Goal: Book appointment/travel/reservation

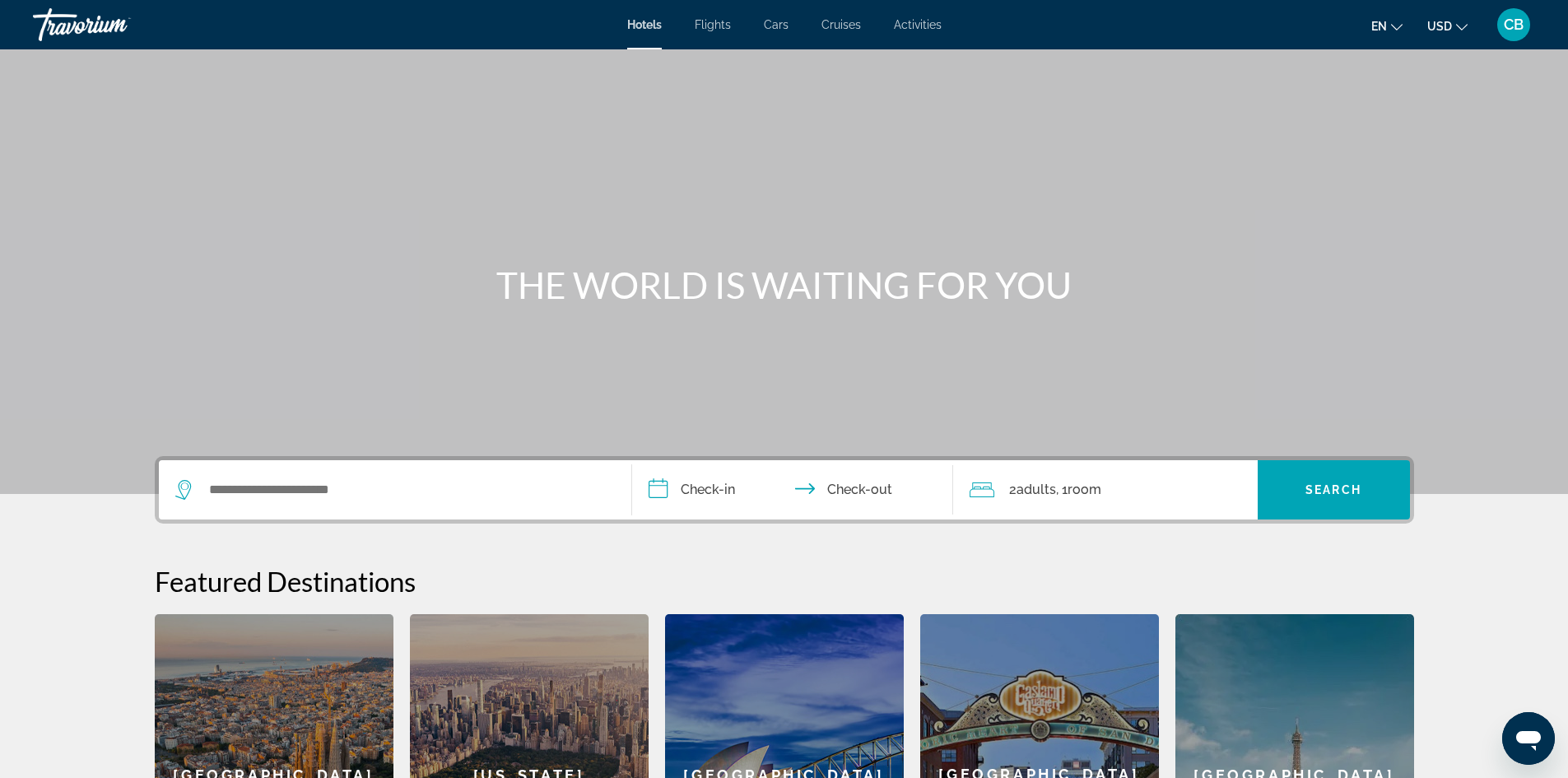
click at [263, 513] on div "Search widget" at bounding box center [395, 490] width 440 height 60
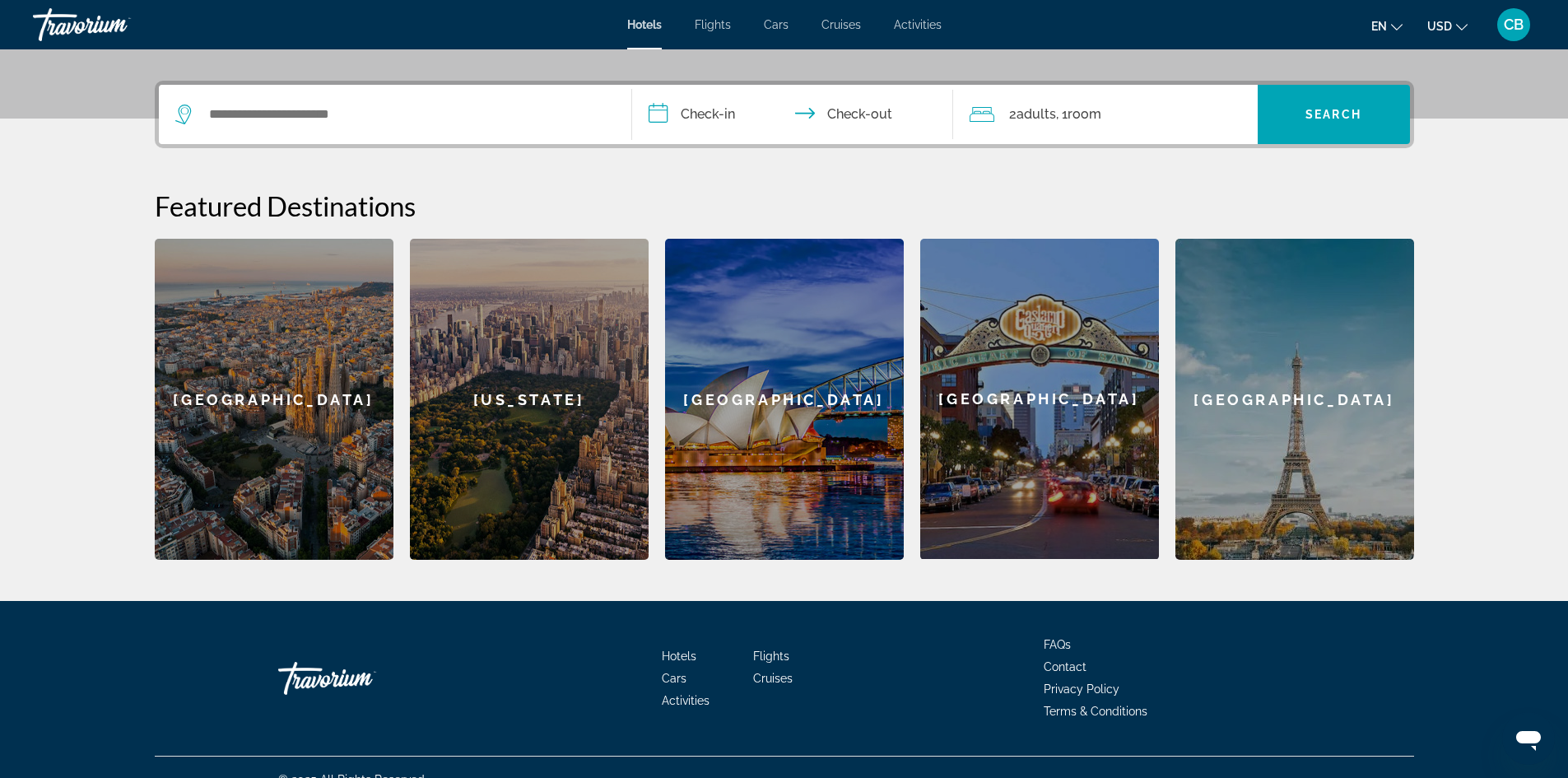
scroll to position [400, 0]
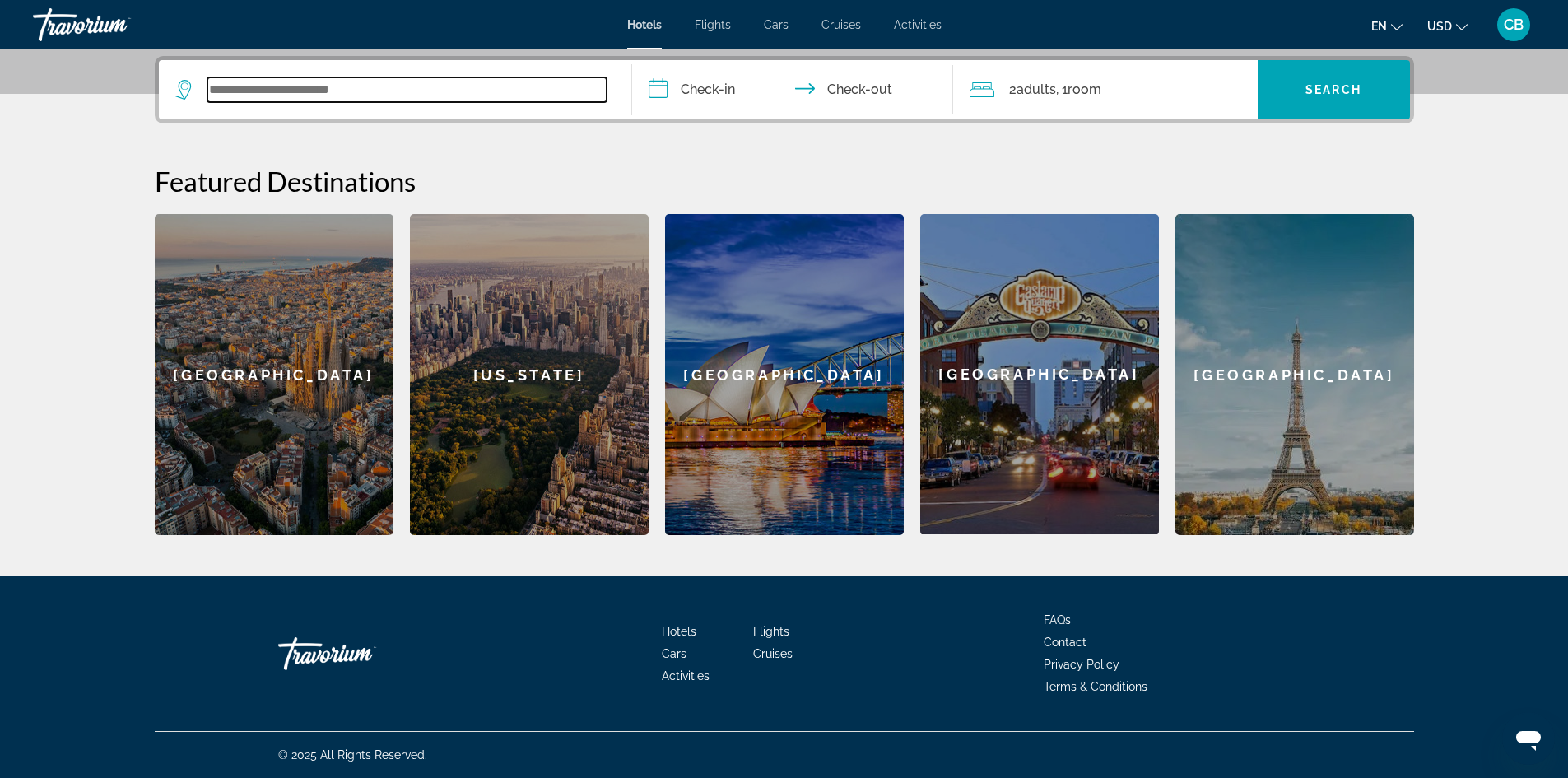
click at [215, 79] on input "Search widget" at bounding box center [407, 89] width 400 height 25
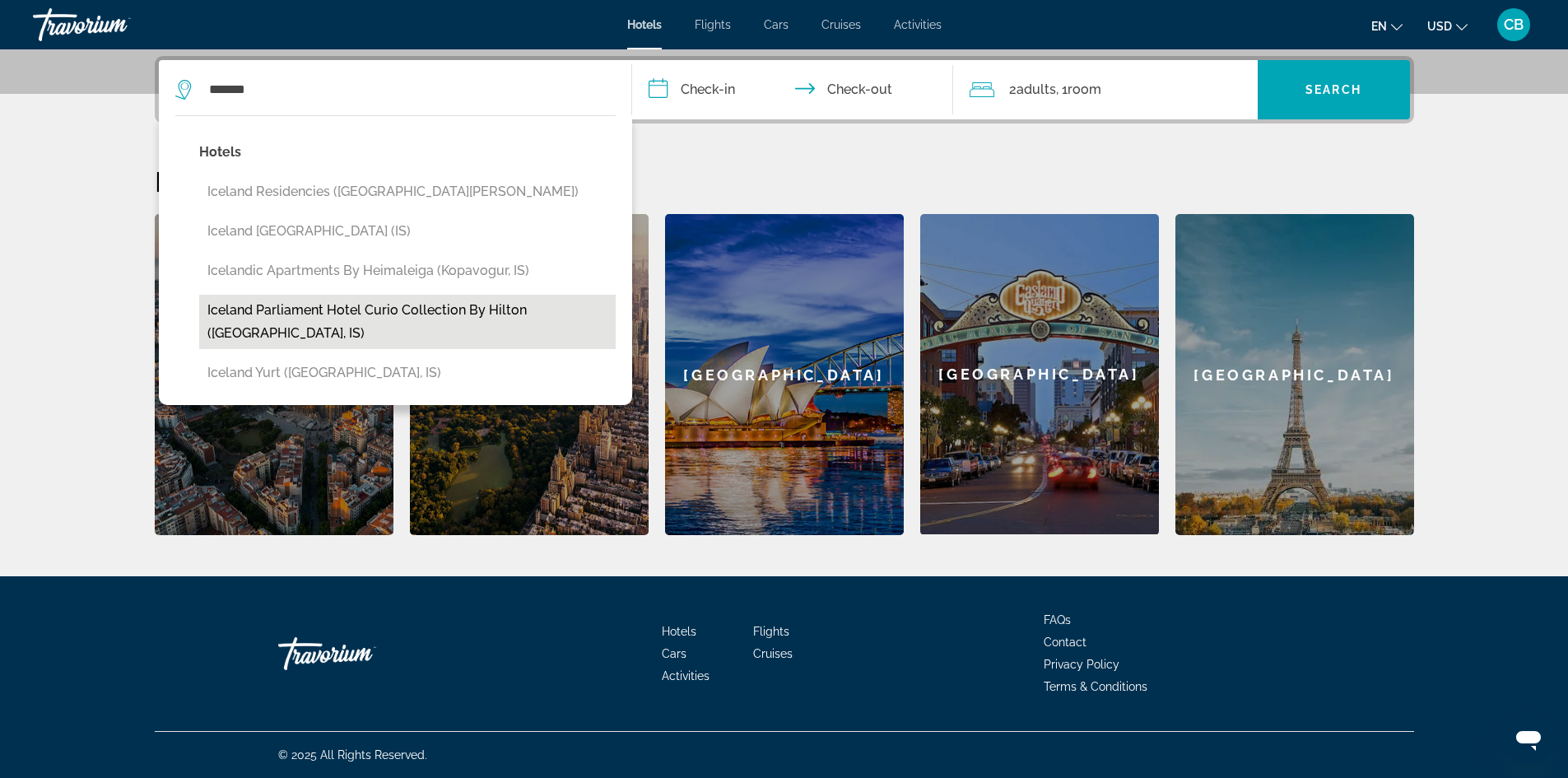
click at [385, 305] on button "Iceland Parliament Hotel Curio Collection by Hilton ([GEOGRAPHIC_DATA], IS)" at bounding box center [407, 321] width 416 height 54
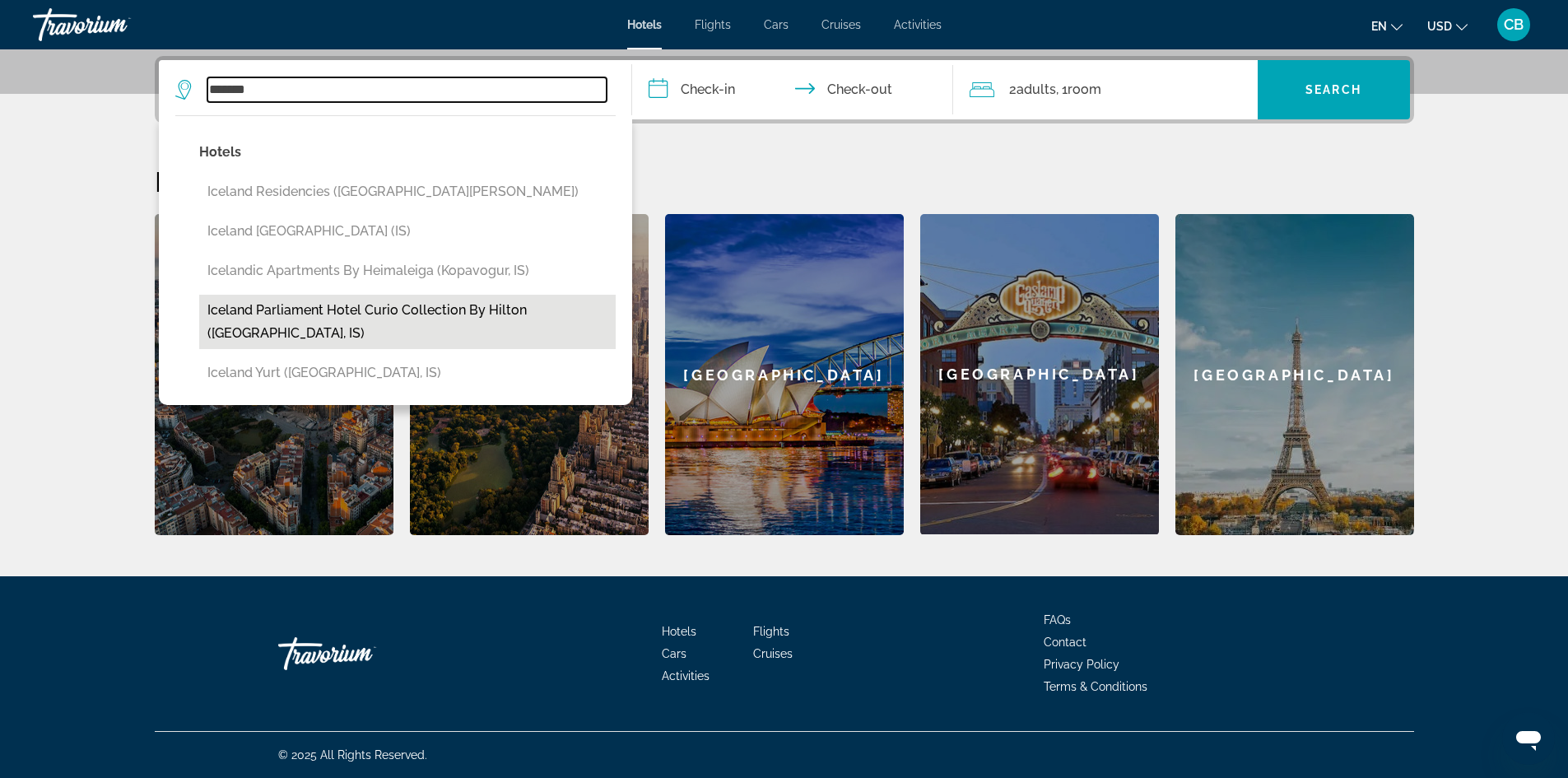
type input "**********"
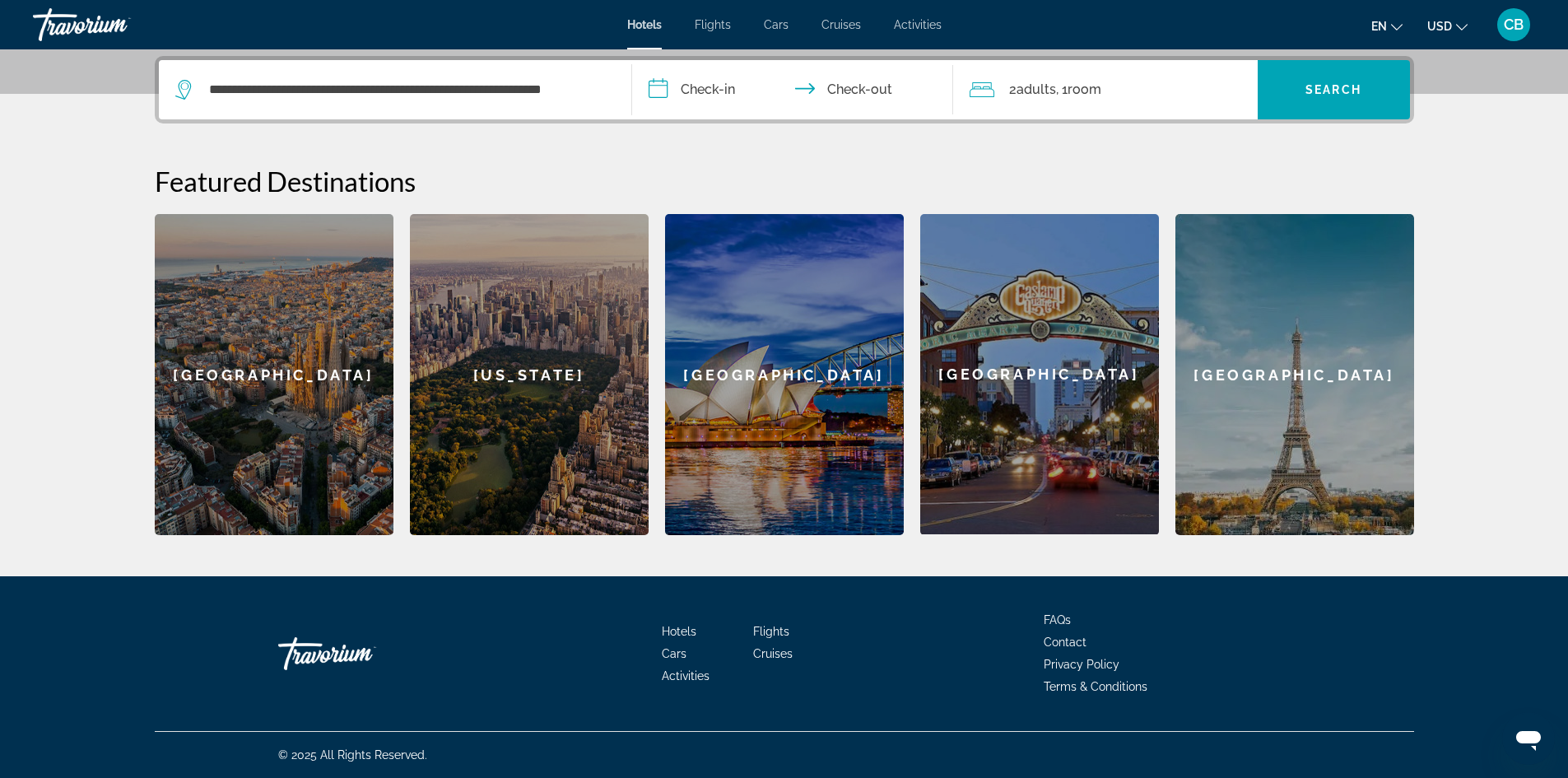
click at [717, 111] on input "**********" at bounding box center [795, 92] width 328 height 64
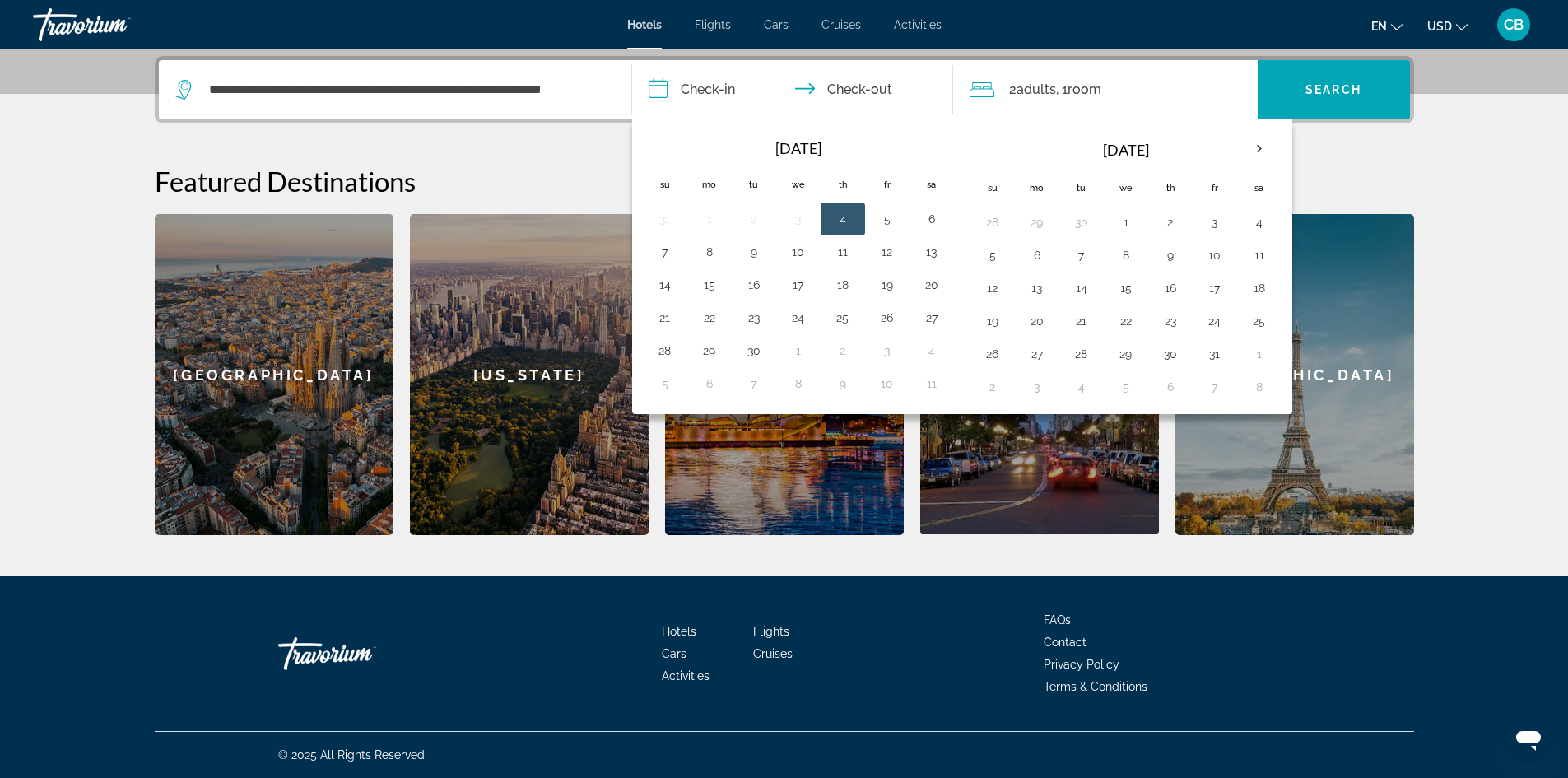
click at [1306, 152] on div "**********" at bounding box center [784, 296] width 1325 height 479
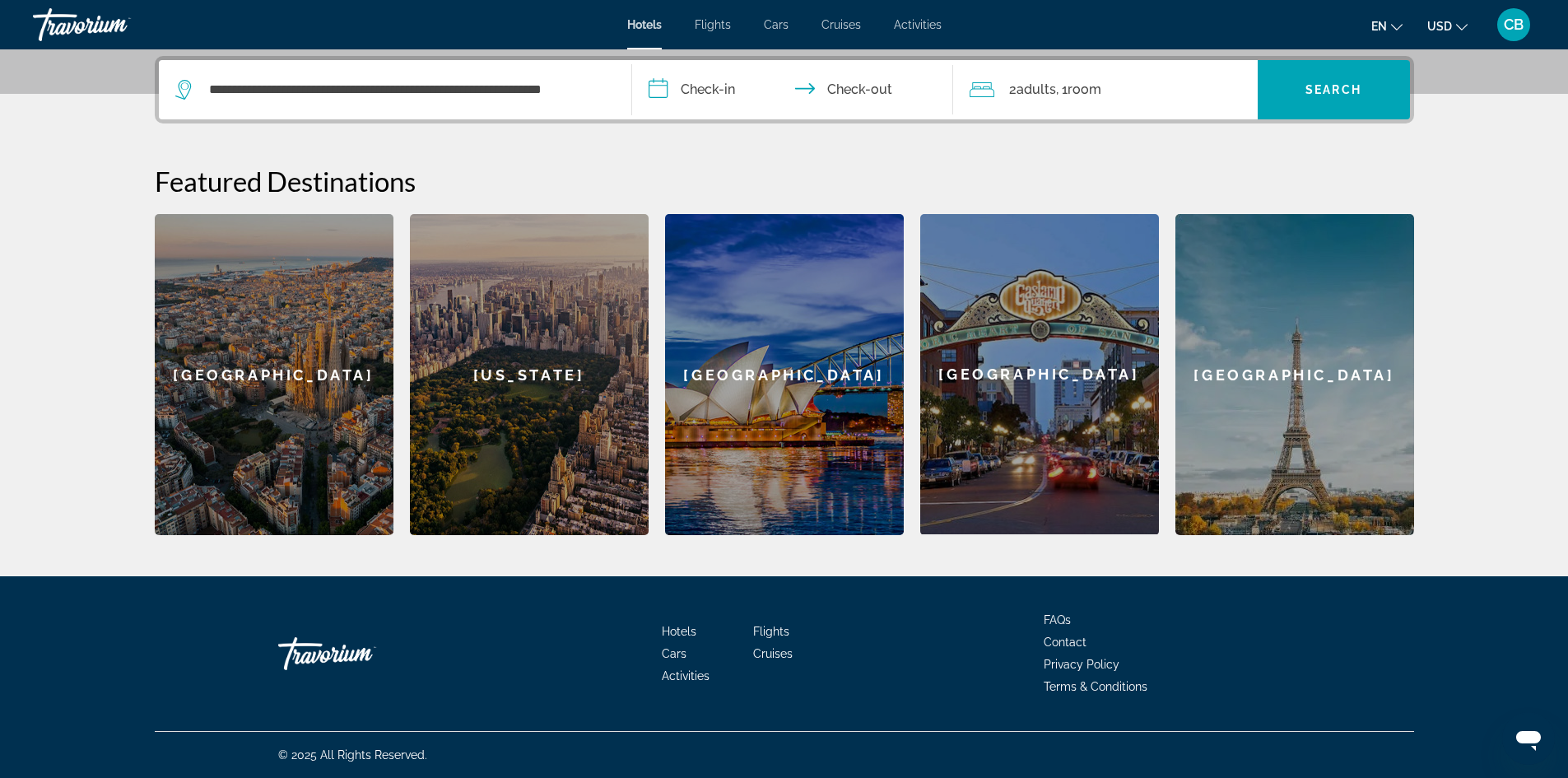
click at [695, 104] on input "**********" at bounding box center [795, 92] width 328 height 64
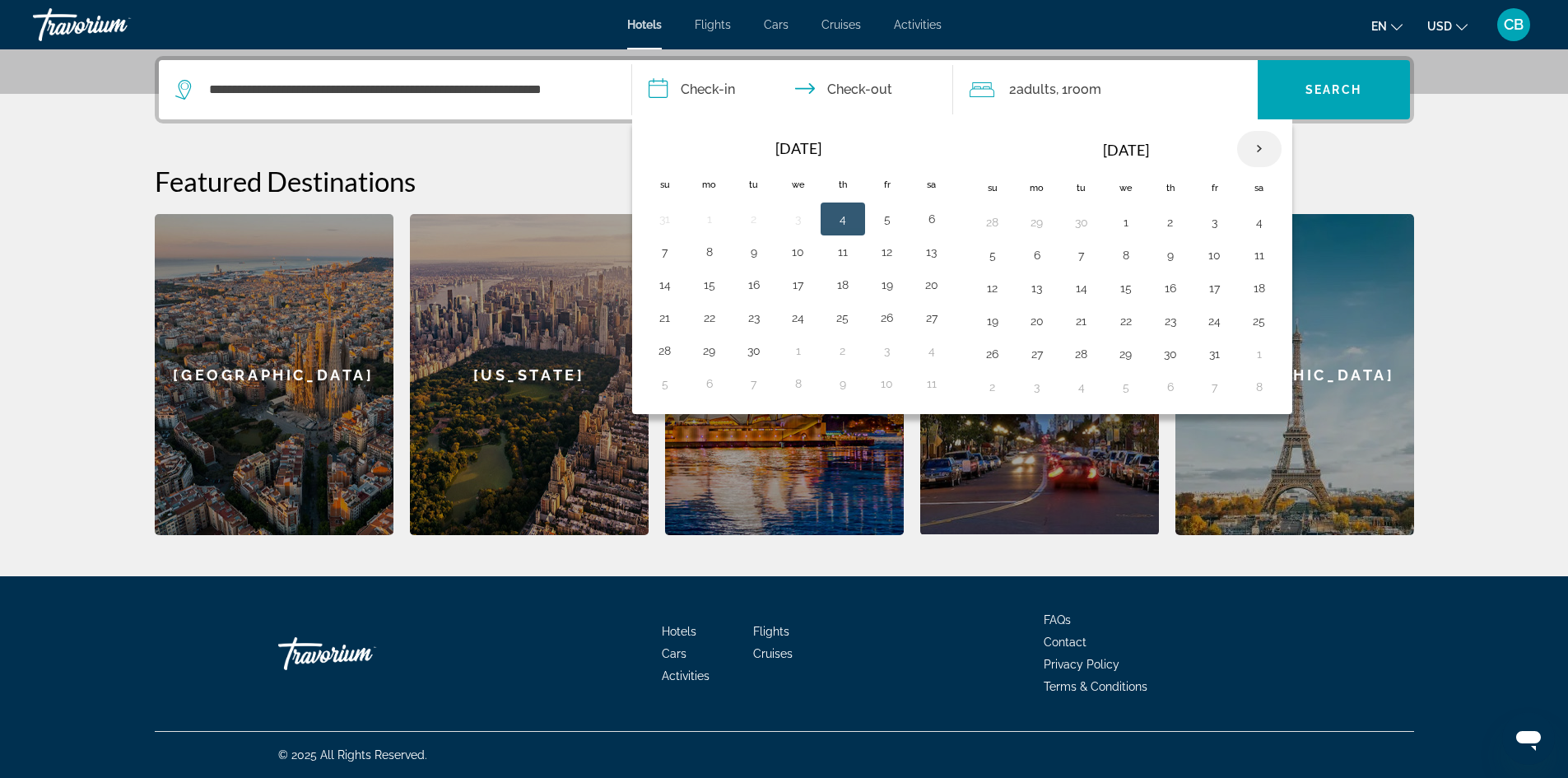
click at [1252, 156] on th "Next month" at bounding box center [1259, 148] width 44 height 36
click at [1115, 281] on button "17" at bounding box center [1126, 288] width 27 height 23
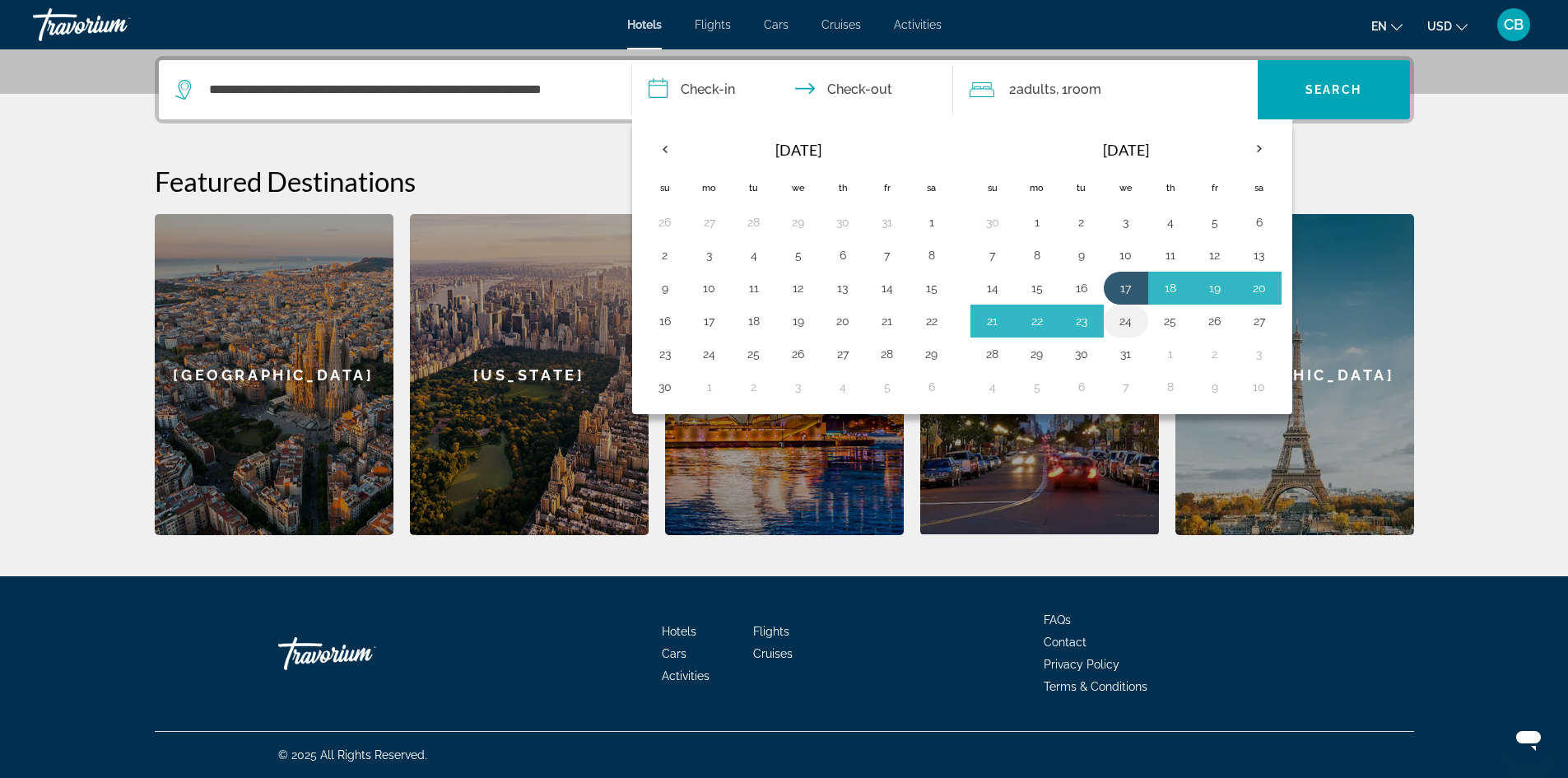
click at [1134, 311] on button "24" at bounding box center [1126, 321] width 27 height 23
type input "**********"
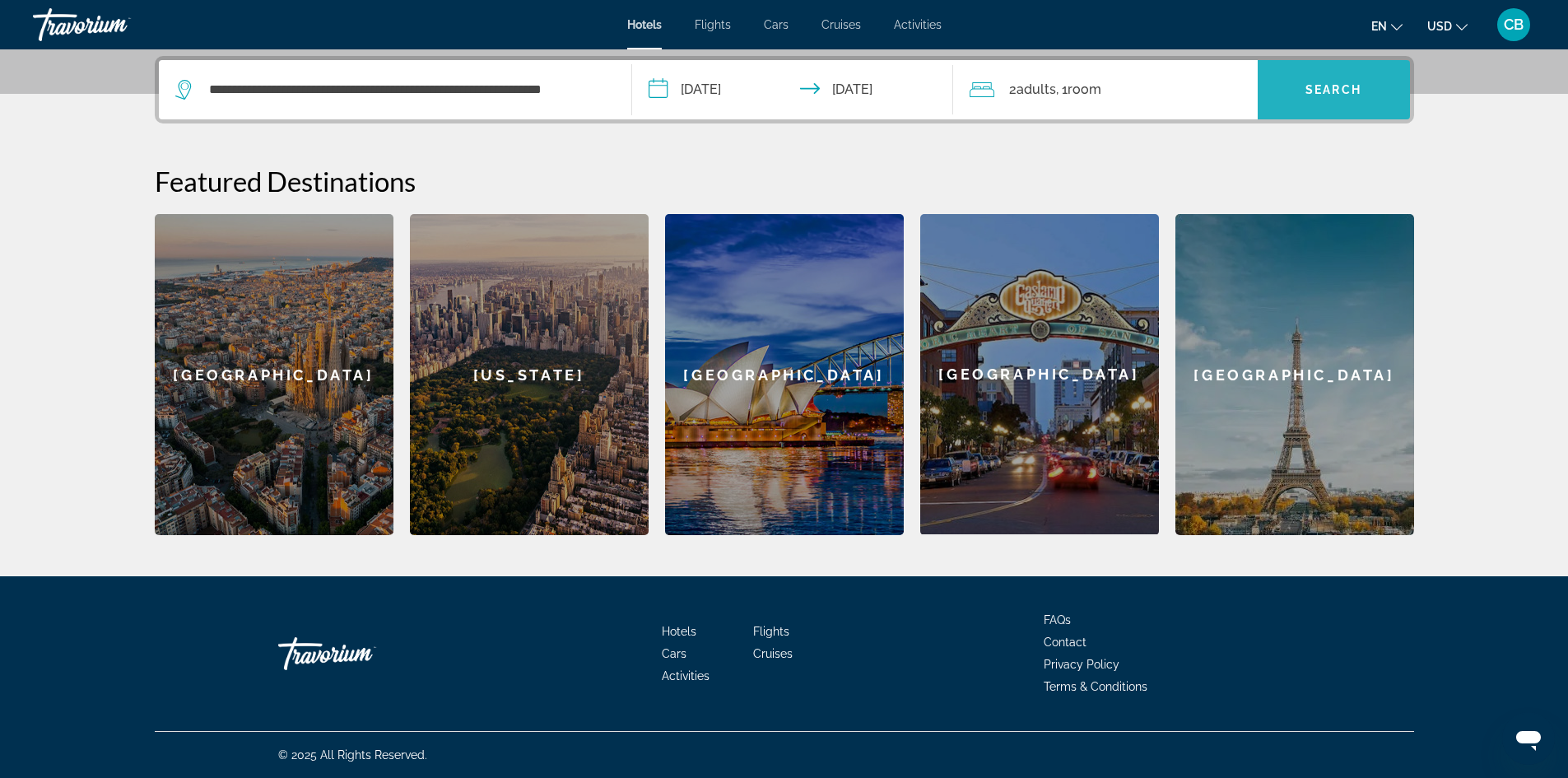
click at [1300, 100] on span "Search widget" at bounding box center [1334, 89] width 152 height 39
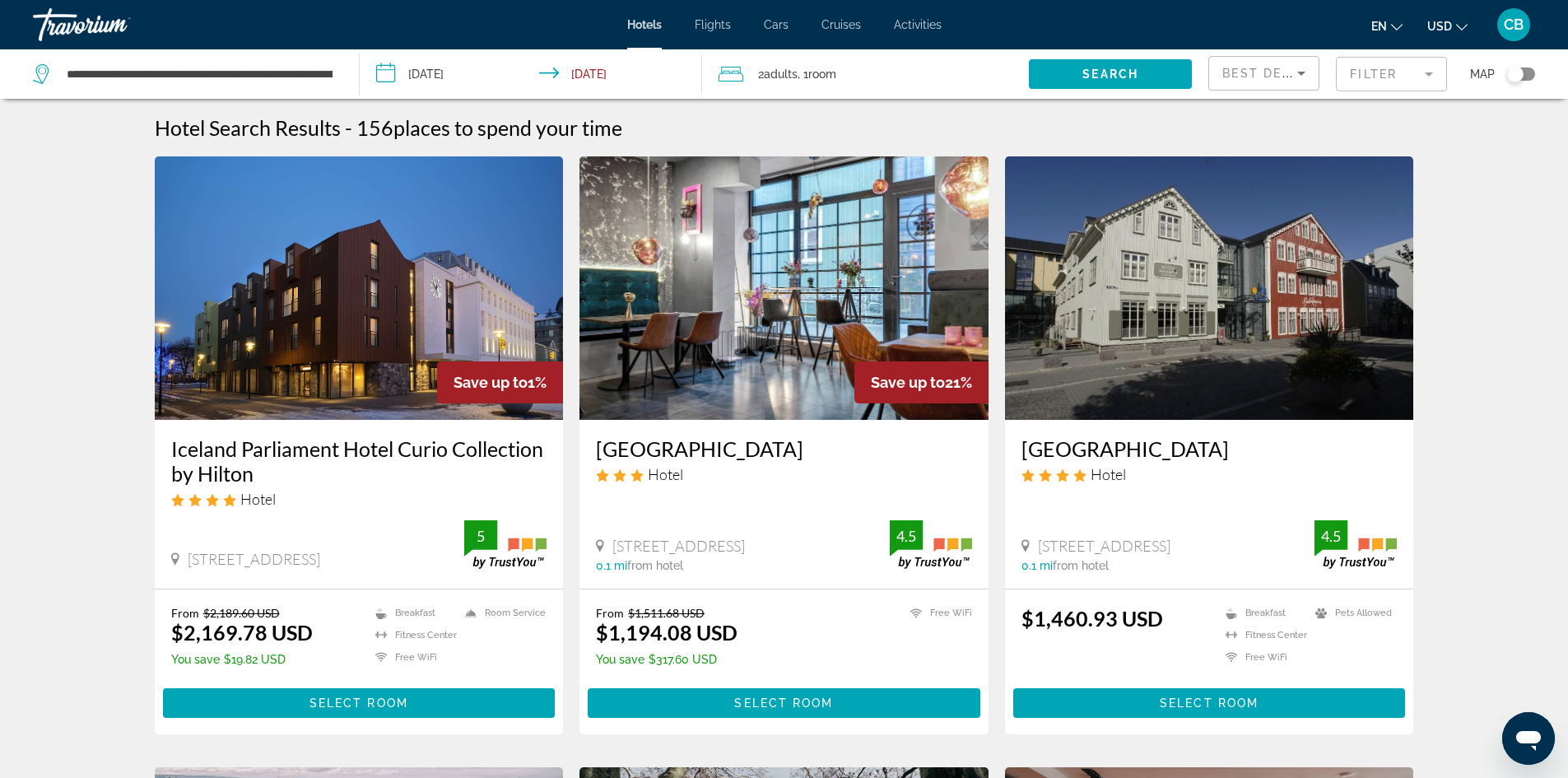
click at [1288, 65] on div "Best Deals" at bounding box center [1260, 73] width 75 height 20
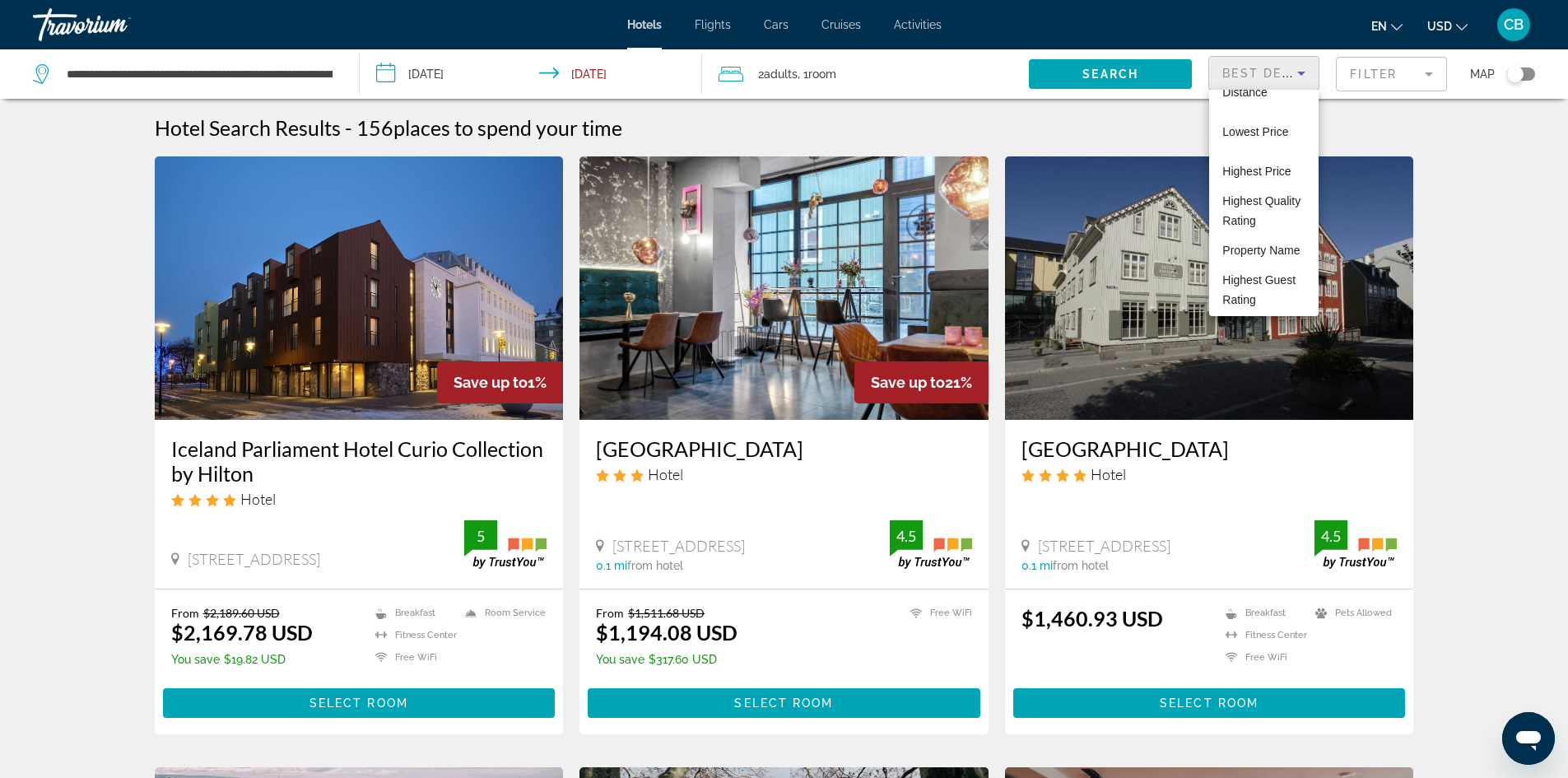
scroll to position [84, 0]
click at [1436, 196] on div at bounding box center [784, 389] width 1568 height 778
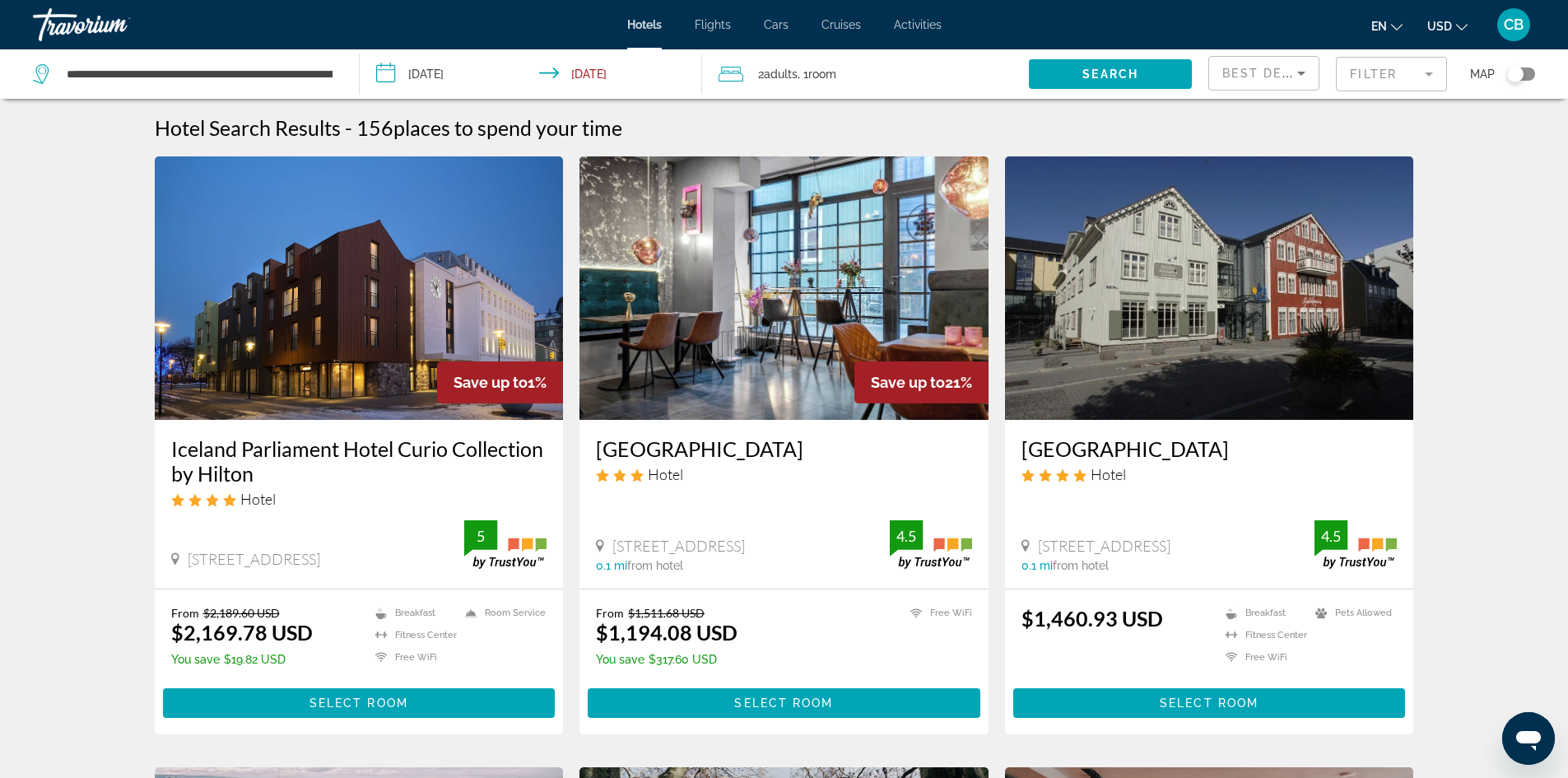
click at [1430, 66] on mat-form-field "Filter" at bounding box center [1391, 74] width 111 height 35
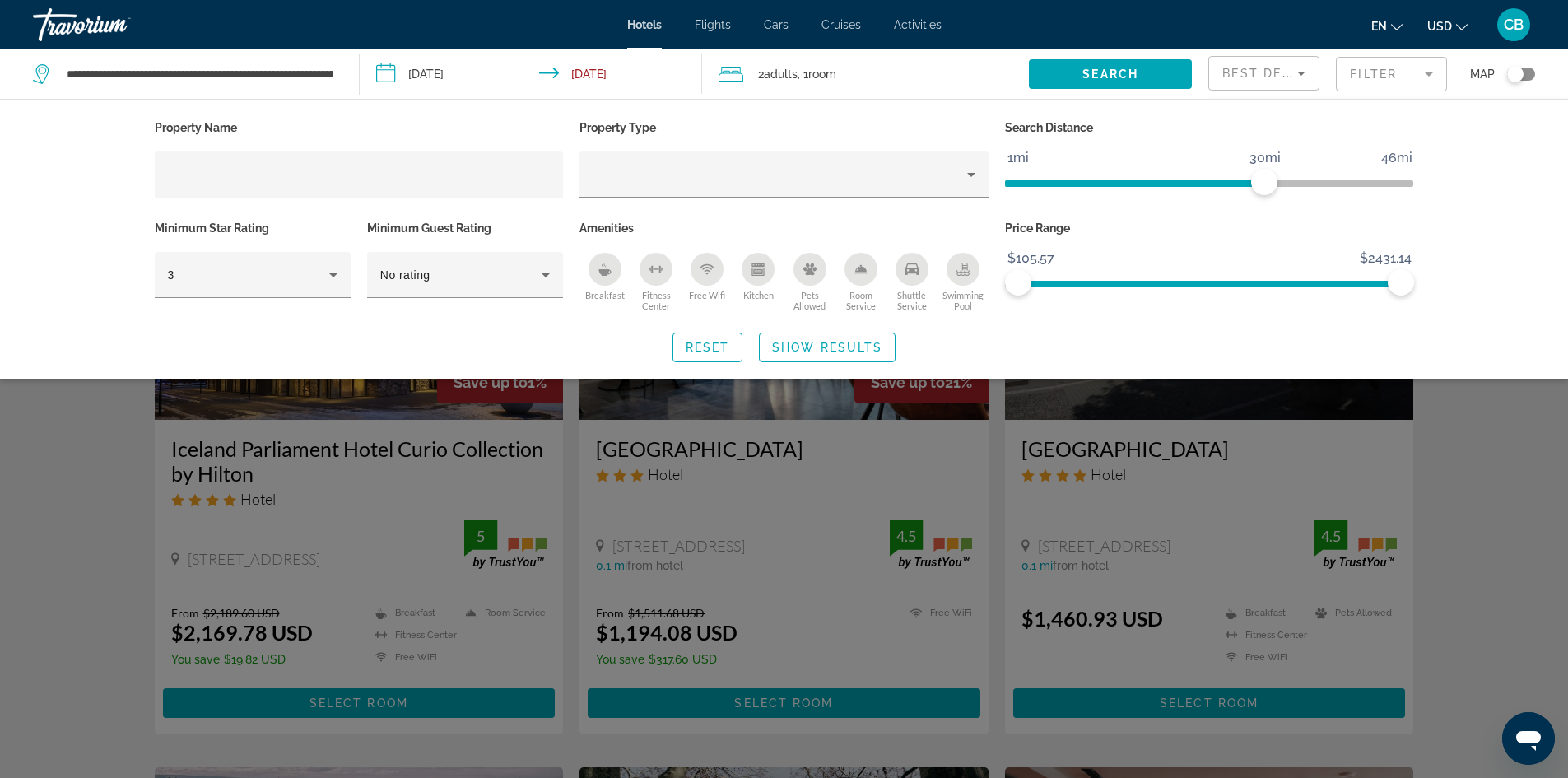
click at [1481, 505] on div "Search widget" at bounding box center [784, 513] width 1568 height 531
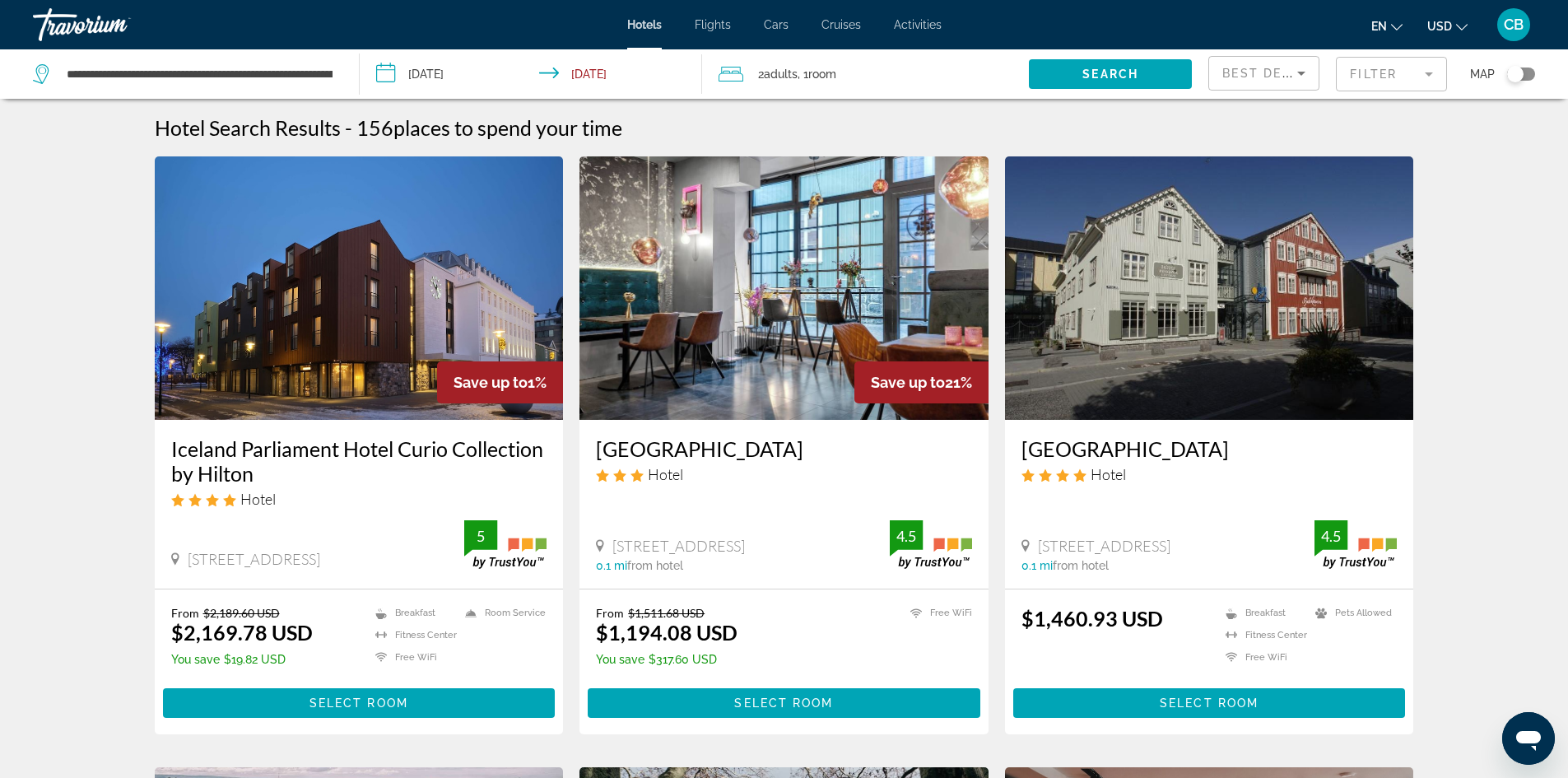
click at [1267, 77] on span "Best Deals" at bounding box center [1265, 73] width 85 height 13
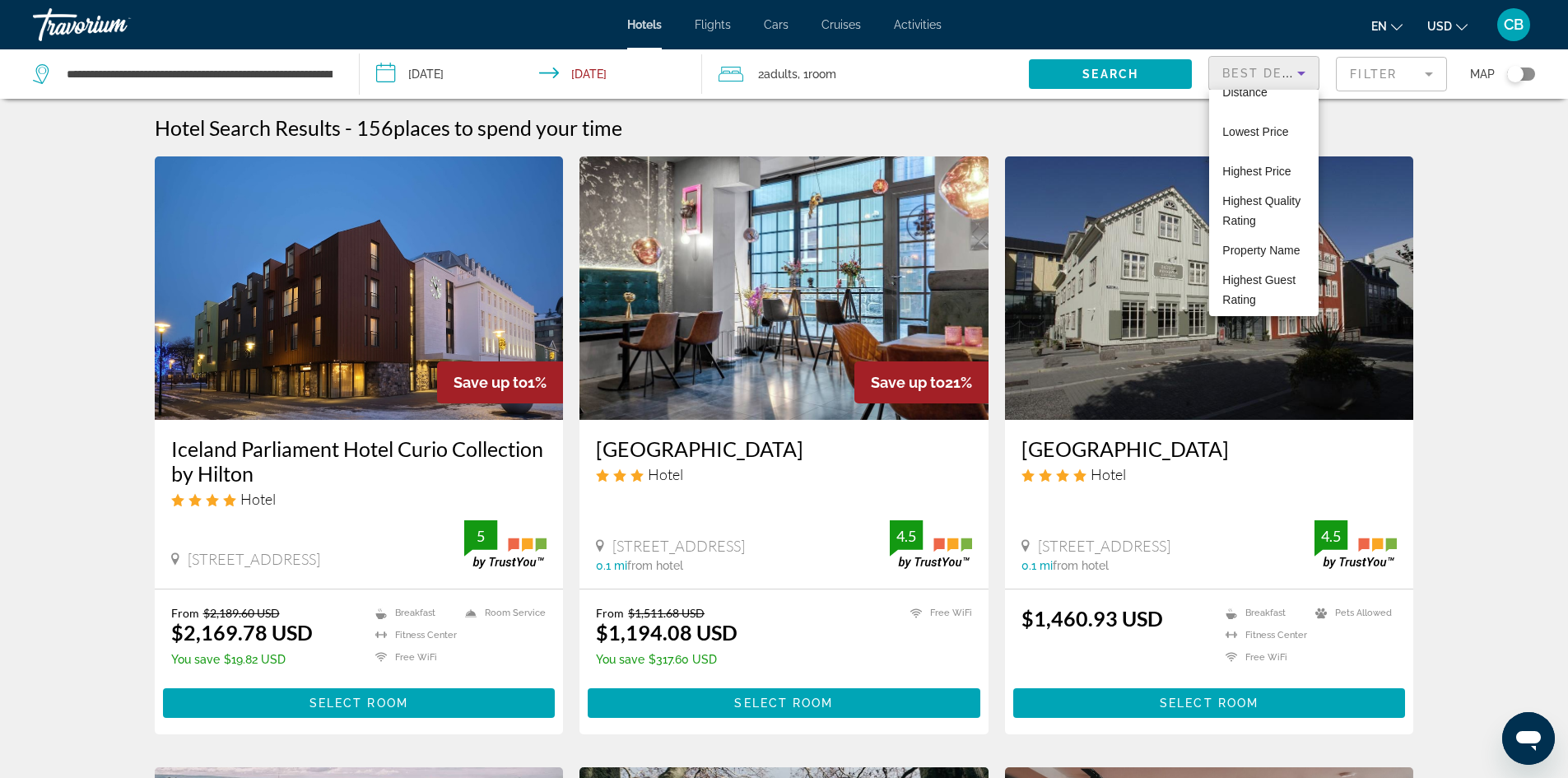
click at [1413, 279] on div at bounding box center [784, 389] width 1568 height 778
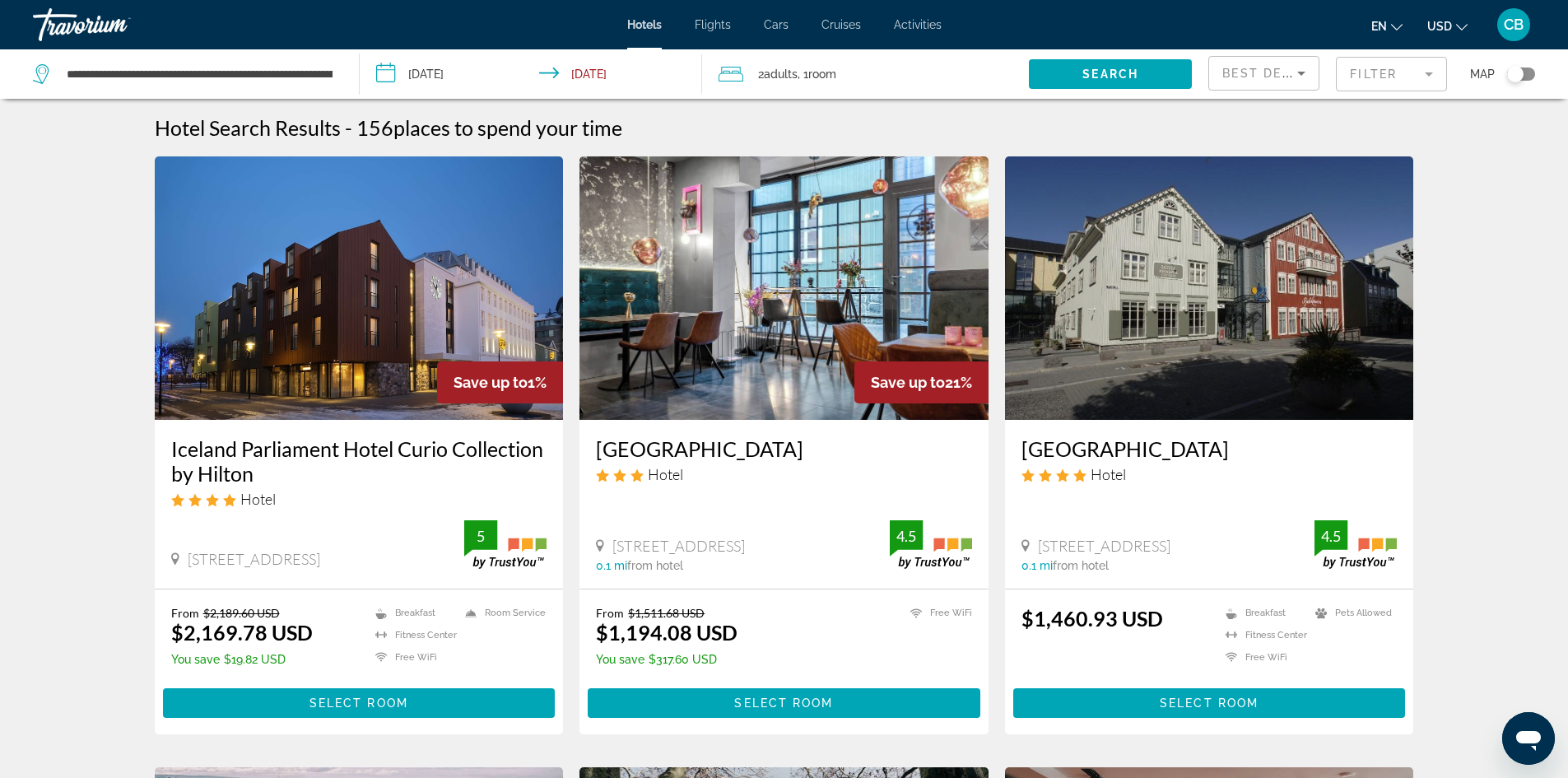
click at [604, 79] on input "**********" at bounding box center [535, 76] width 350 height 54
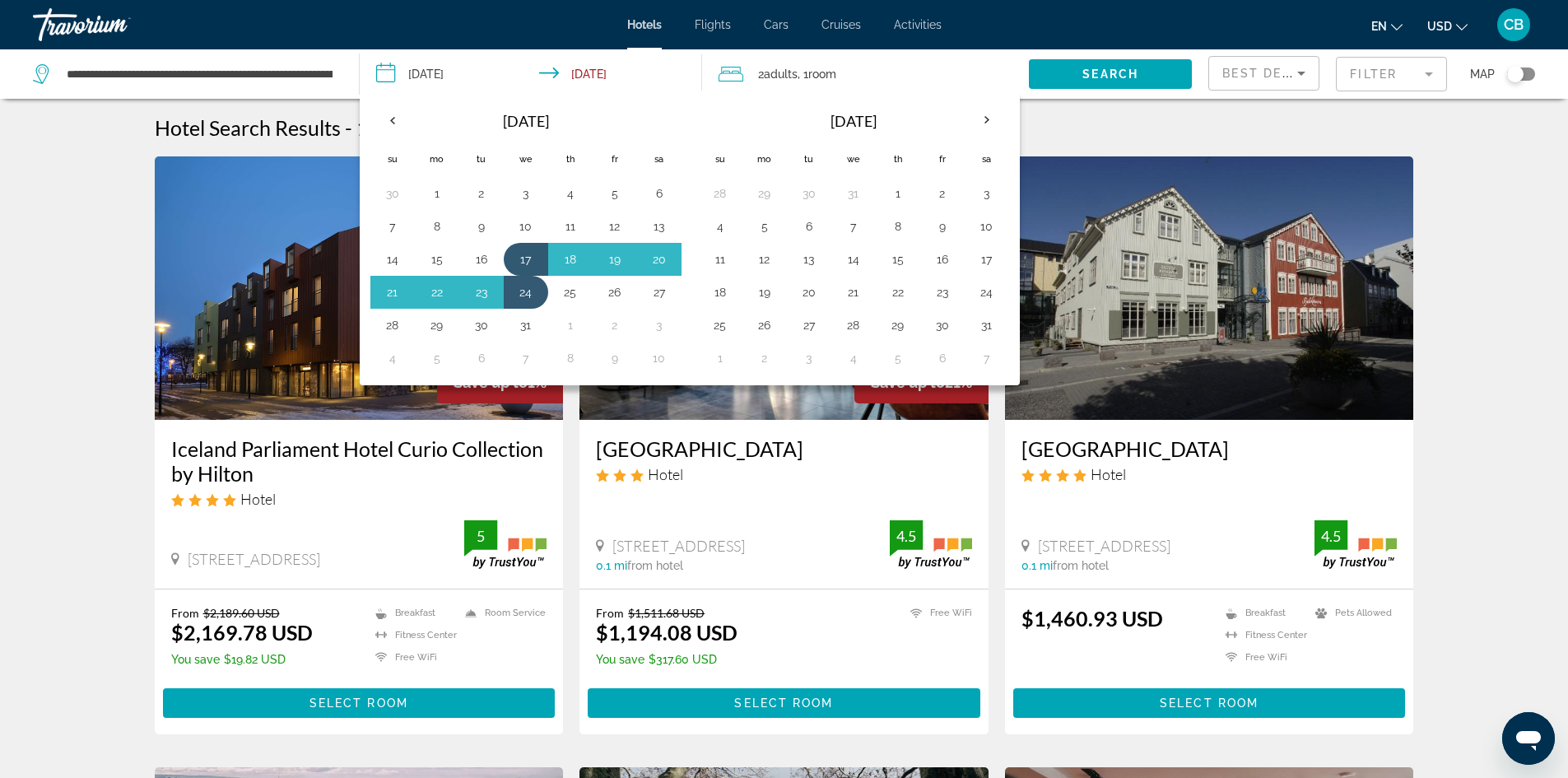
drag, startPoint x: 60, startPoint y: 143, endPoint x: 77, endPoint y: 102, distance: 44.4
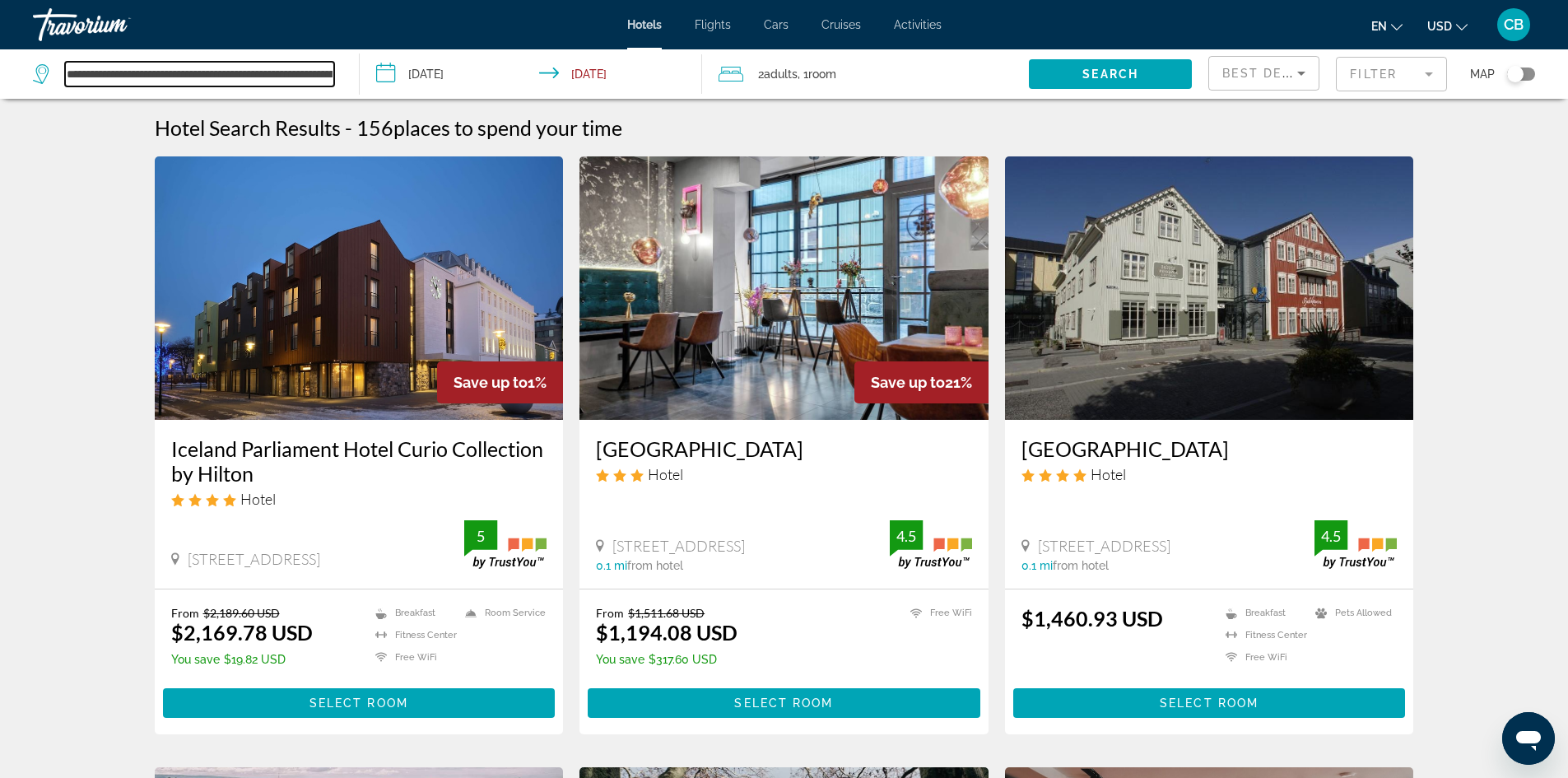
click at [296, 85] on input "**********" at bounding box center [199, 73] width 269 height 25
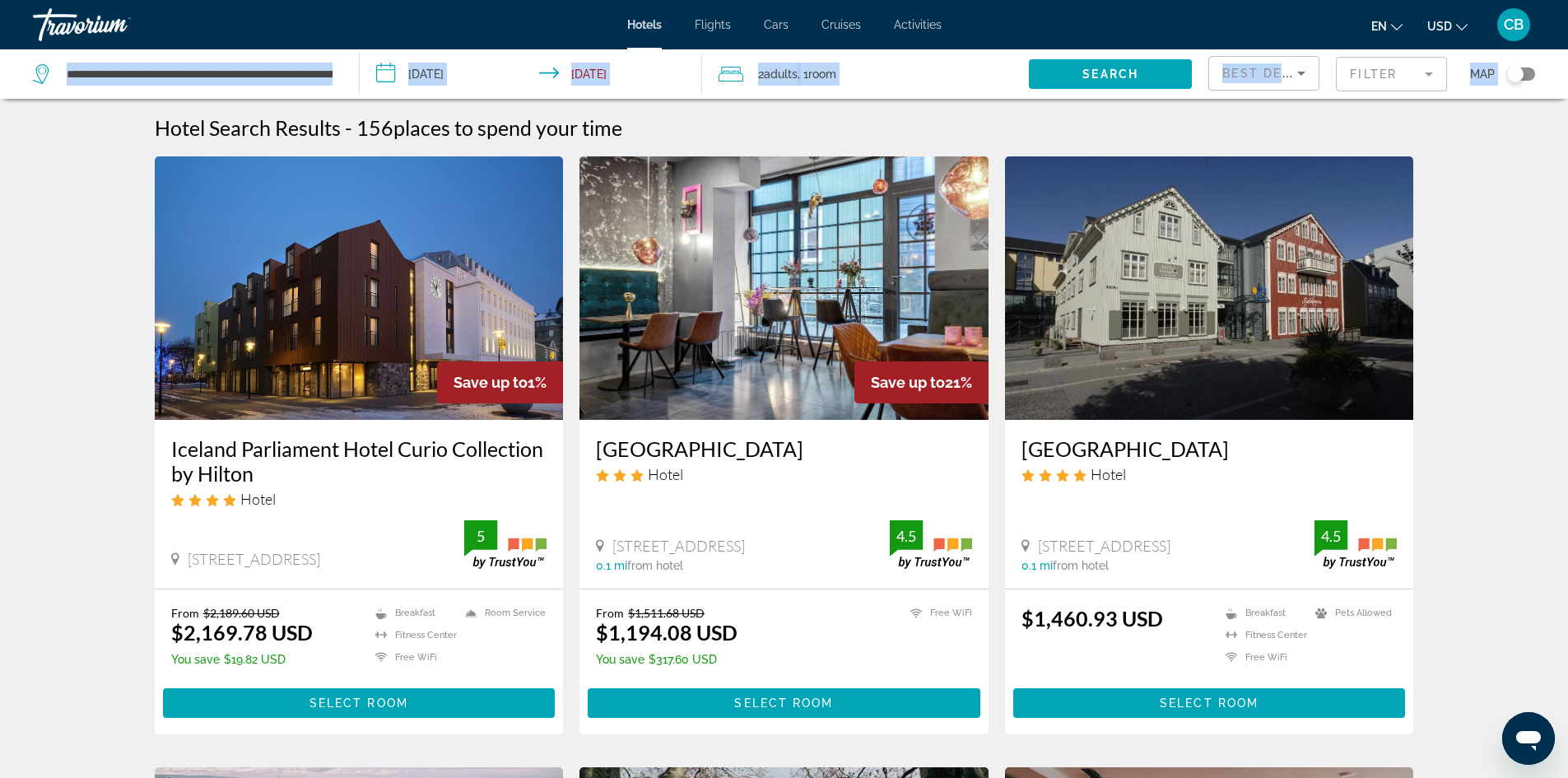
drag, startPoint x: 338, startPoint y: 76, endPoint x: 9, endPoint y: -17, distance: 341.9
click at [9, 0] on html "**********" at bounding box center [784, 389] width 1568 height 778
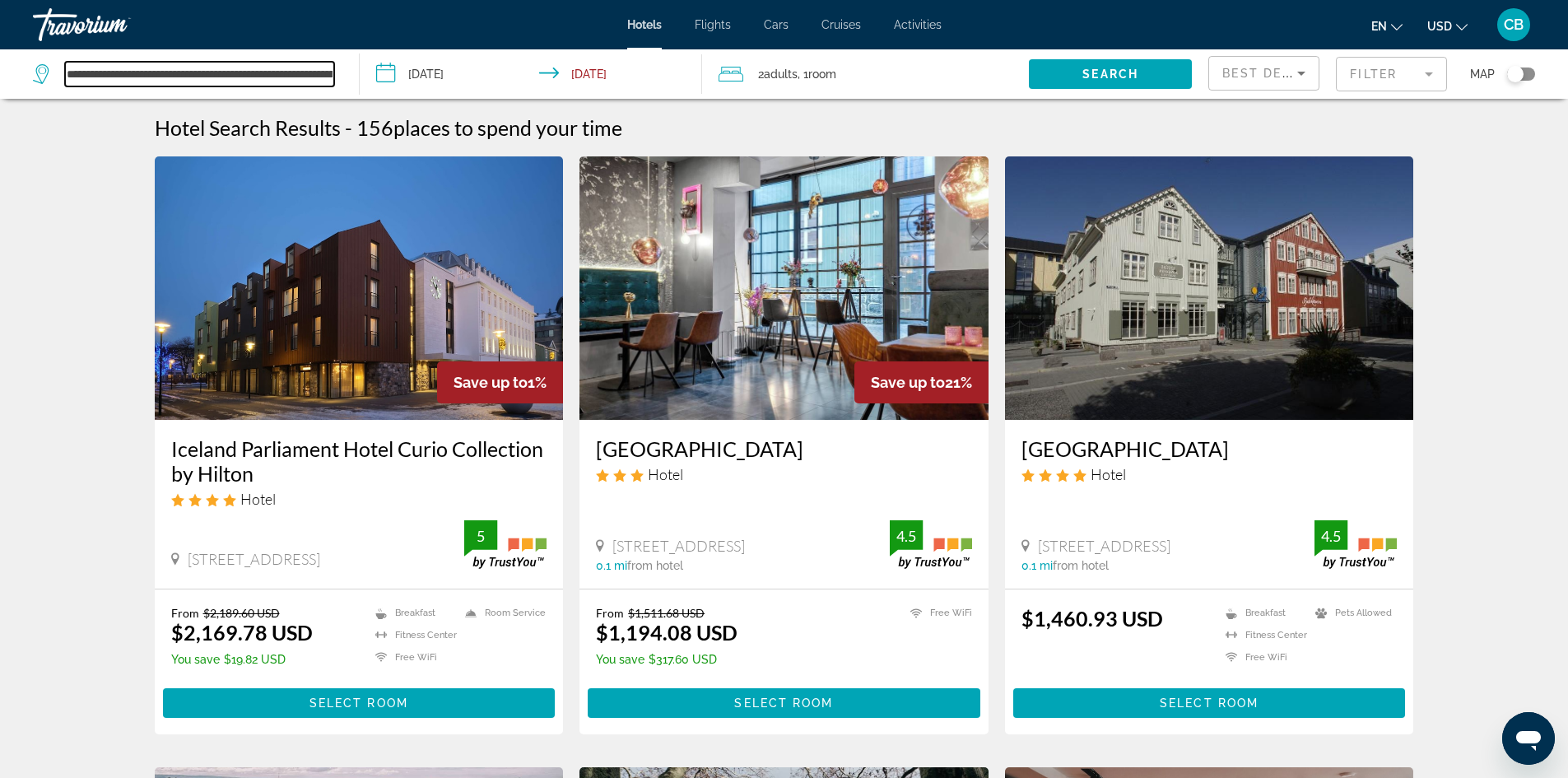
click at [106, 75] on input "**********" at bounding box center [199, 73] width 269 height 25
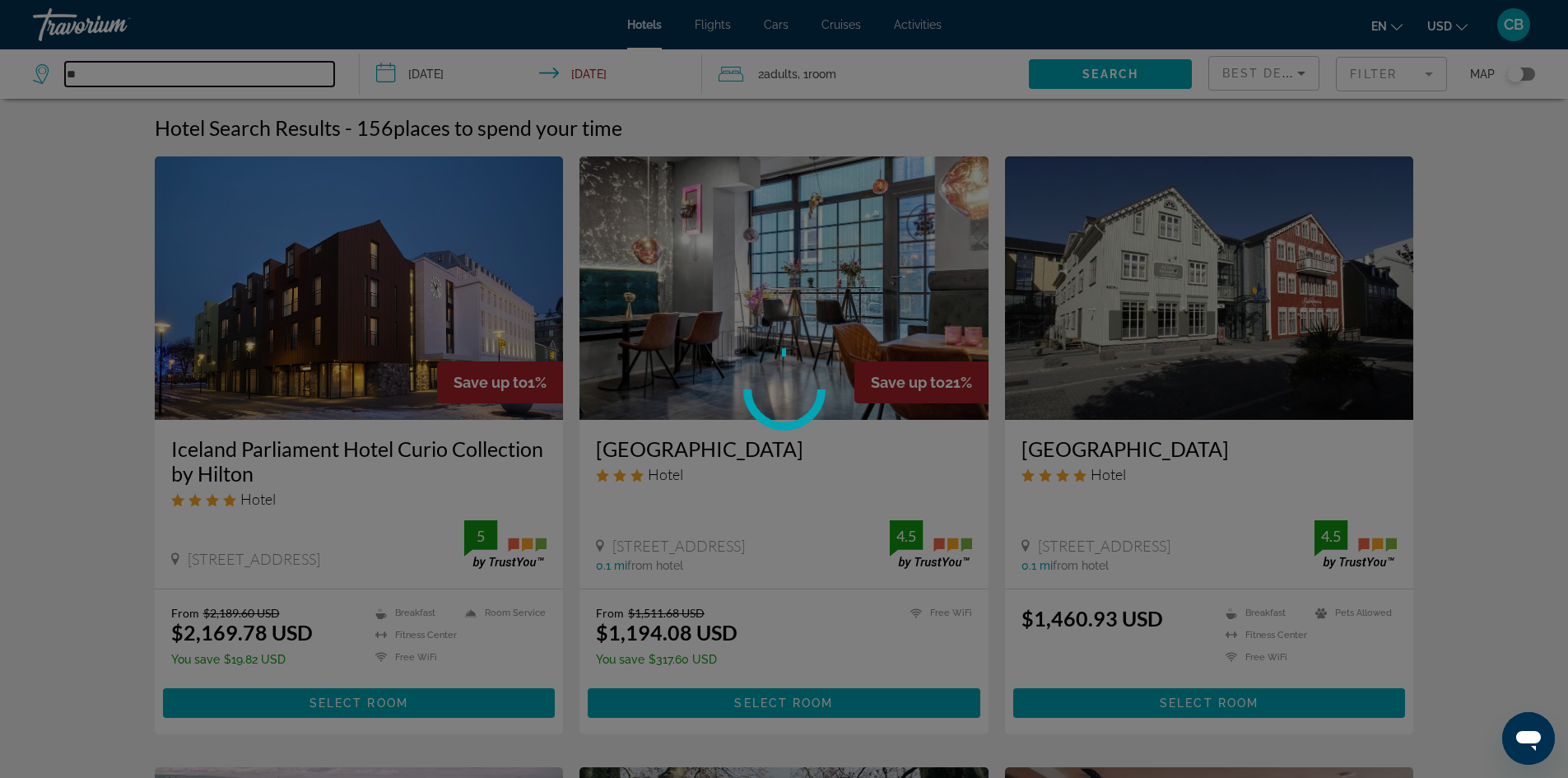
type input "*"
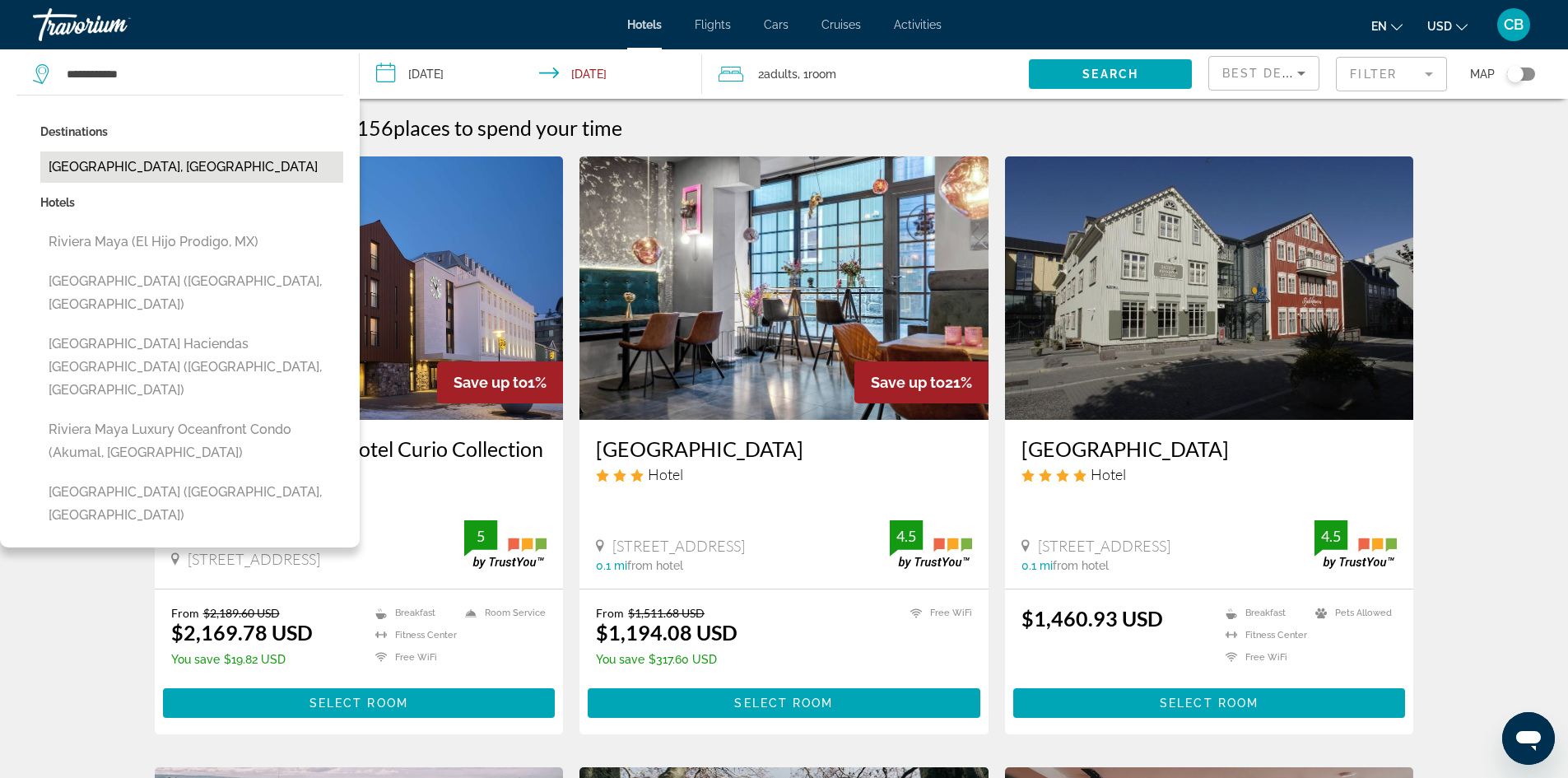
click at [121, 158] on button "[GEOGRAPHIC_DATA], [GEOGRAPHIC_DATA]" at bounding box center [192, 167] width 303 height 31
type input "**********"
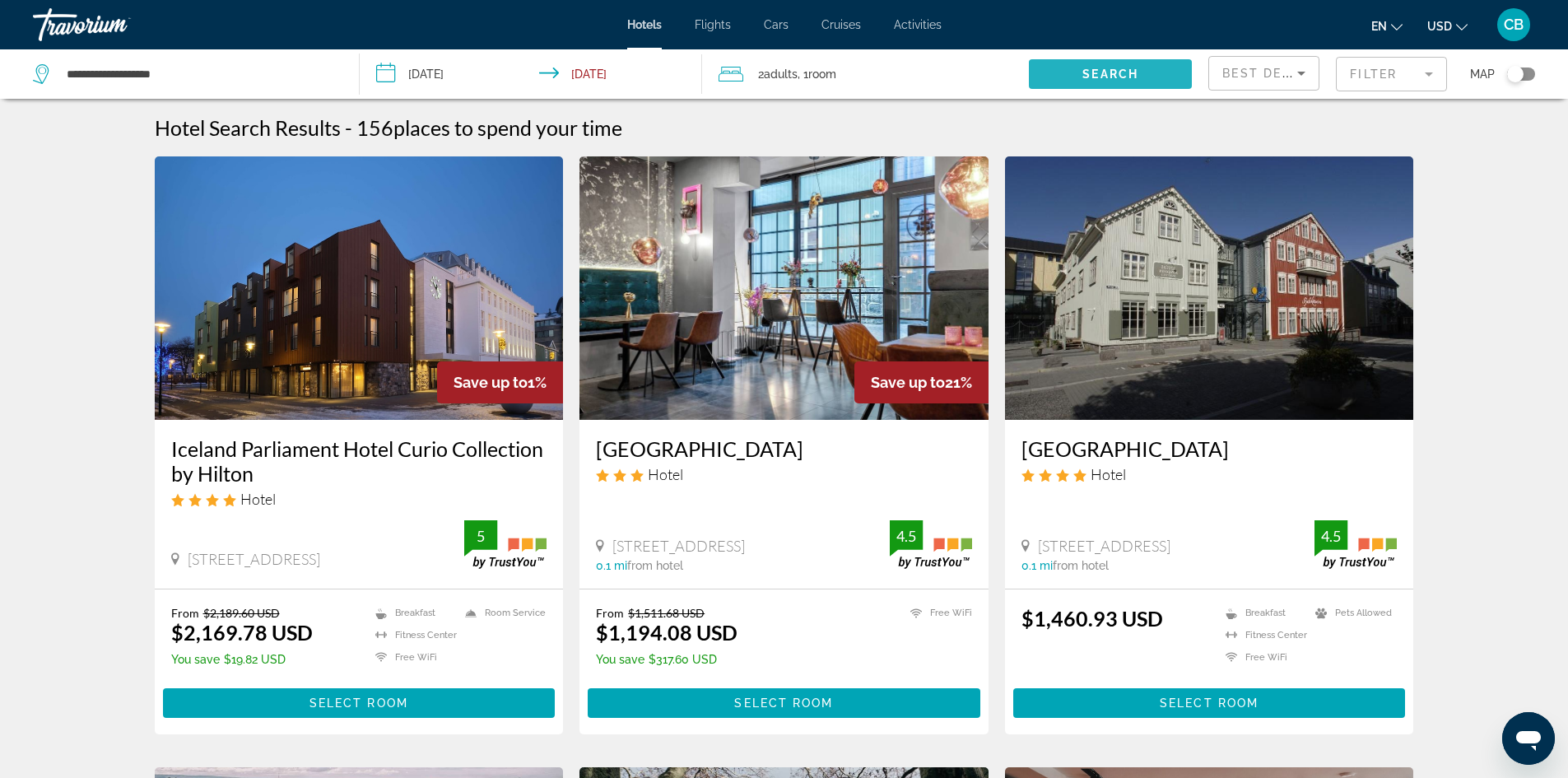
click at [1133, 75] on span "Search" at bounding box center [1110, 73] width 56 height 13
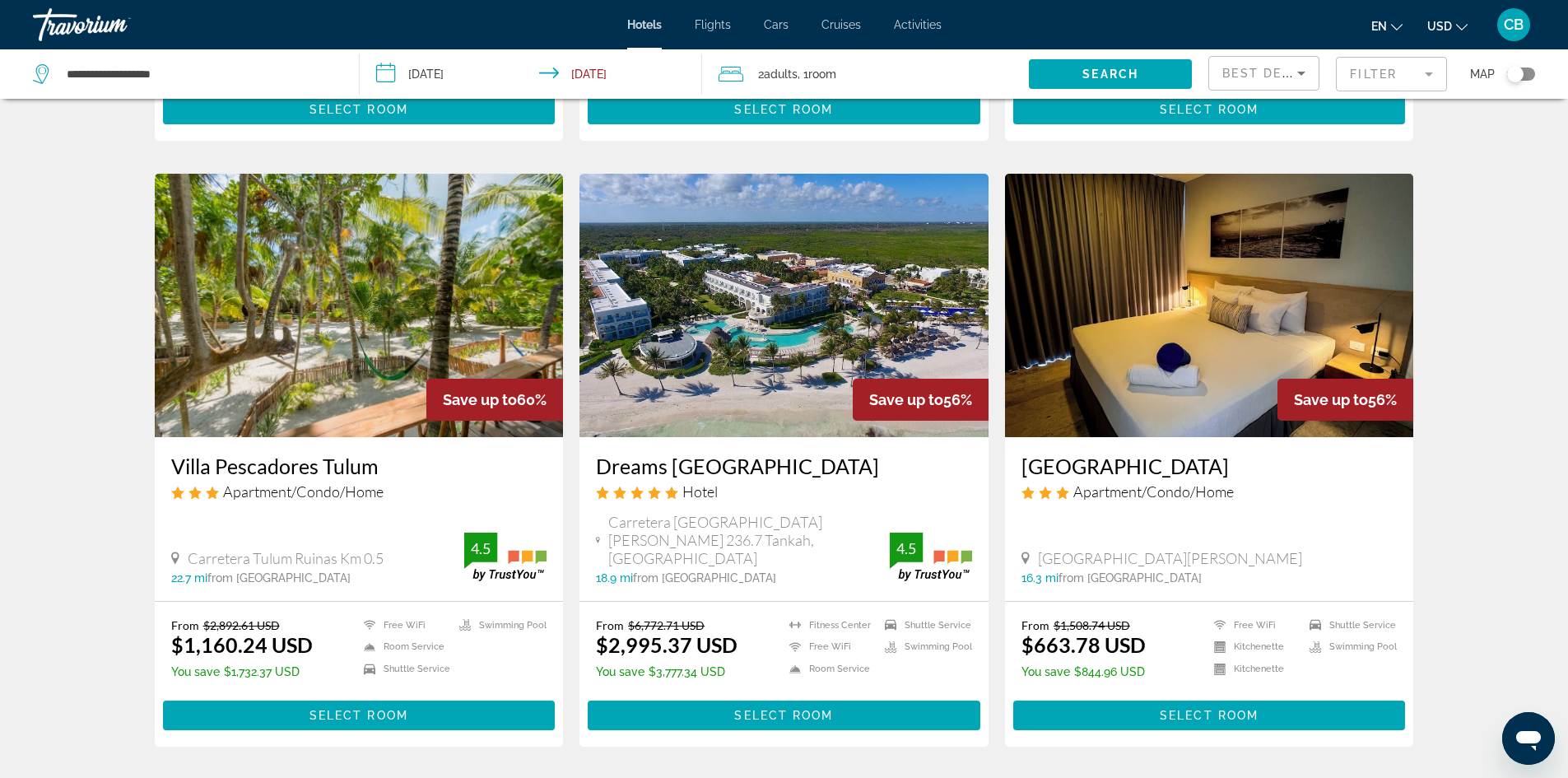
scroll to position [576, 0]
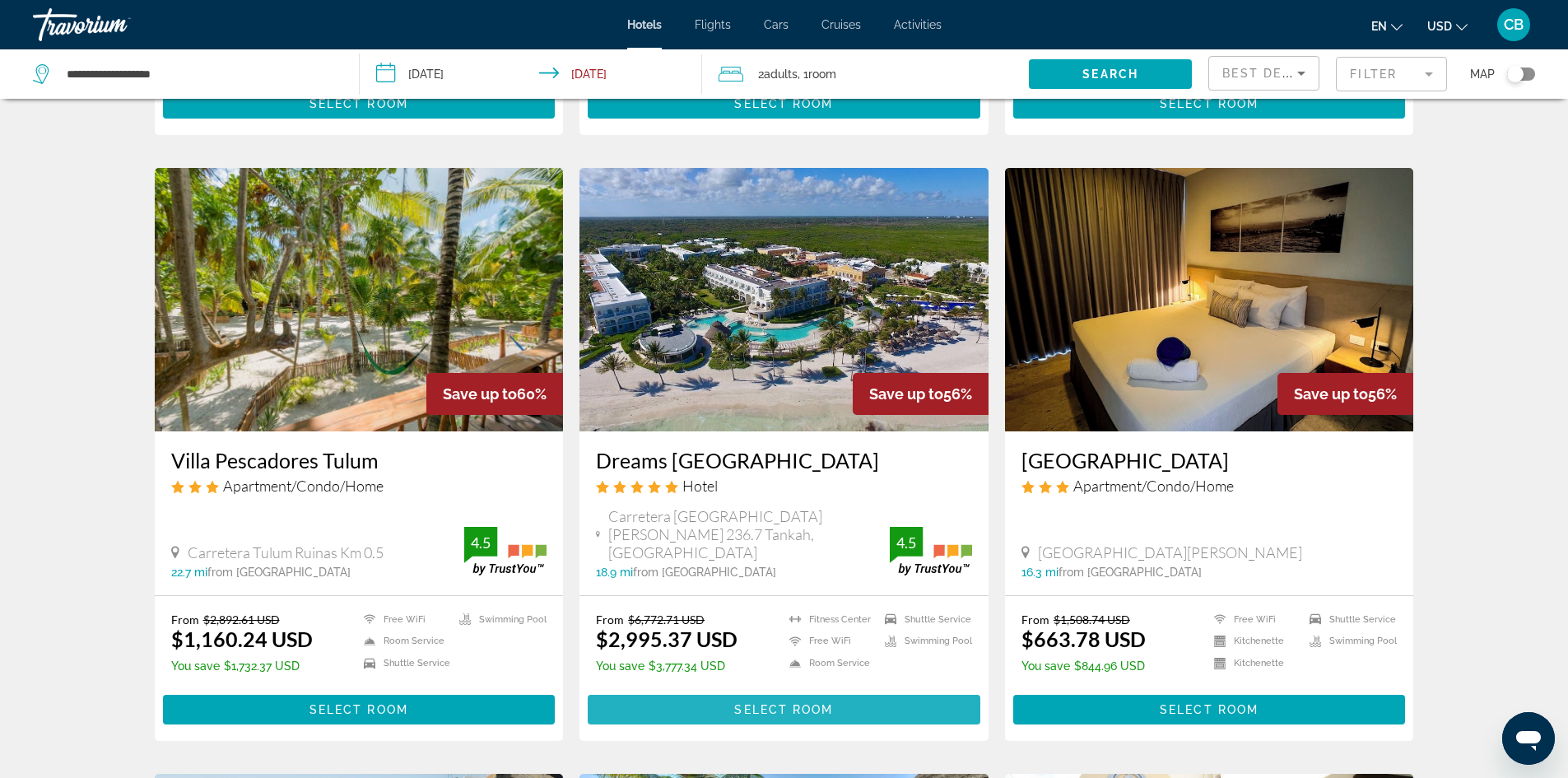
click at [891, 690] on span "Main content" at bounding box center [784, 709] width 392 height 39
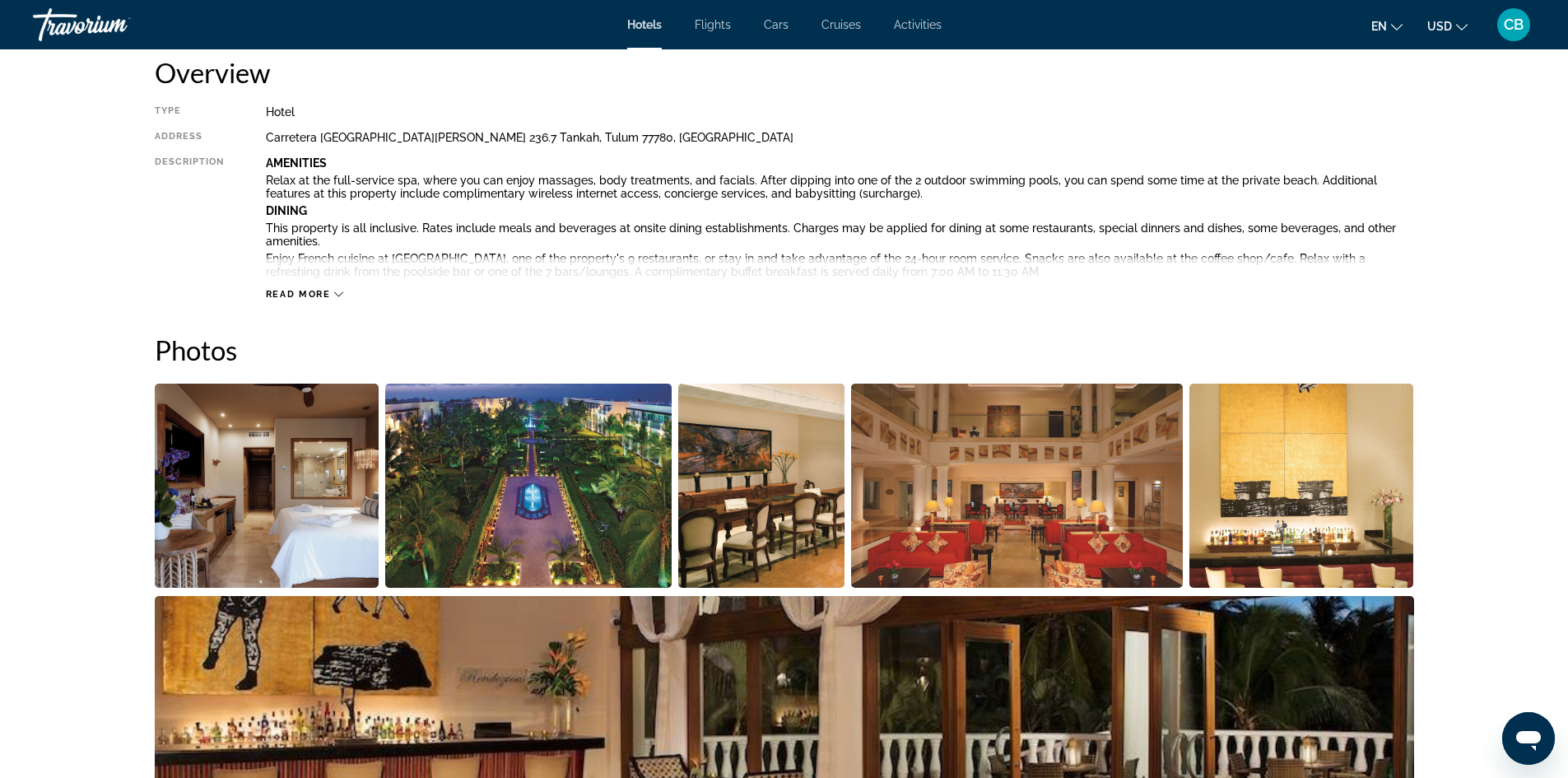
scroll to position [576, 0]
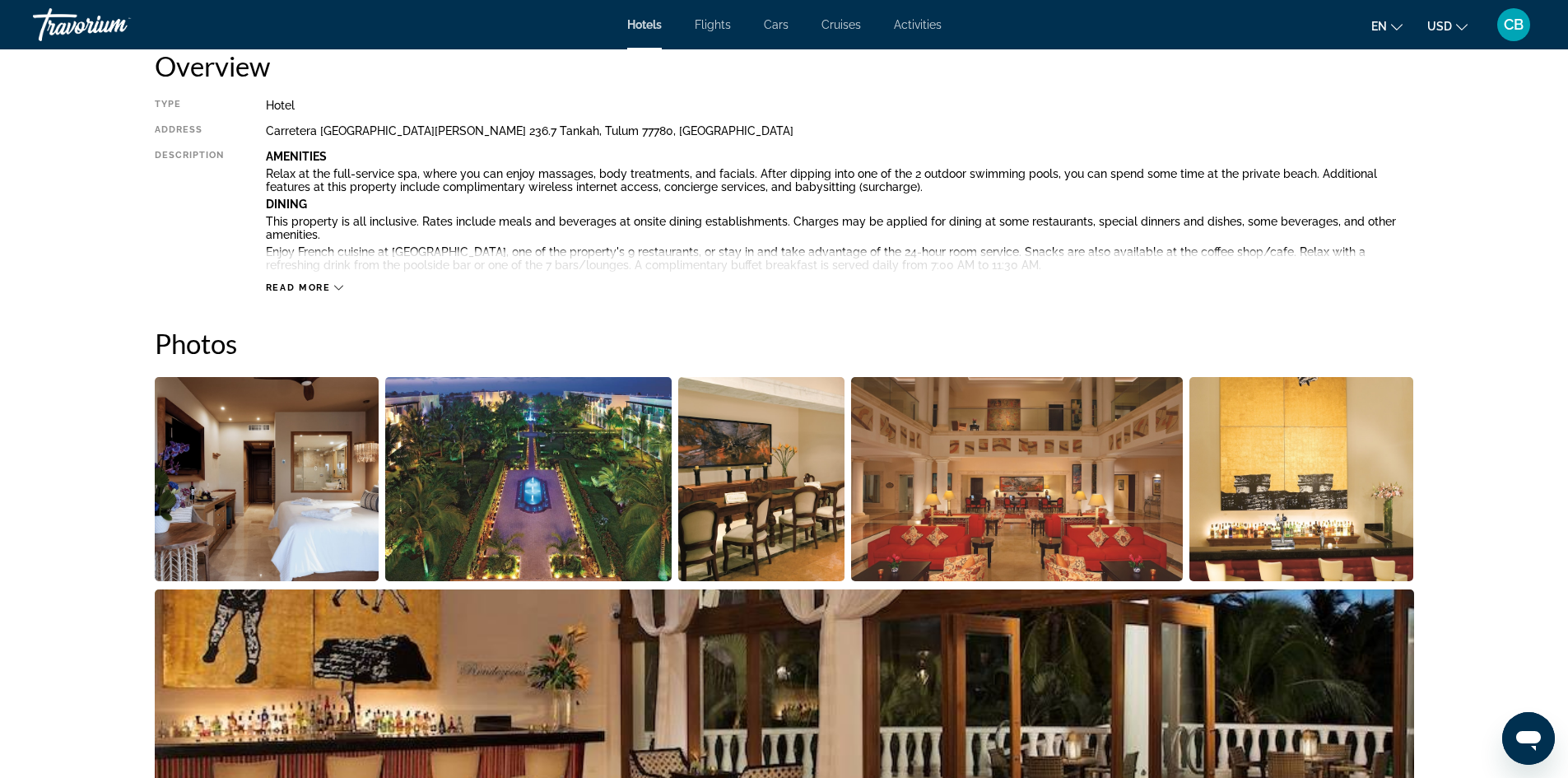
click at [288, 283] on span "Read more" at bounding box center [298, 288] width 65 height 11
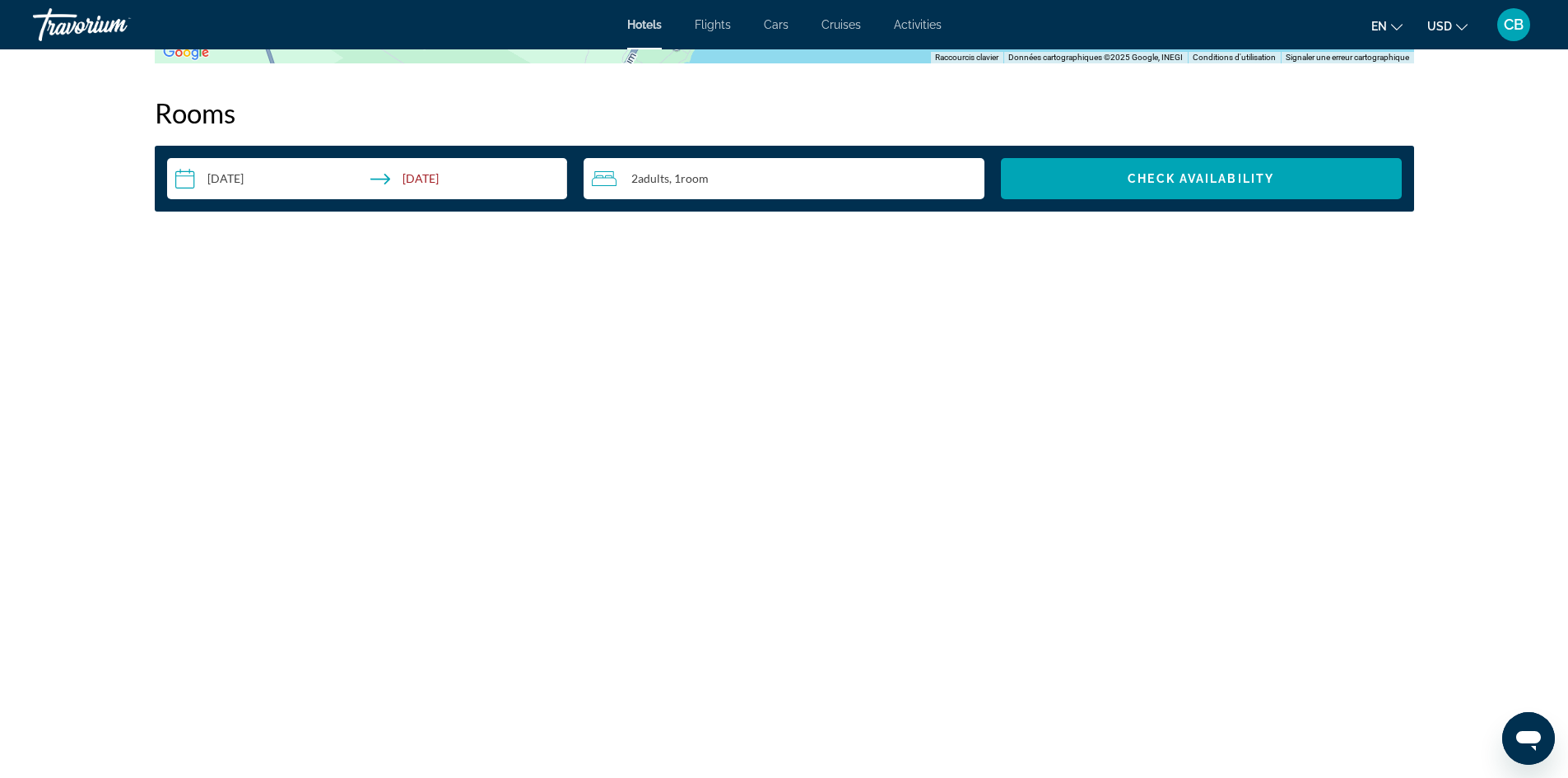
scroll to position [2881, 0]
click at [675, 182] on span ", 1 Room rooms" at bounding box center [689, 177] width 39 height 13
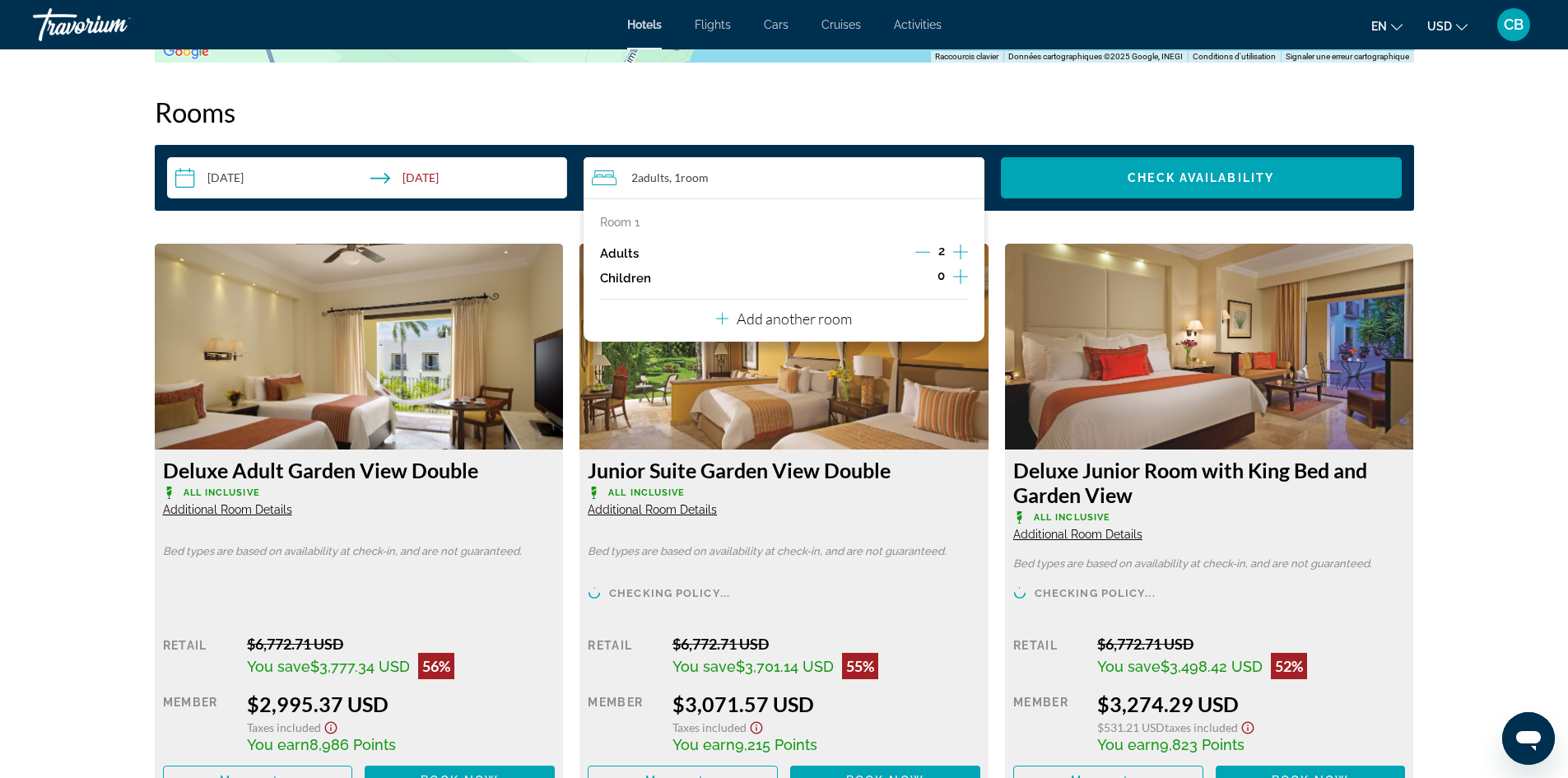
click at [963, 272] on icon "Increment children" at bounding box center [961, 276] width 15 height 20
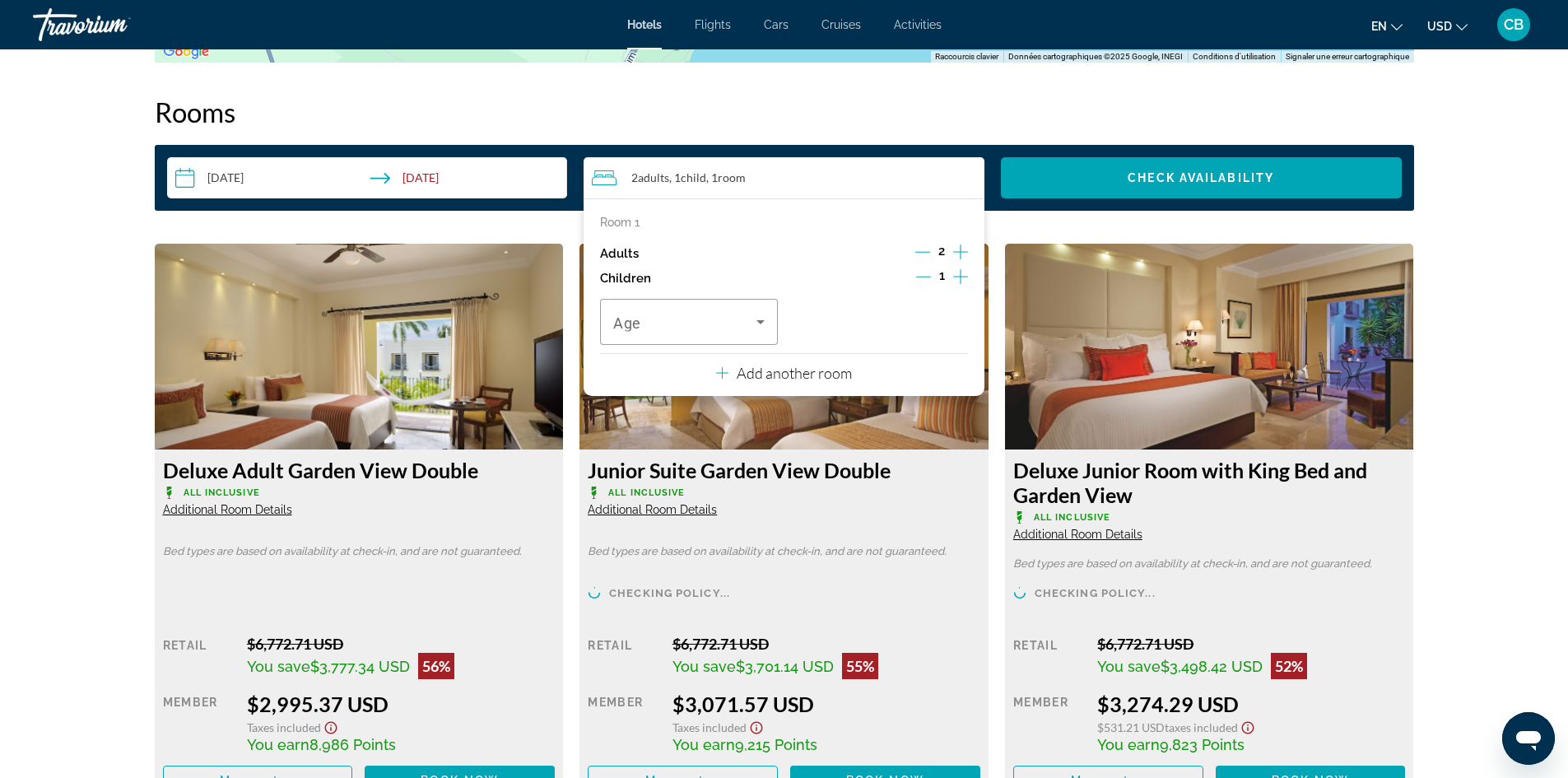
click at [963, 272] on icon "Increment children" at bounding box center [961, 276] width 15 height 20
click at [951, 254] on div "2" at bounding box center [942, 254] width 52 height 25
click at [954, 246] on icon "Increment adults" at bounding box center [961, 252] width 15 height 20
click at [918, 272] on icon "Decrement children" at bounding box center [923, 276] width 15 height 15
click at [732, 317] on span "Travelers: 3 adults, 1 child" at bounding box center [685, 322] width 143 height 20
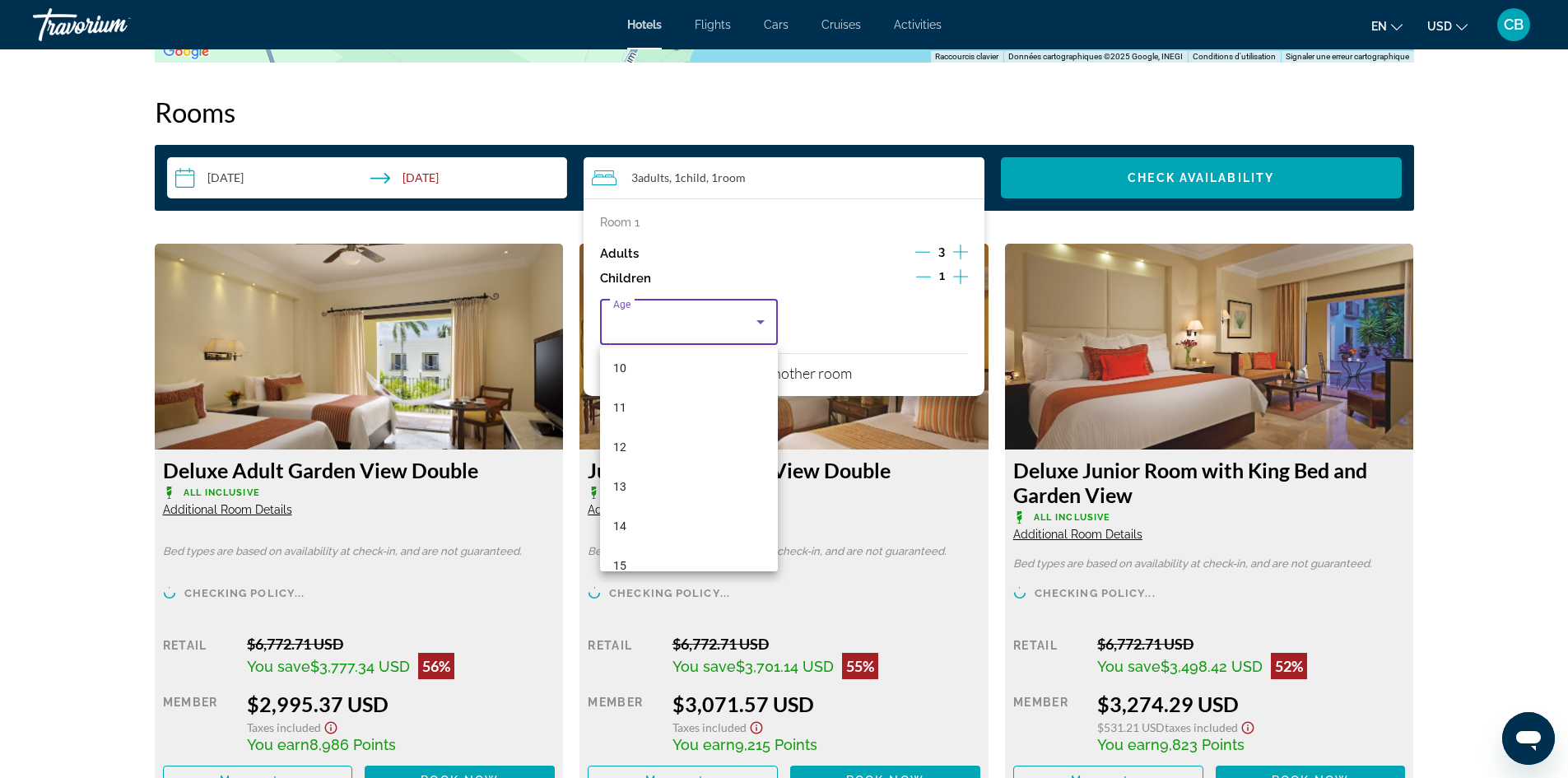
scroll to position [498, 0]
click at [647, 502] on mat-option "16" at bounding box center [689, 505] width 178 height 39
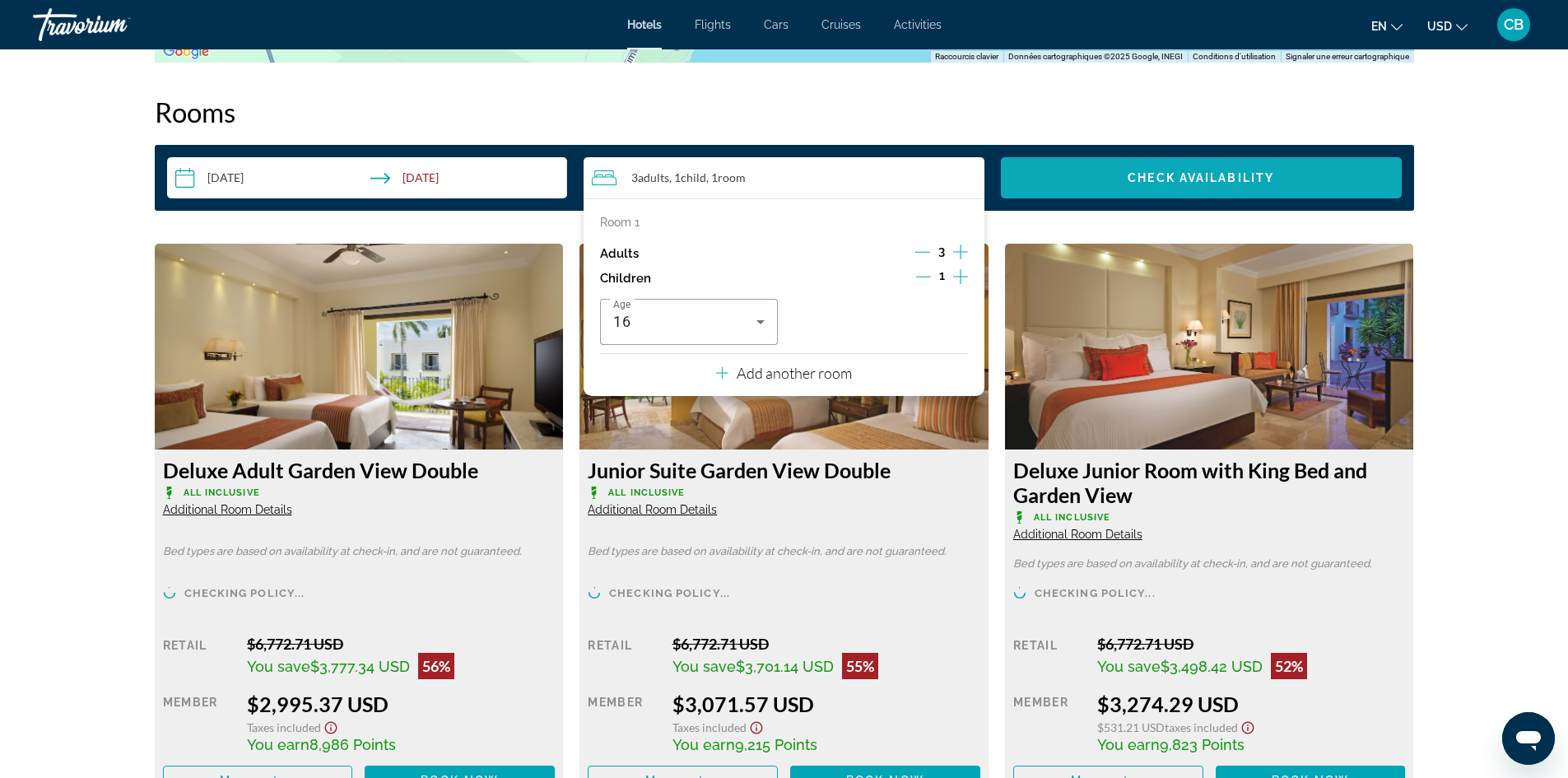
click at [1225, 189] on span "Search widget" at bounding box center [1201, 177] width 400 height 39
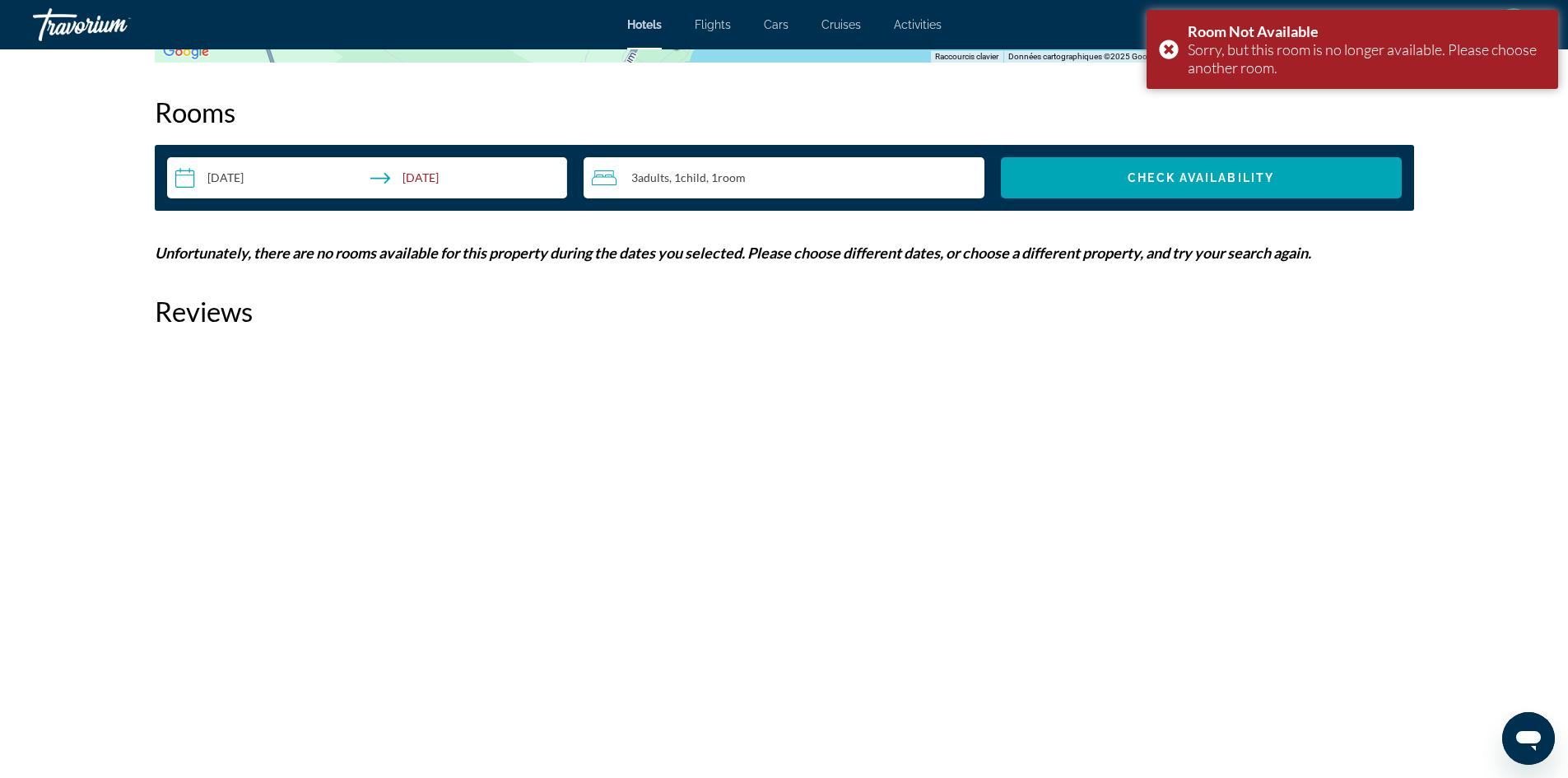
click at [653, 169] on div "3 Adult Adults , 1 Child Children , 1 Room rooms" at bounding box center [787, 178] width 392 height 20
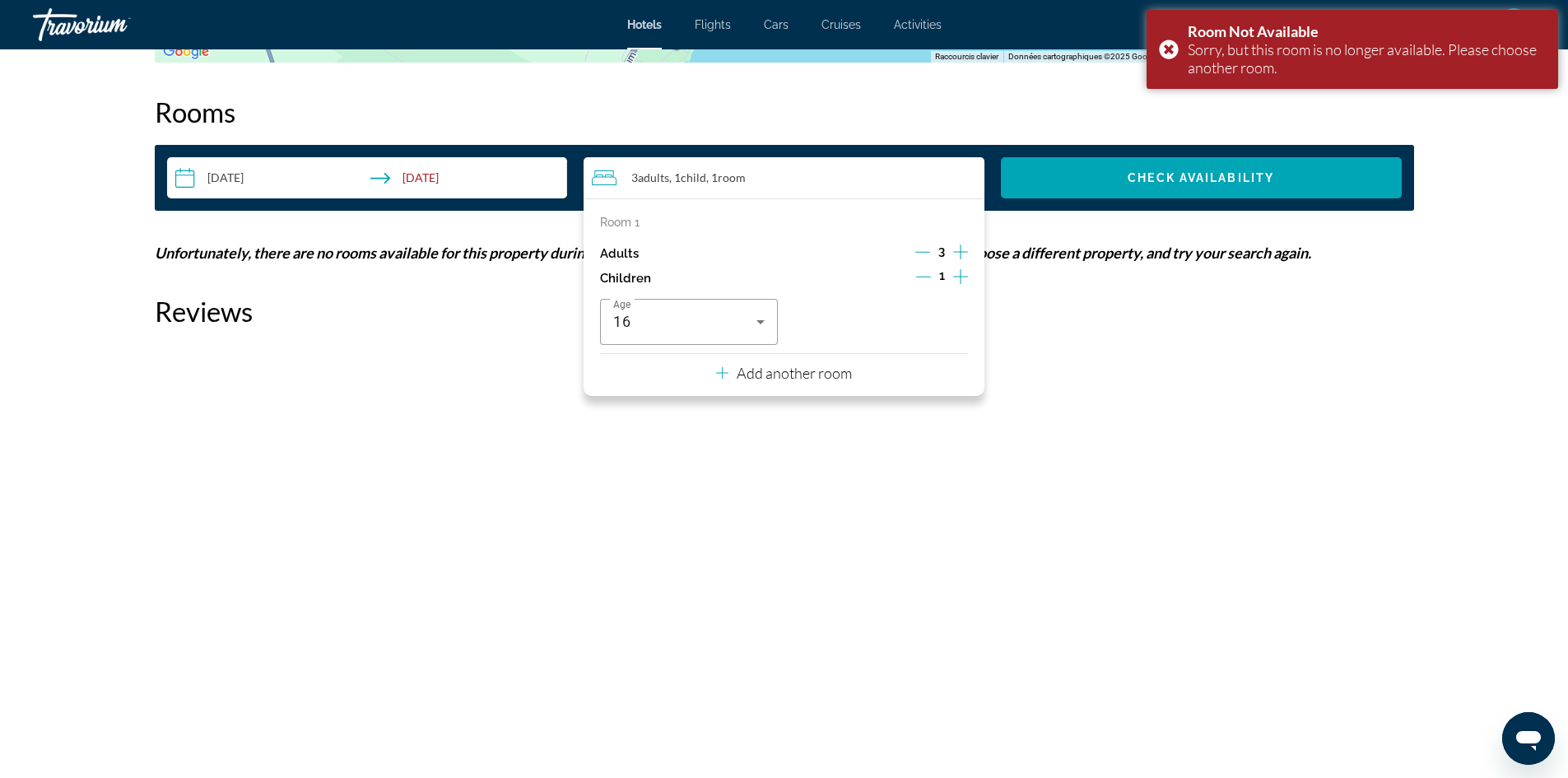
click at [918, 244] on icon "Decrement adults" at bounding box center [923, 252] width 15 height 15
click at [920, 270] on icon "Decrement children" at bounding box center [923, 276] width 15 height 15
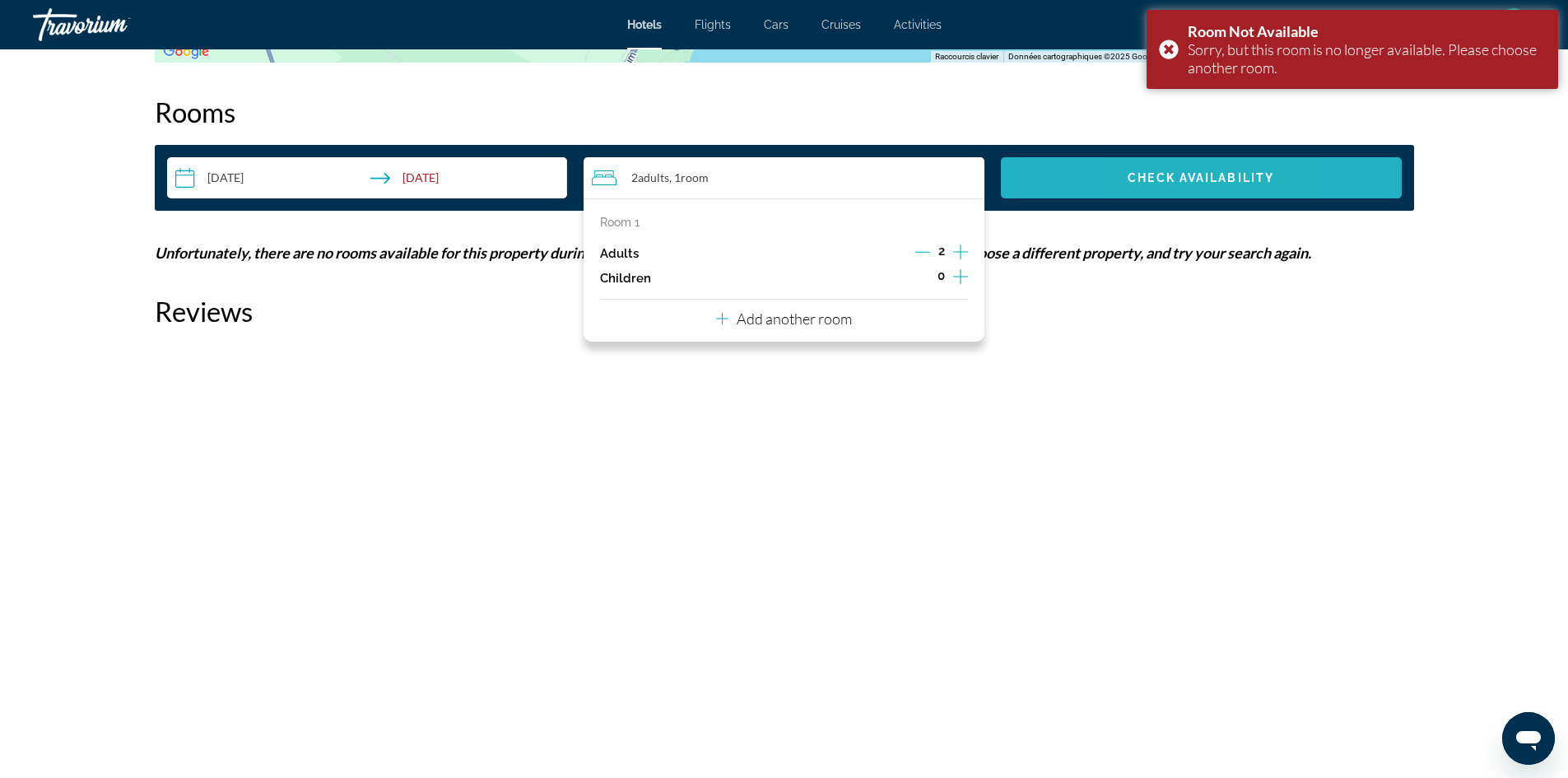
click at [1152, 180] on span "Check Availability" at bounding box center [1201, 177] width 147 height 13
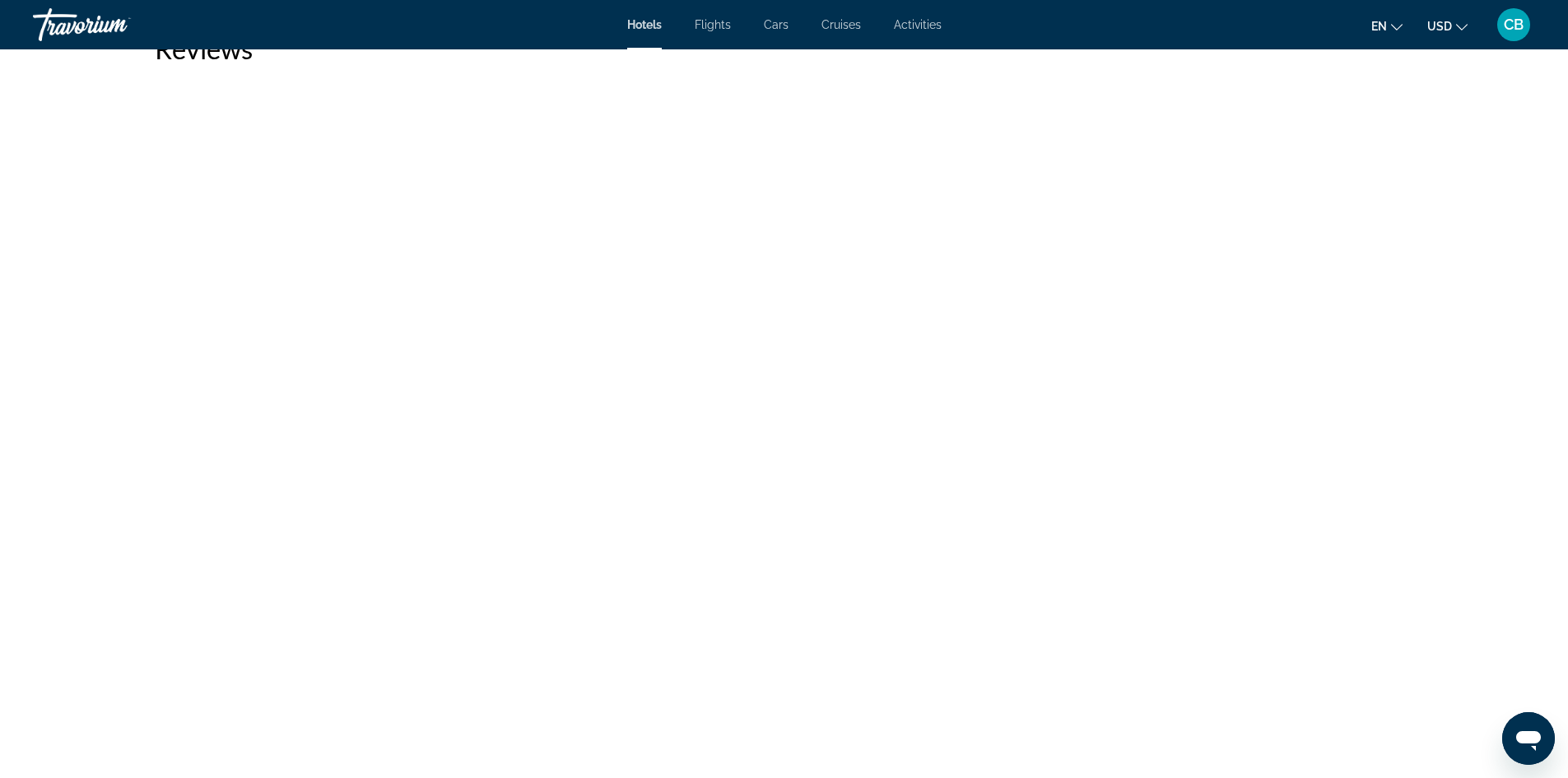
scroll to position [3067, 0]
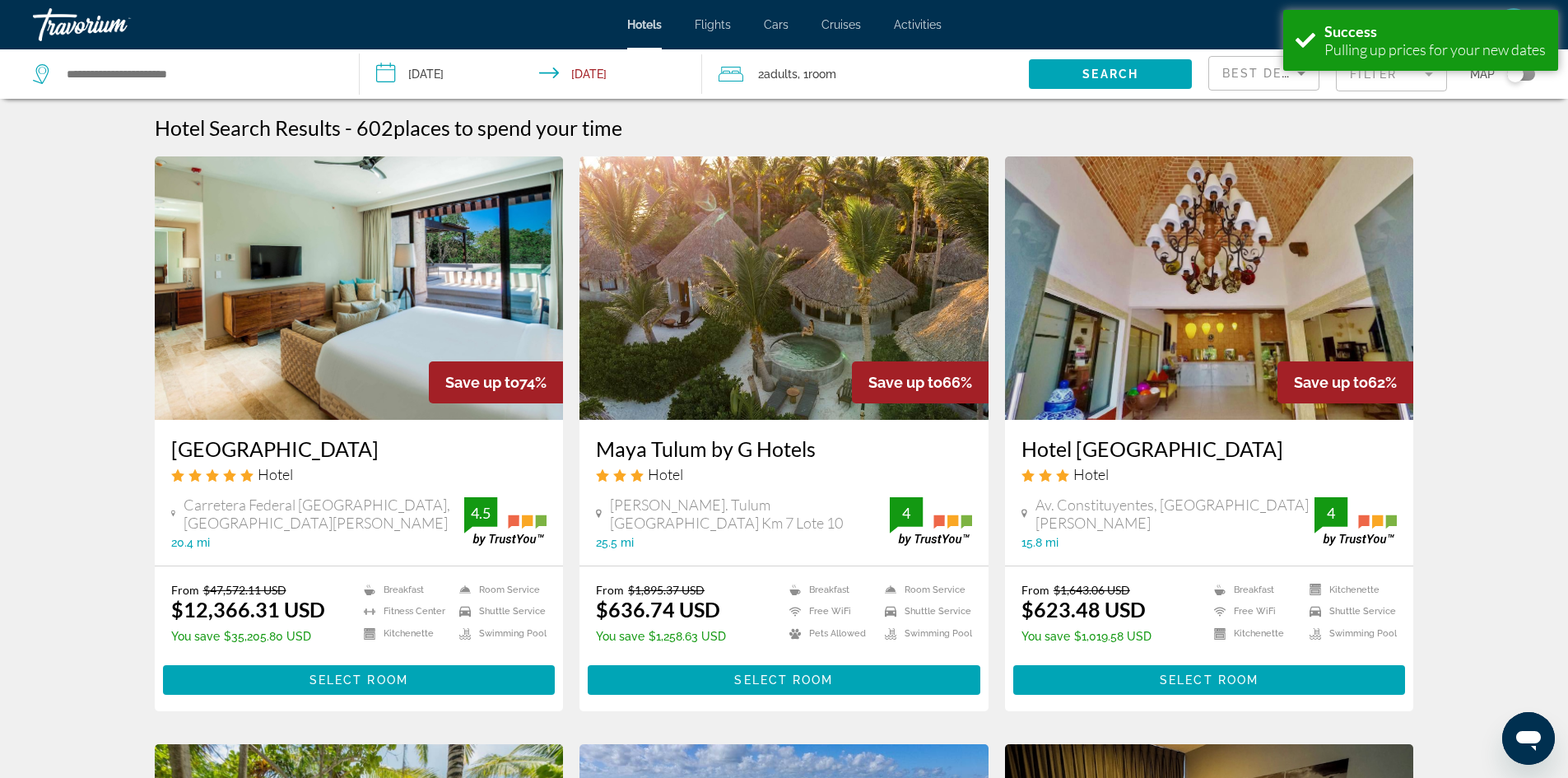
click at [266, 58] on div "Search widget" at bounding box center [187, 74] width 310 height 50
click at [250, 73] on input "Search widget" at bounding box center [199, 73] width 269 height 25
type input "*"
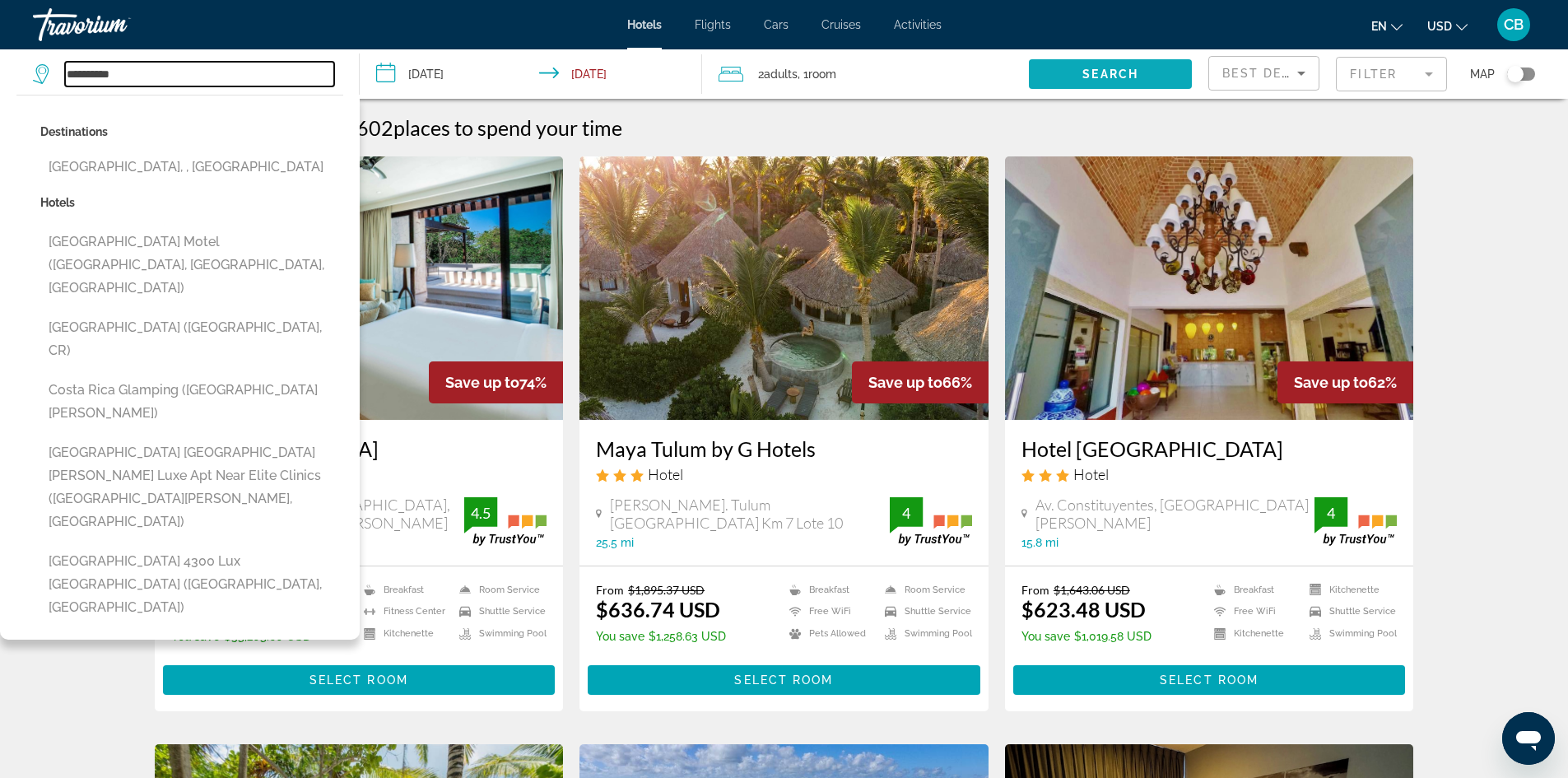
type input "**********"
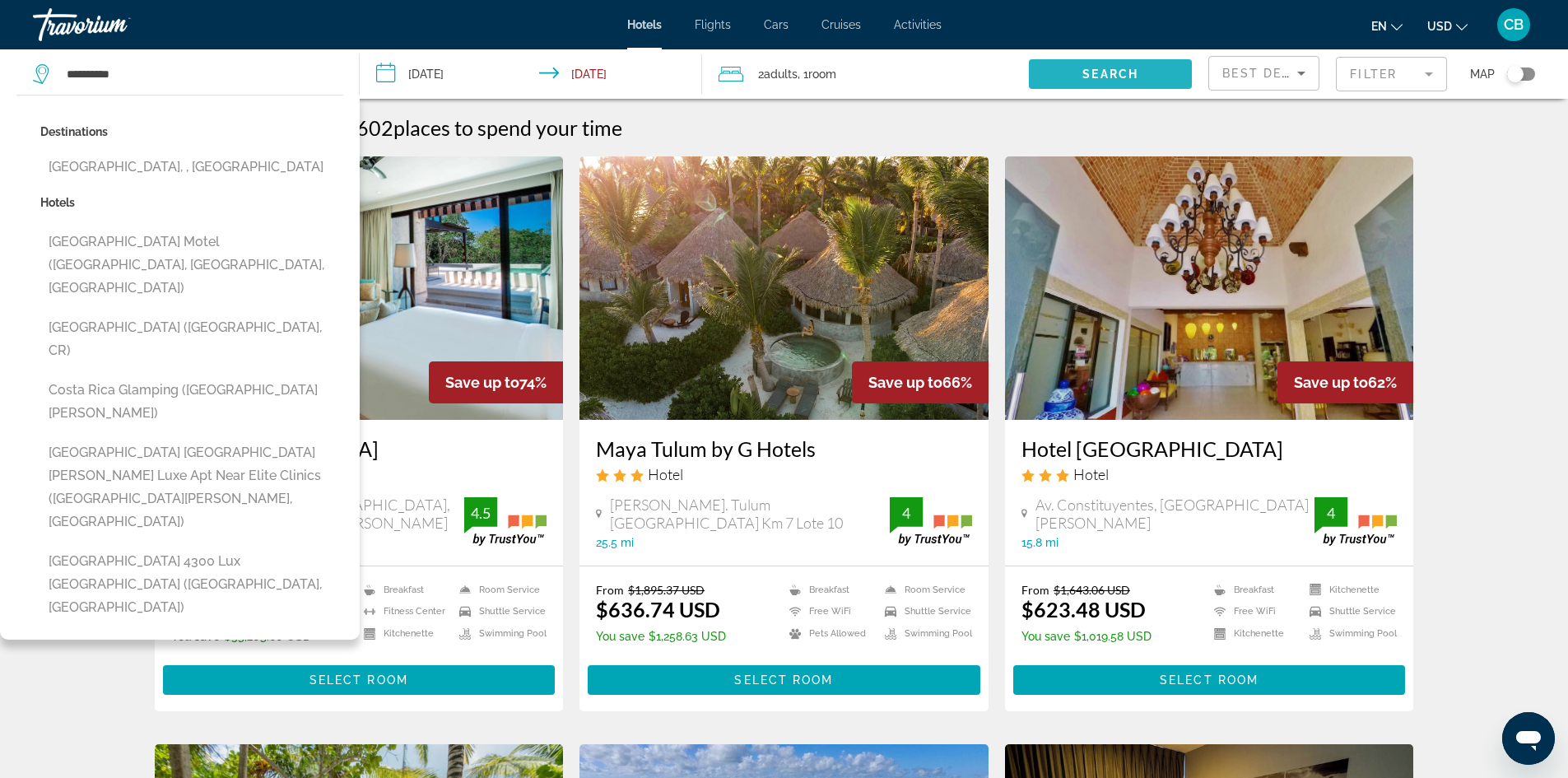
click at [1163, 55] on span "Search widget" at bounding box center [1110, 73] width 163 height 39
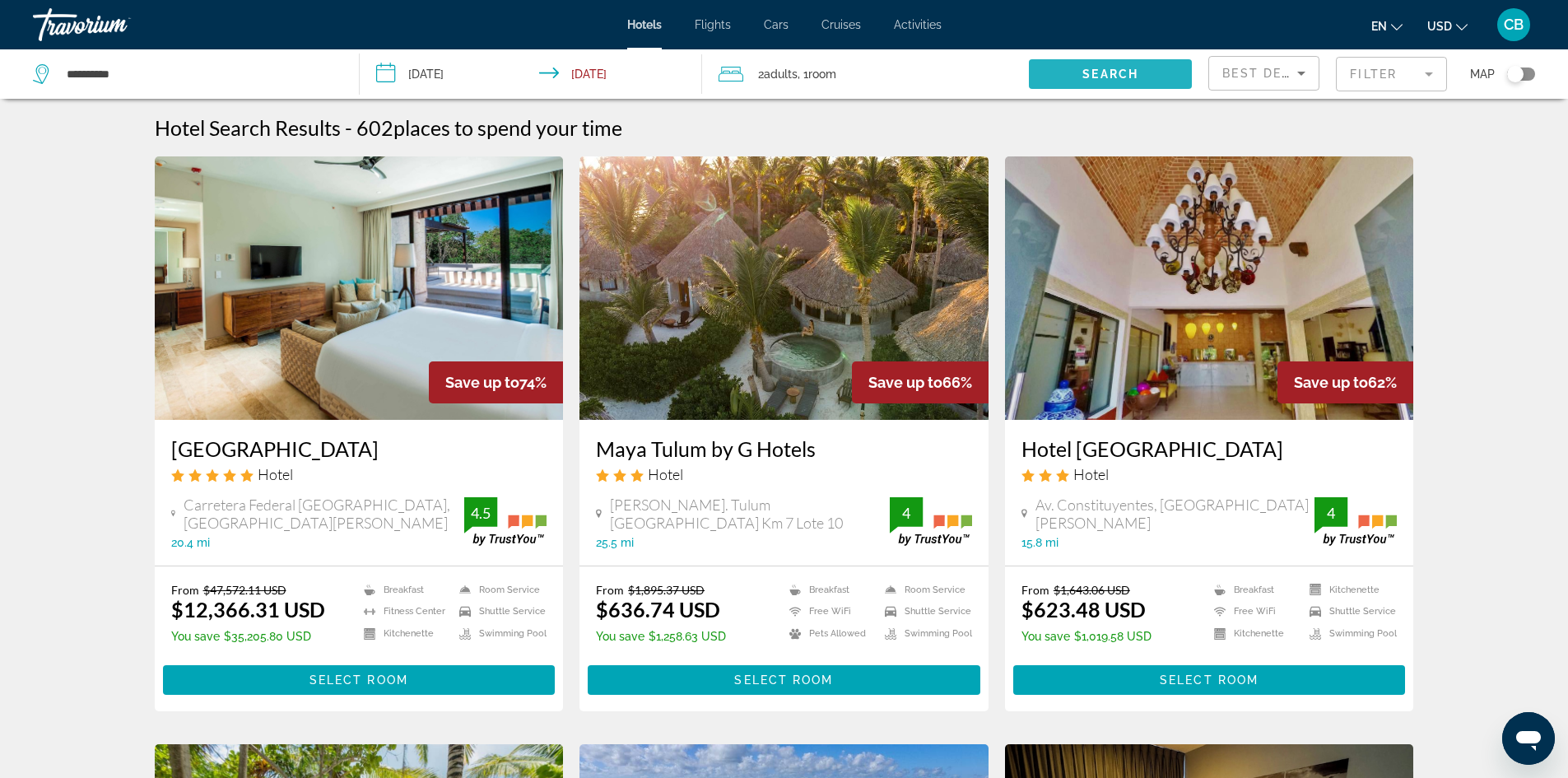
click at [1161, 71] on span "Search widget" at bounding box center [1110, 73] width 163 height 39
click at [1141, 84] on span "Search widget" at bounding box center [1110, 73] width 163 height 39
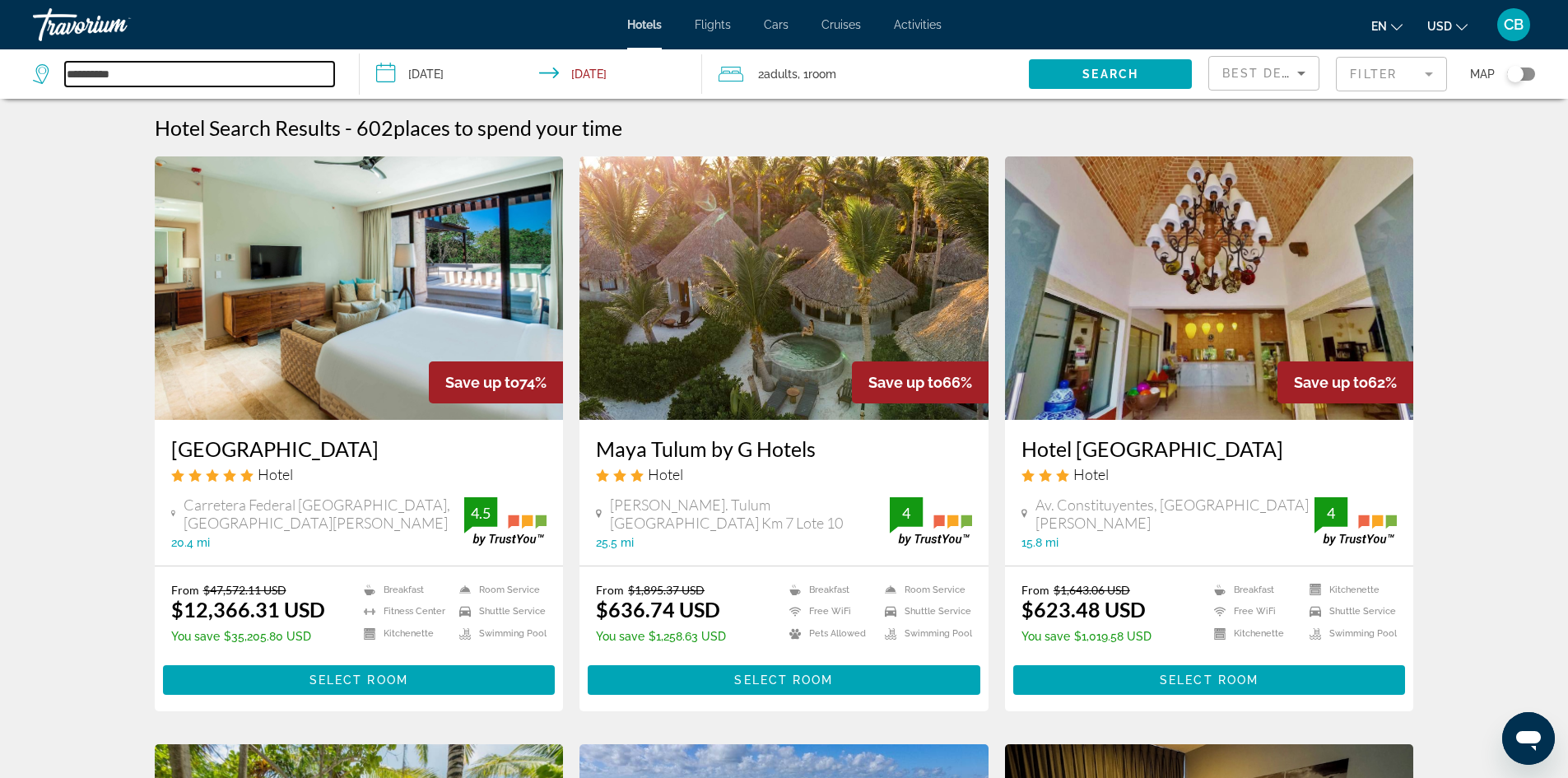
click at [103, 75] on input "**********" at bounding box center [199, 73] width 269 height 25
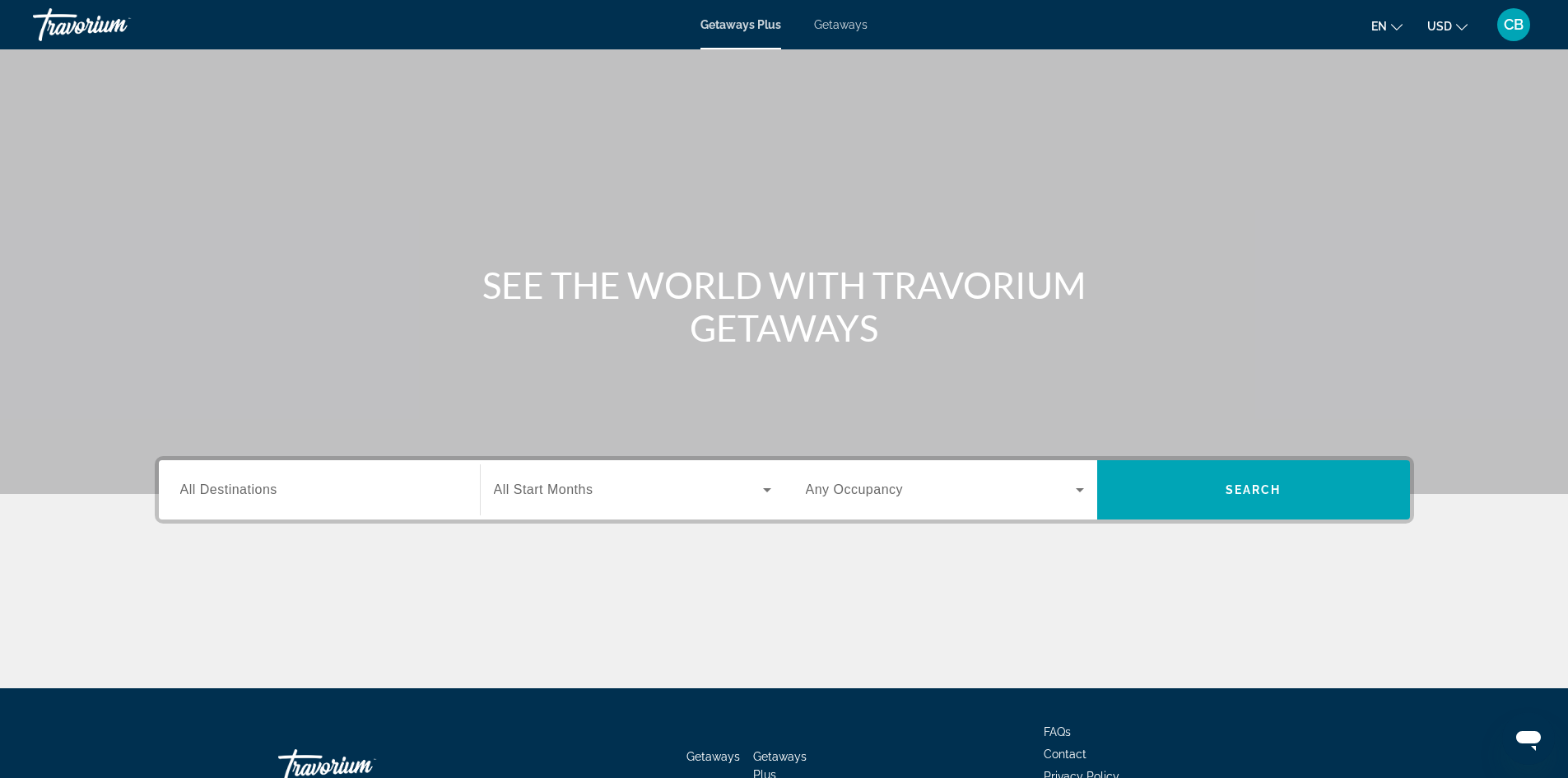
click at [262, 488] on span "All Destinations" at bounding box center [229, 489] width 97 height 14
click at [262, 488] on input "Destination All Destinations" at bounding box center [319, 490] width 278 height 20
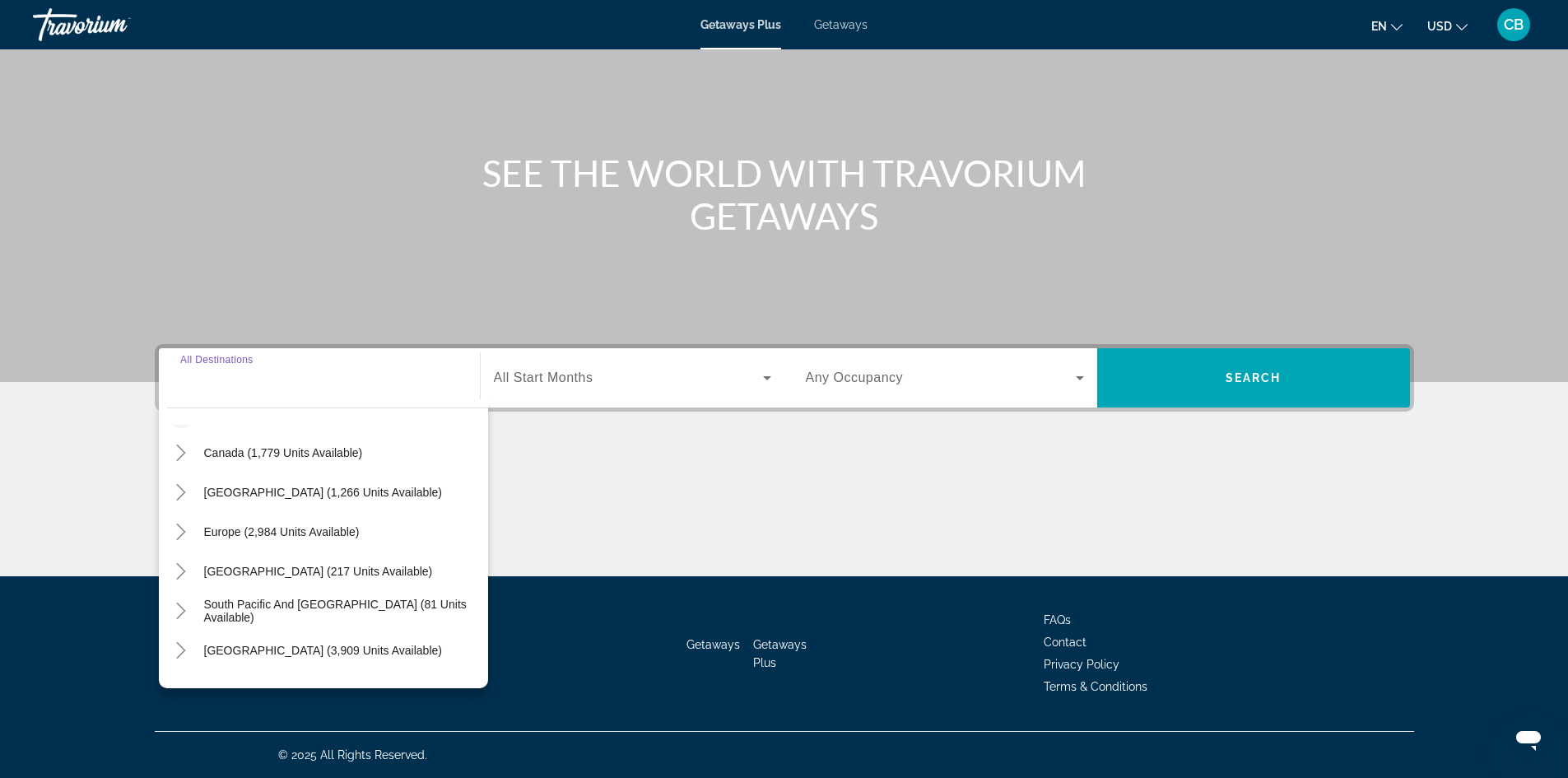
scroll to position [164, 0]
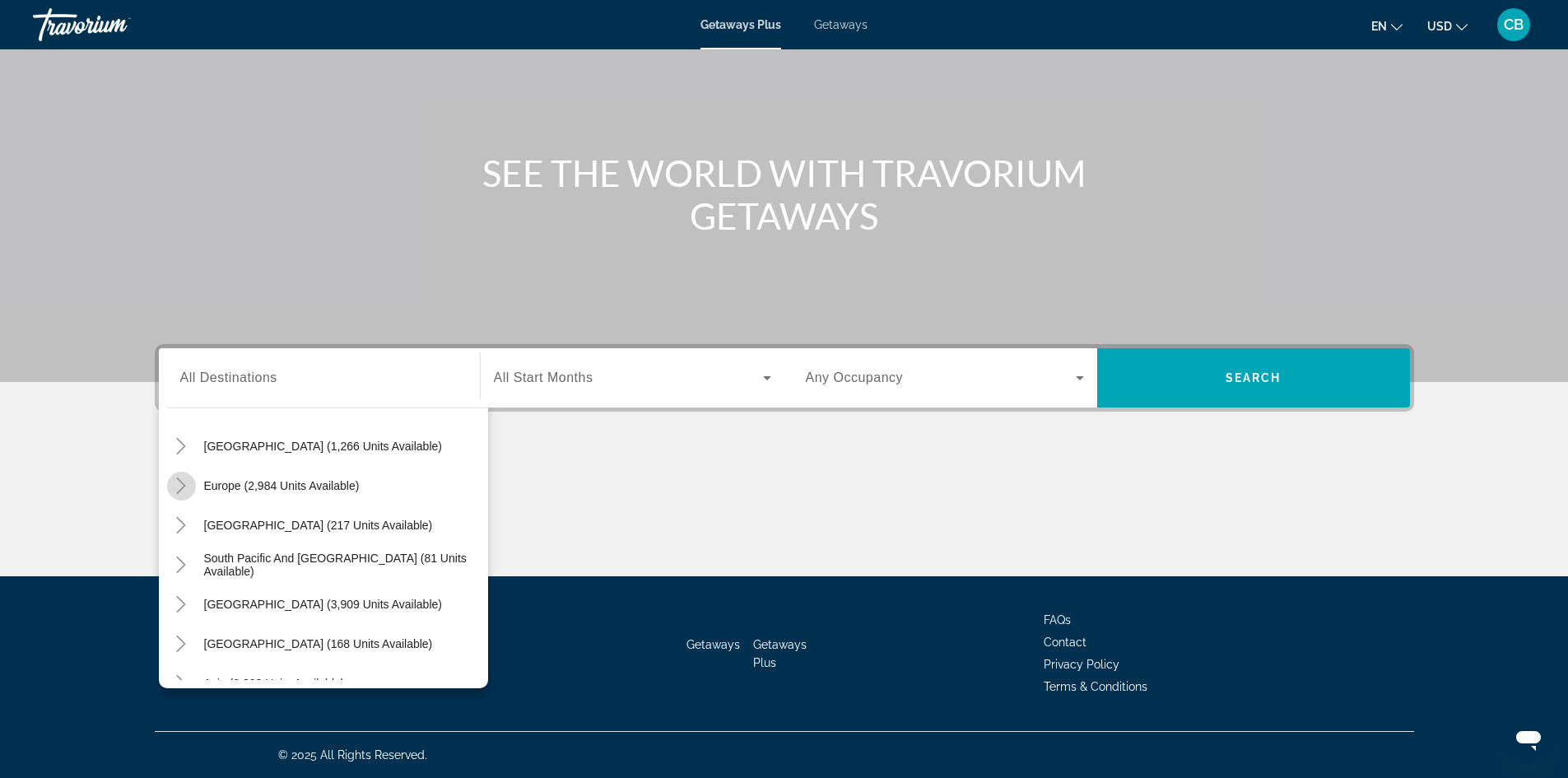
click at [184, 486] on icon "Toggle Europe (2,984 units available)" at bounding box center [181, 486] width 17 height 17
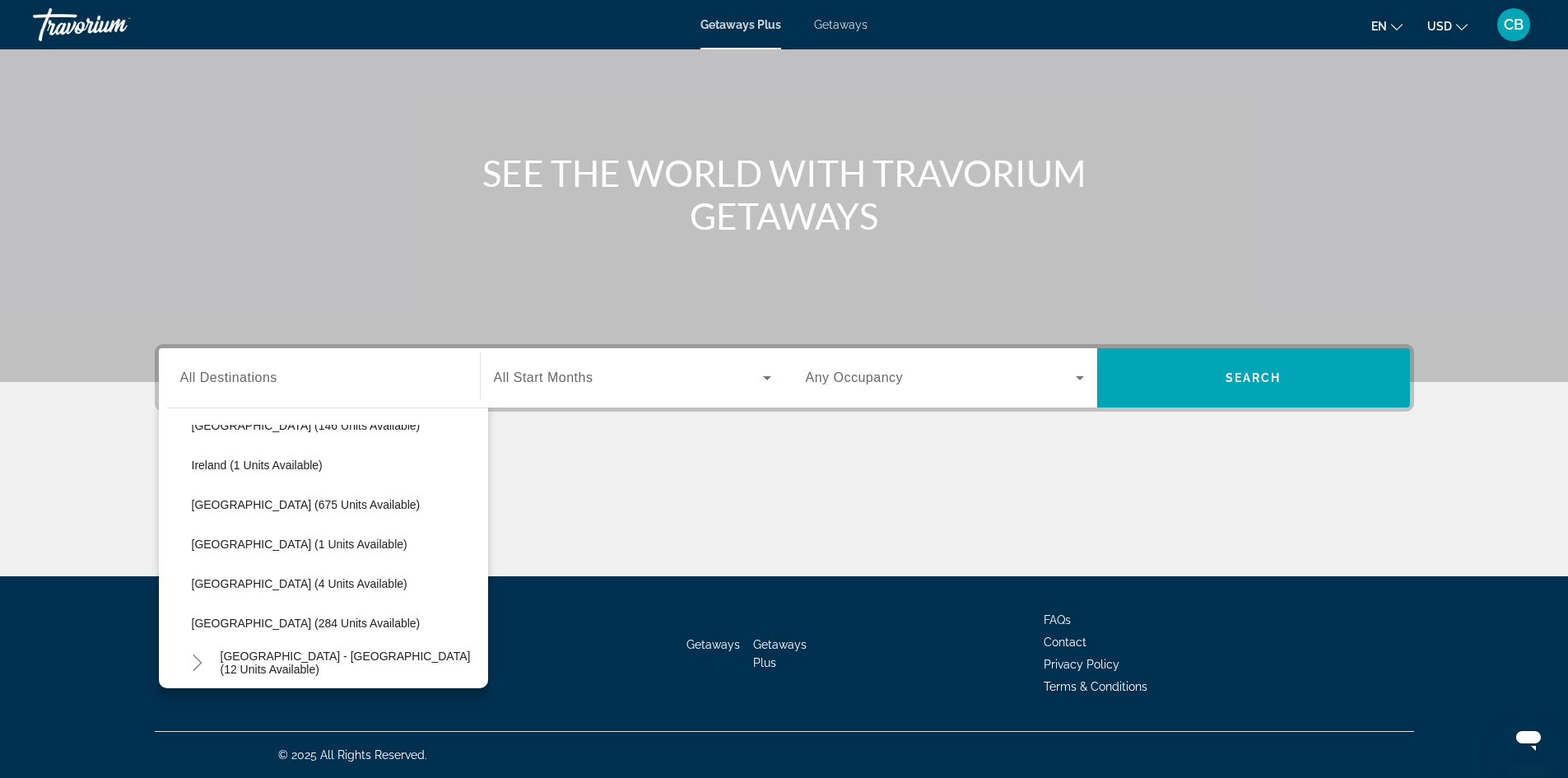
scroll to position [617, 0]
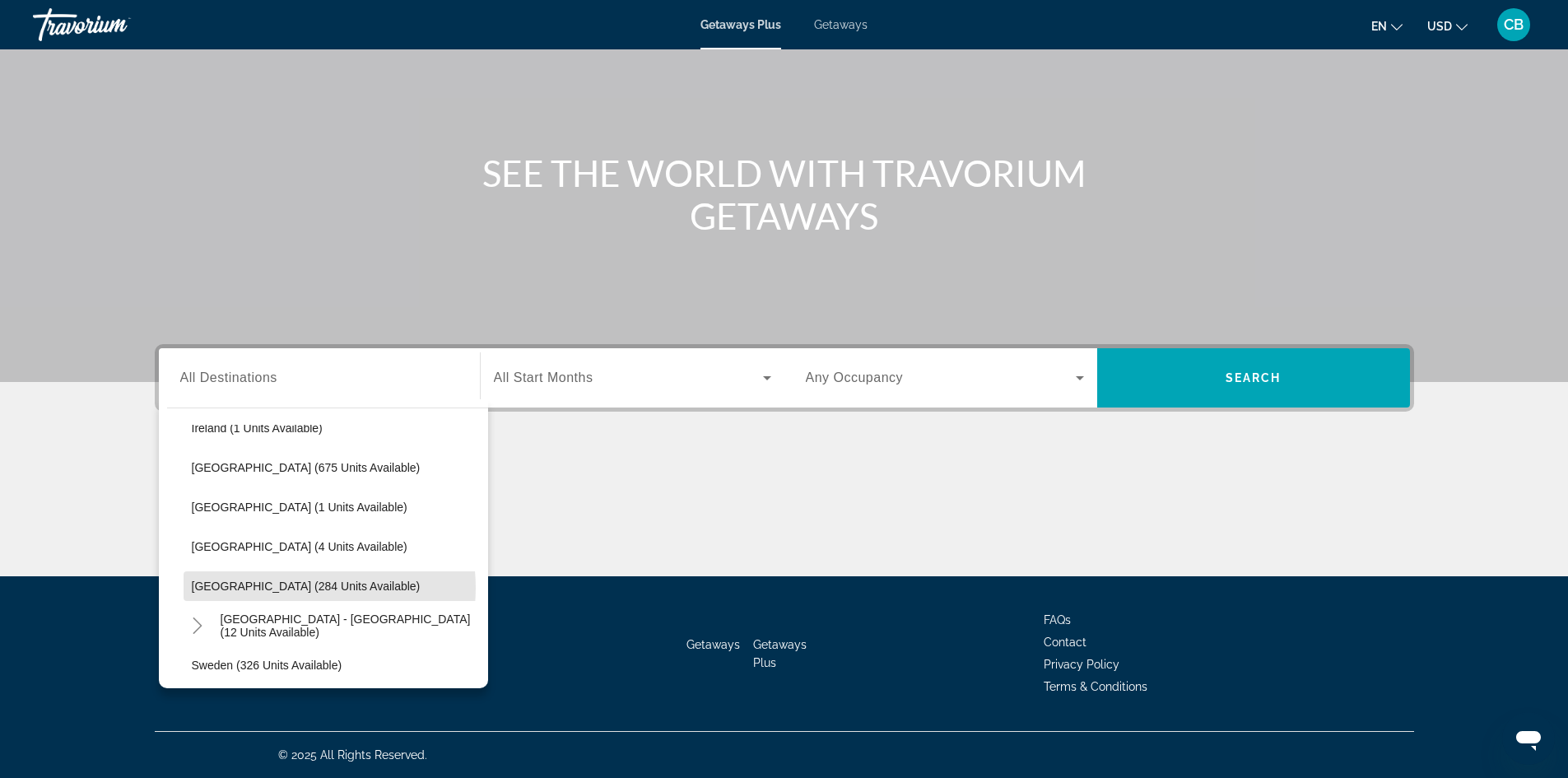
click at [292, 588] on span "Spain (284 units available)" at bounding box center [306, 586] width 229 height 13
type input "**********"
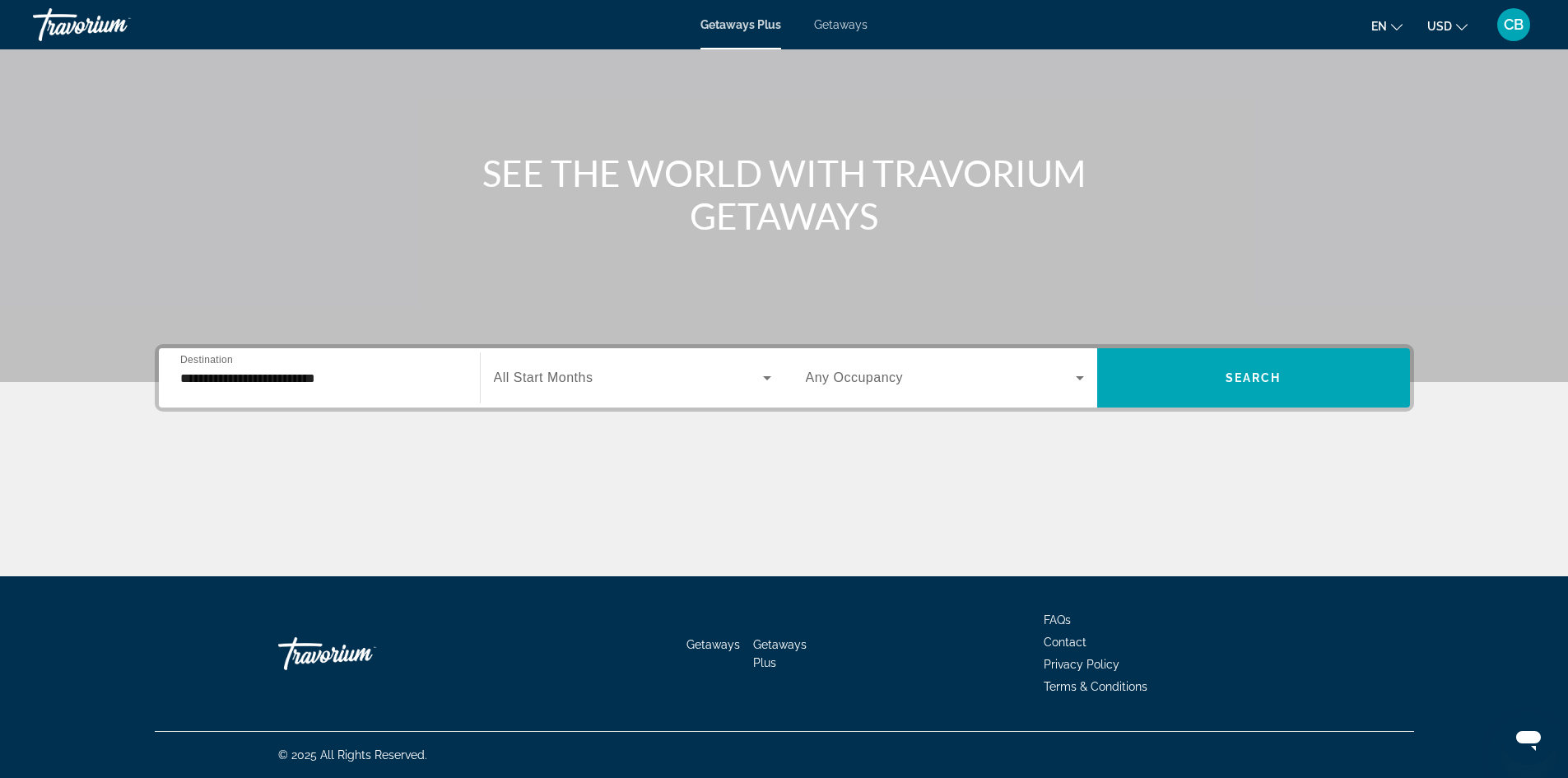
click at [561, 378] on span "All Start Months" at bounding box center [544, 377] width 99 height 14
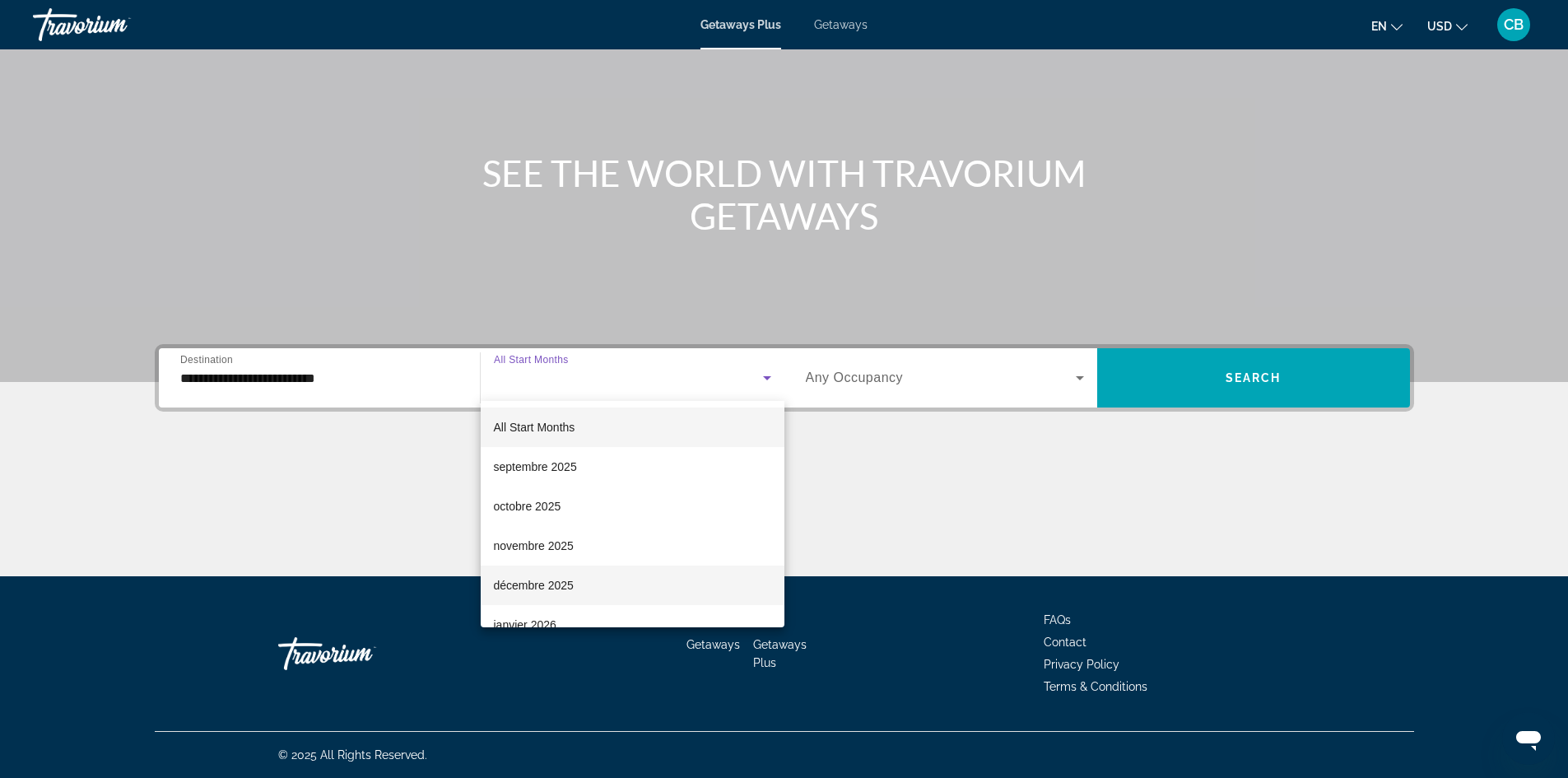
click at [544, 590] on span "décembre 2025" at bounding box center [534, 585] width 80 height 20
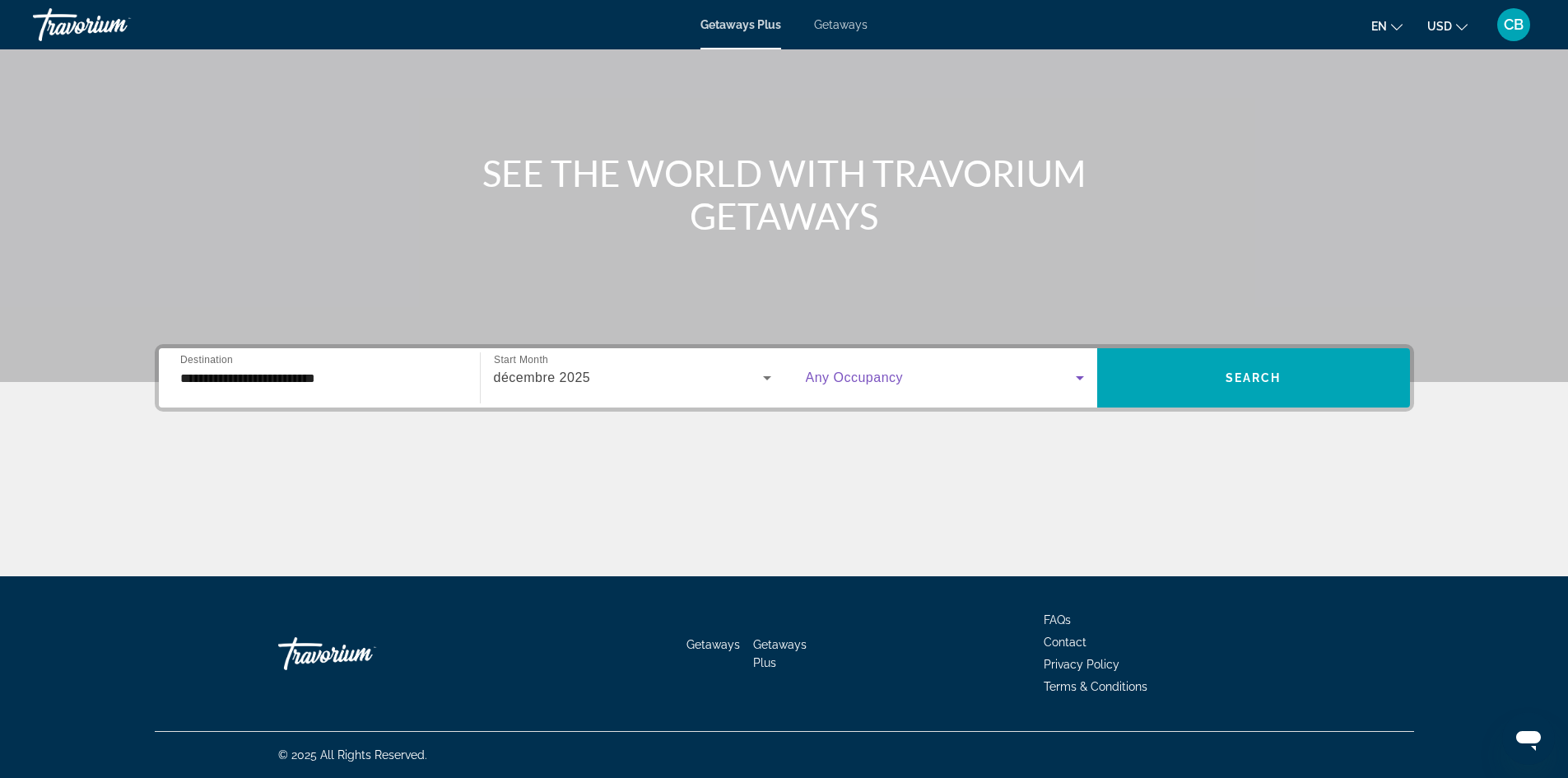
click at [919, 381] on span "Search widget" at bounding box center [941, 378] width 270 height 20
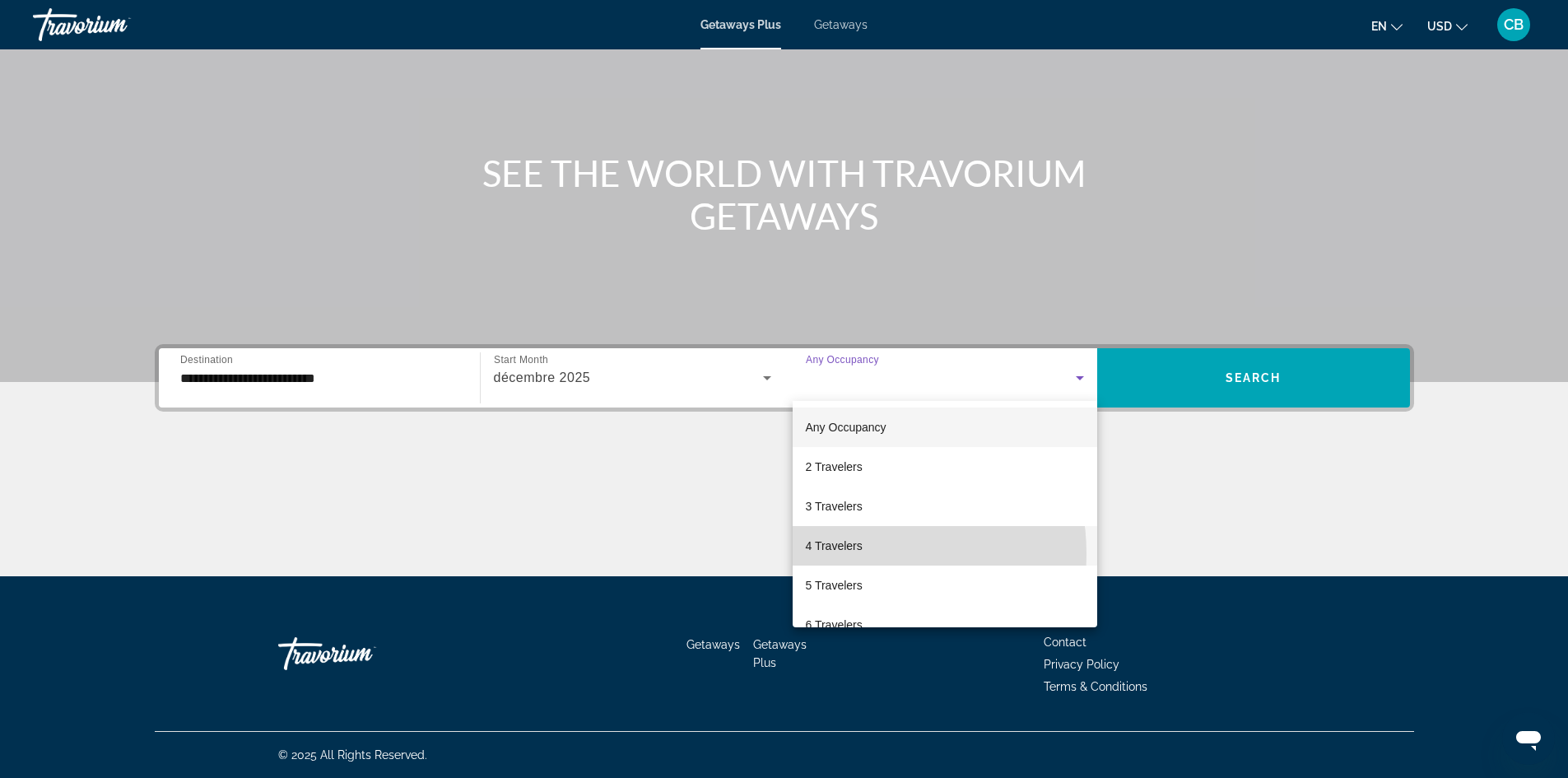
click at [852, 554] on span "4 Travelers" at bounding box center [834, 546] width 57 height 20
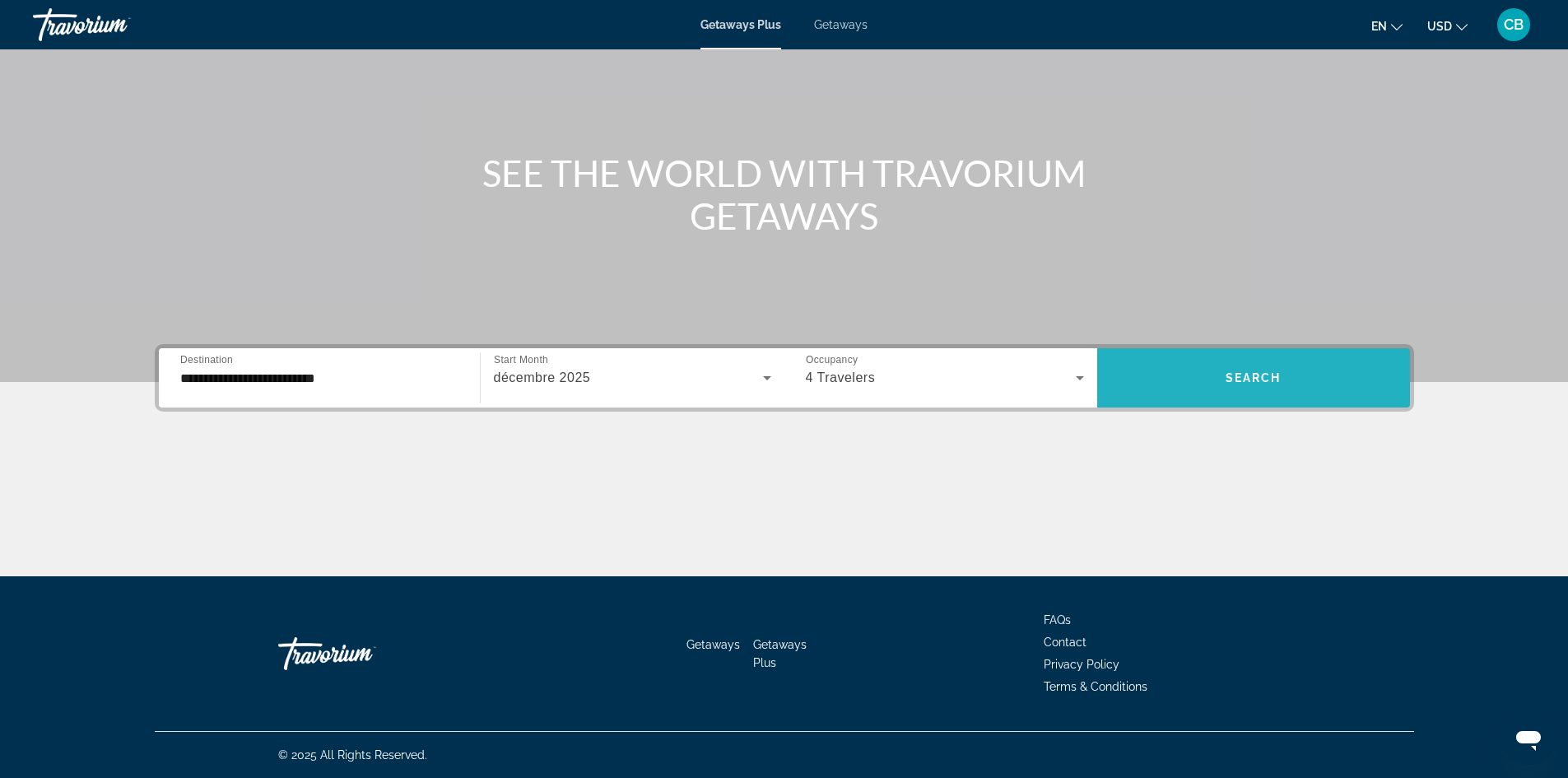
click at [1250, 369] on span "Search widget" at bounding box center [1254, 378] width 313 height 39
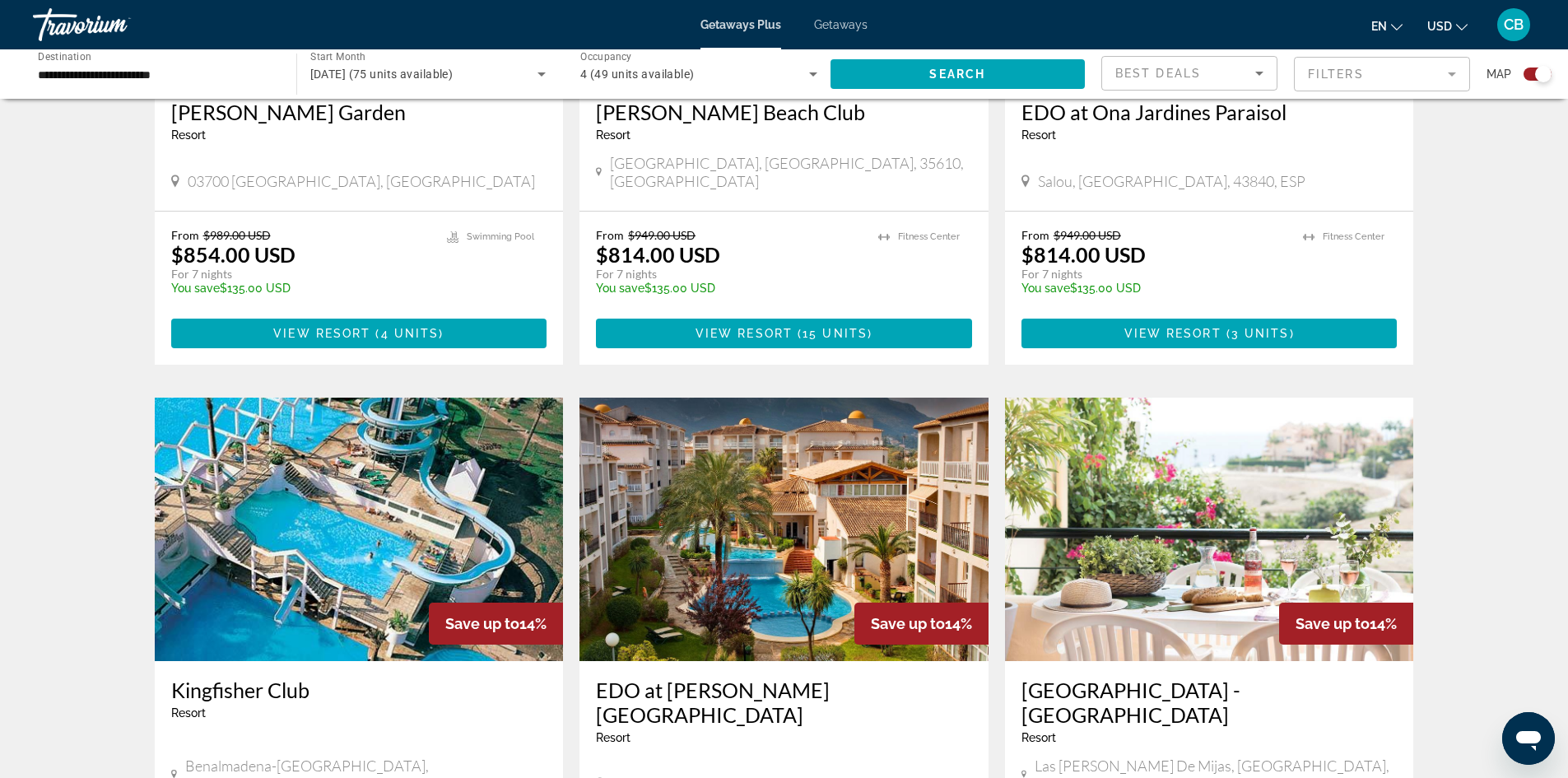
scroll to position [1564, 0]
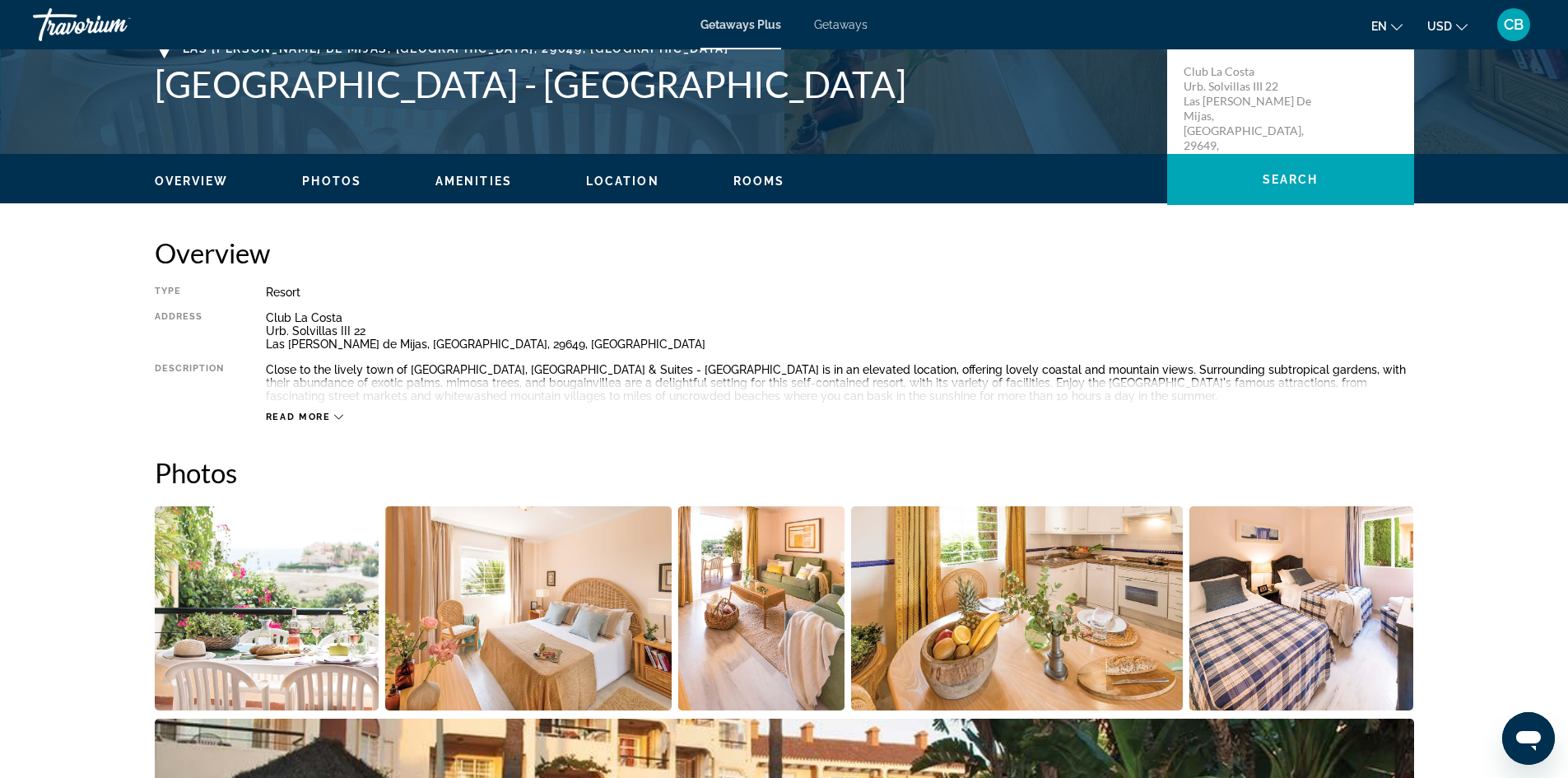
scroll to position [494, 0]
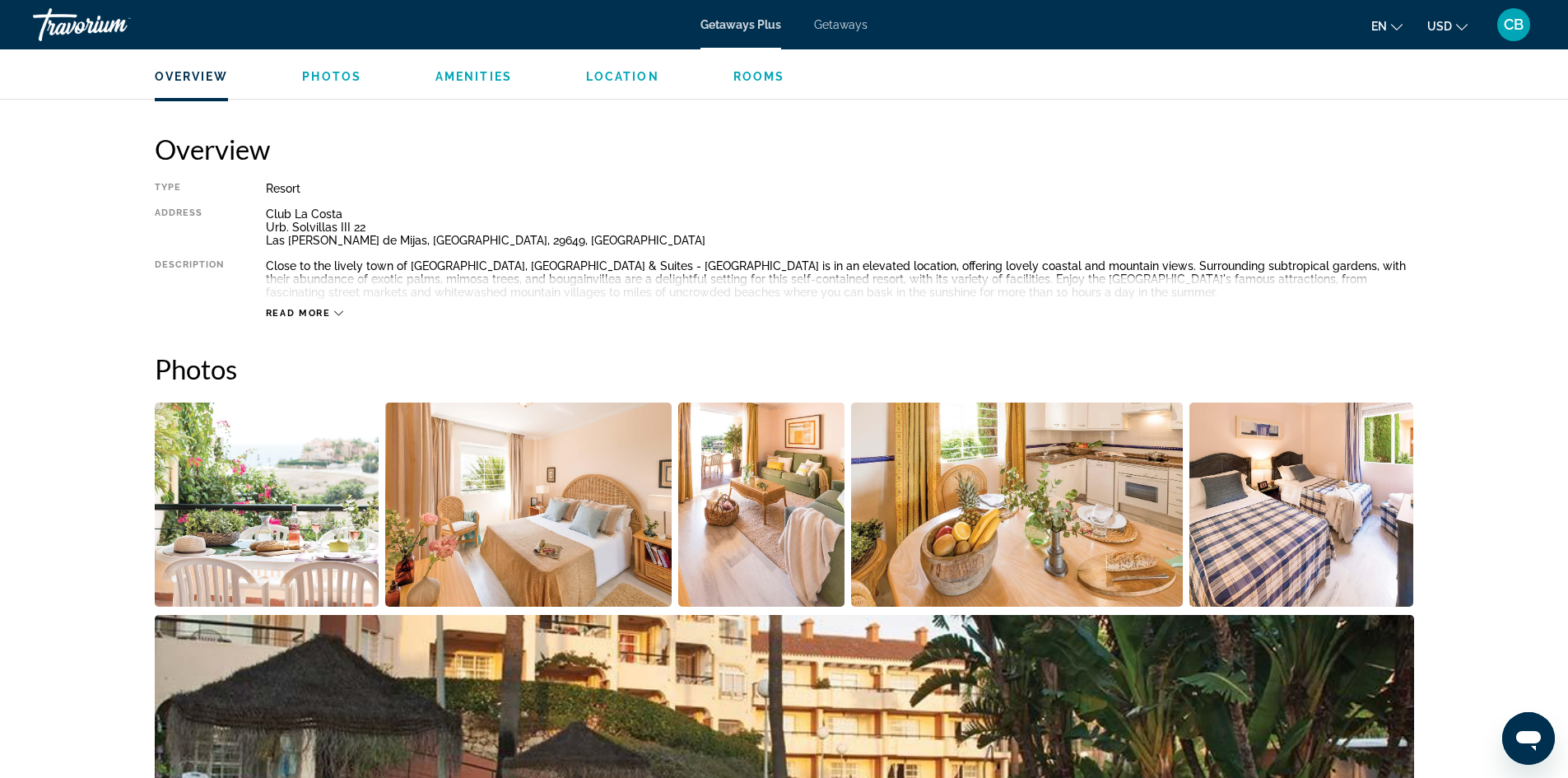
click at [291, 307] on button "Read more" at bounding box center [304, 312] width 78 height 12
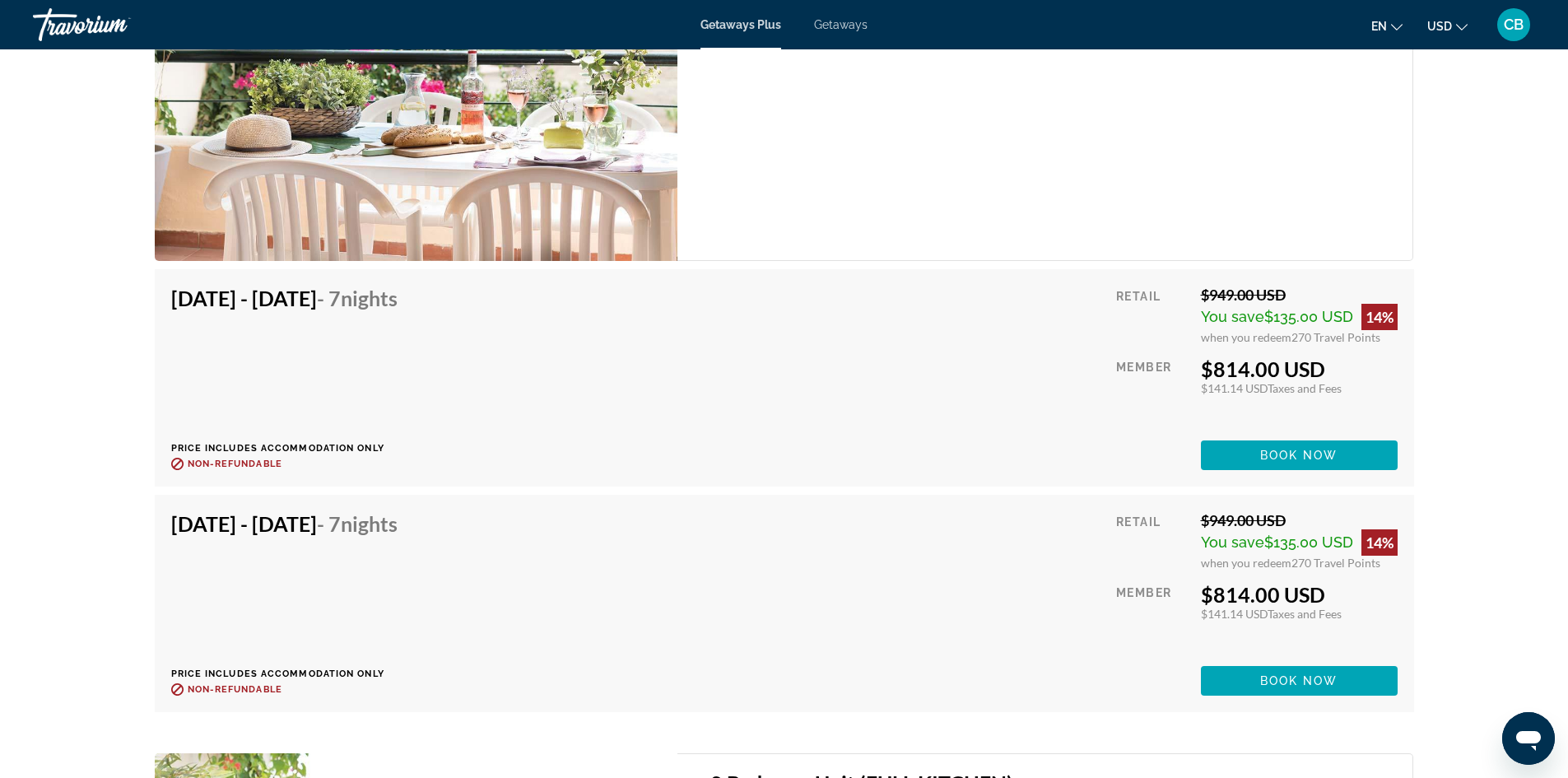
scroll to position [3151, 0]
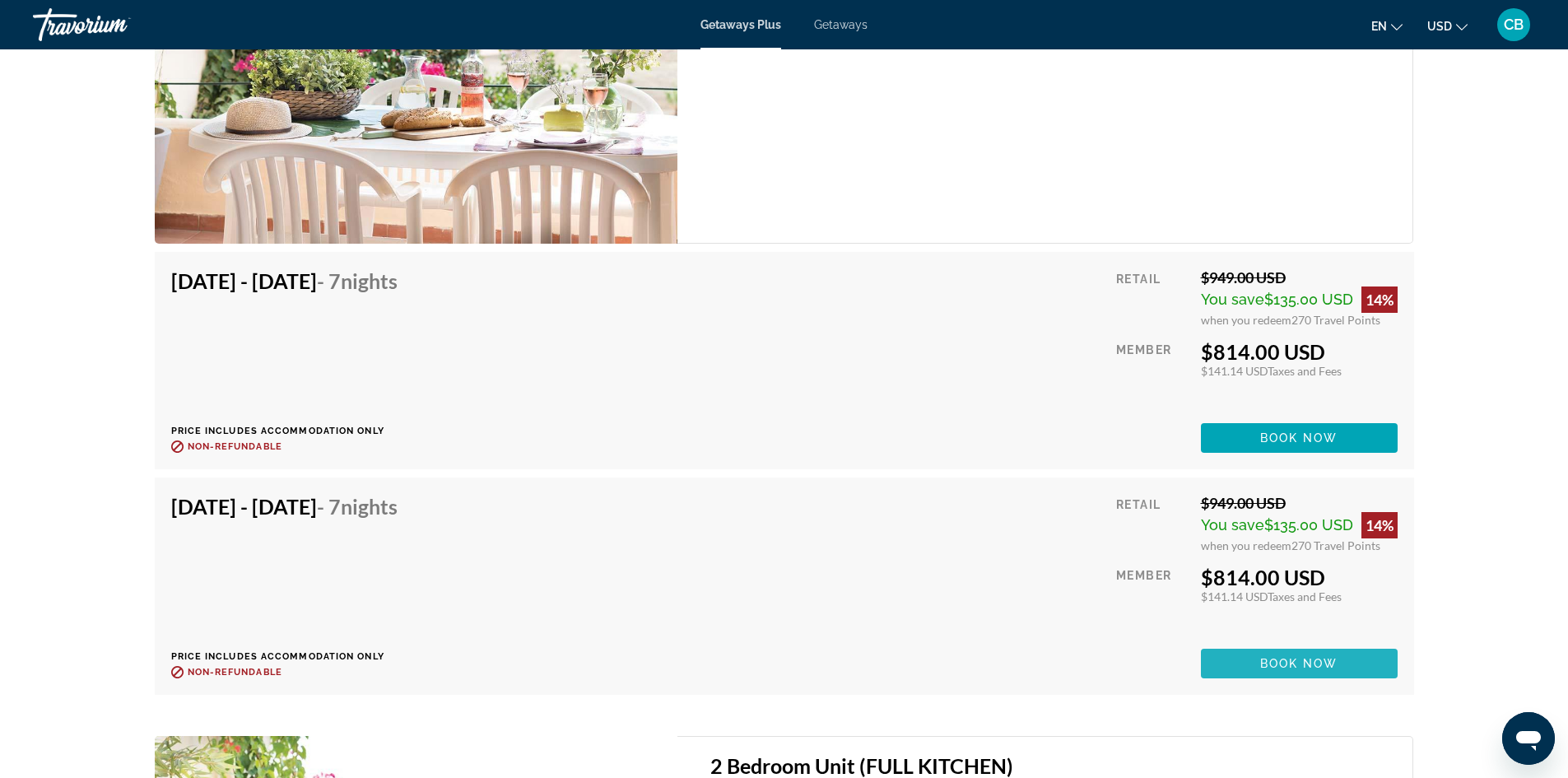
click at [1279, 670] on span "Book now" at bounding box center [1299, 663] width 78 height 13
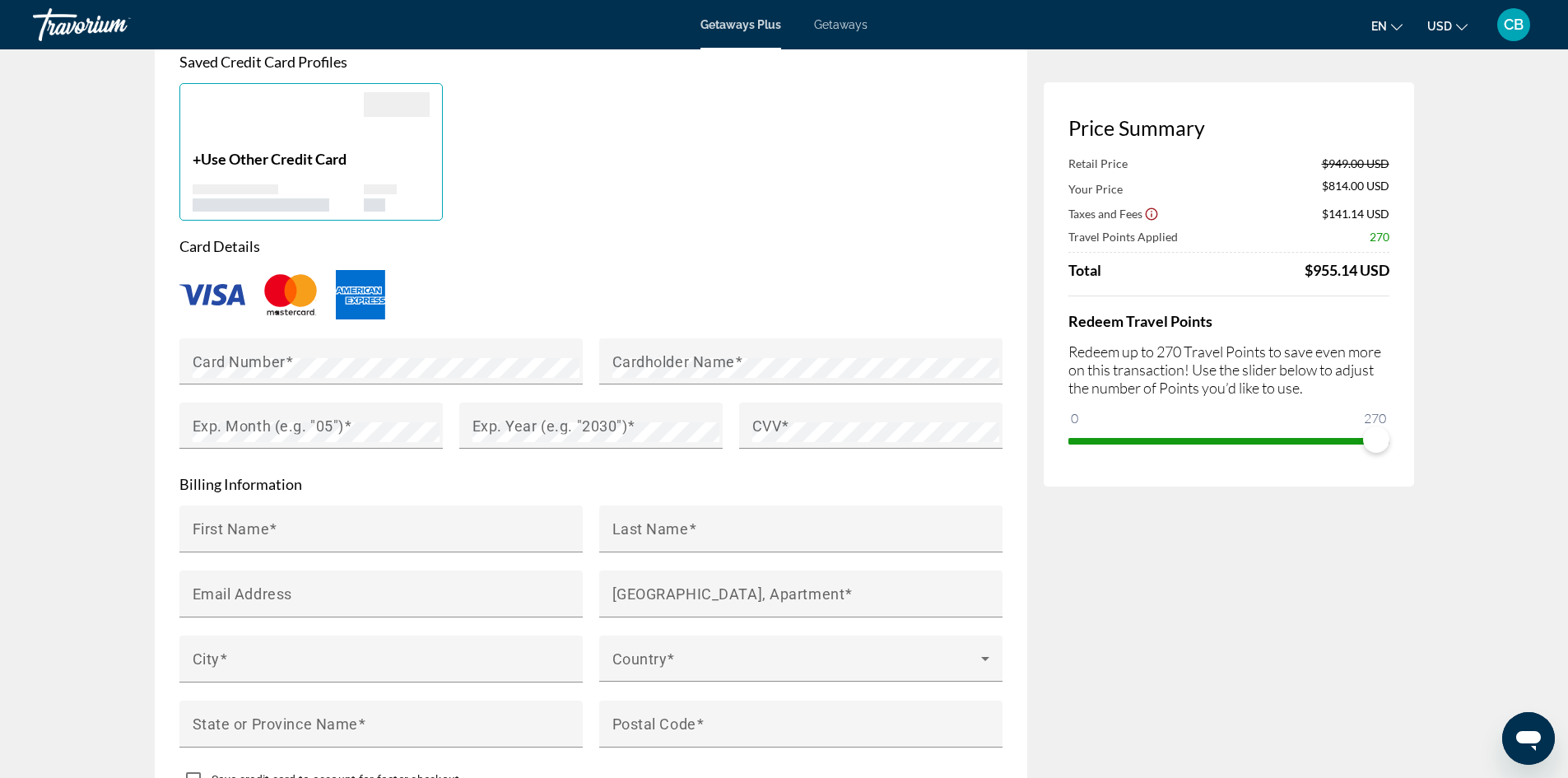
scroll to position [1317, 0]
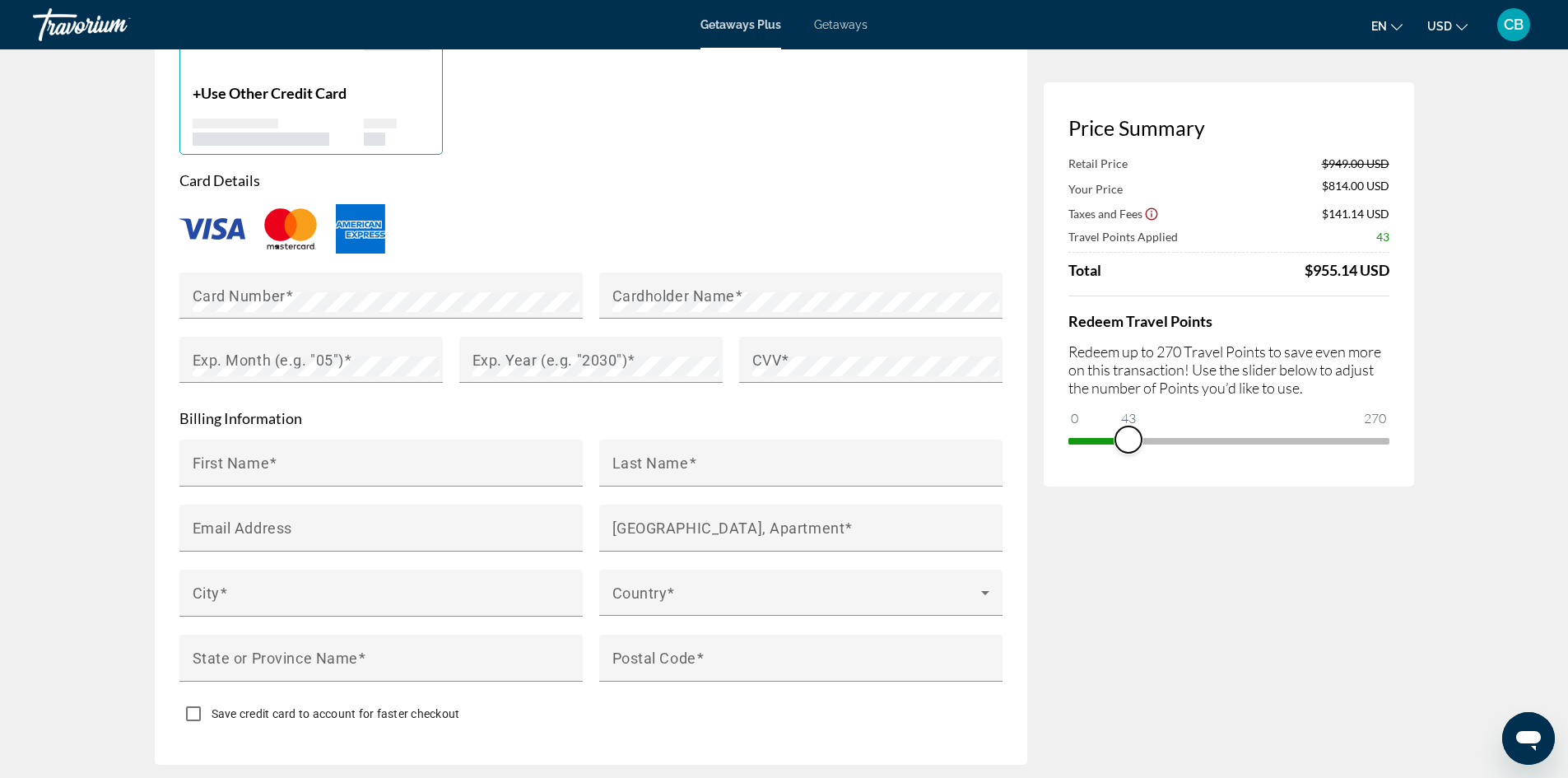
drag, startPoint x: 1371, startPoint y: 438, endPoint x: 1129, endPoint y: 434, distance: 242.0
click at [1129, 434] on span "ngx-slider" at bounding box center [1128, 439] width 27 height 27
drag, startPoint x: 1129, startPoint y: 434, endPoint x: 1536, endPoint y: 535, distance: 419.3
click at [1536, 535] on appexchange-booking "Resort Booking Price Summary Retail Price $949.00 USD Your Price $927.50 USD Ta…" at bounding box center [784, 413] width 1568 height 3362
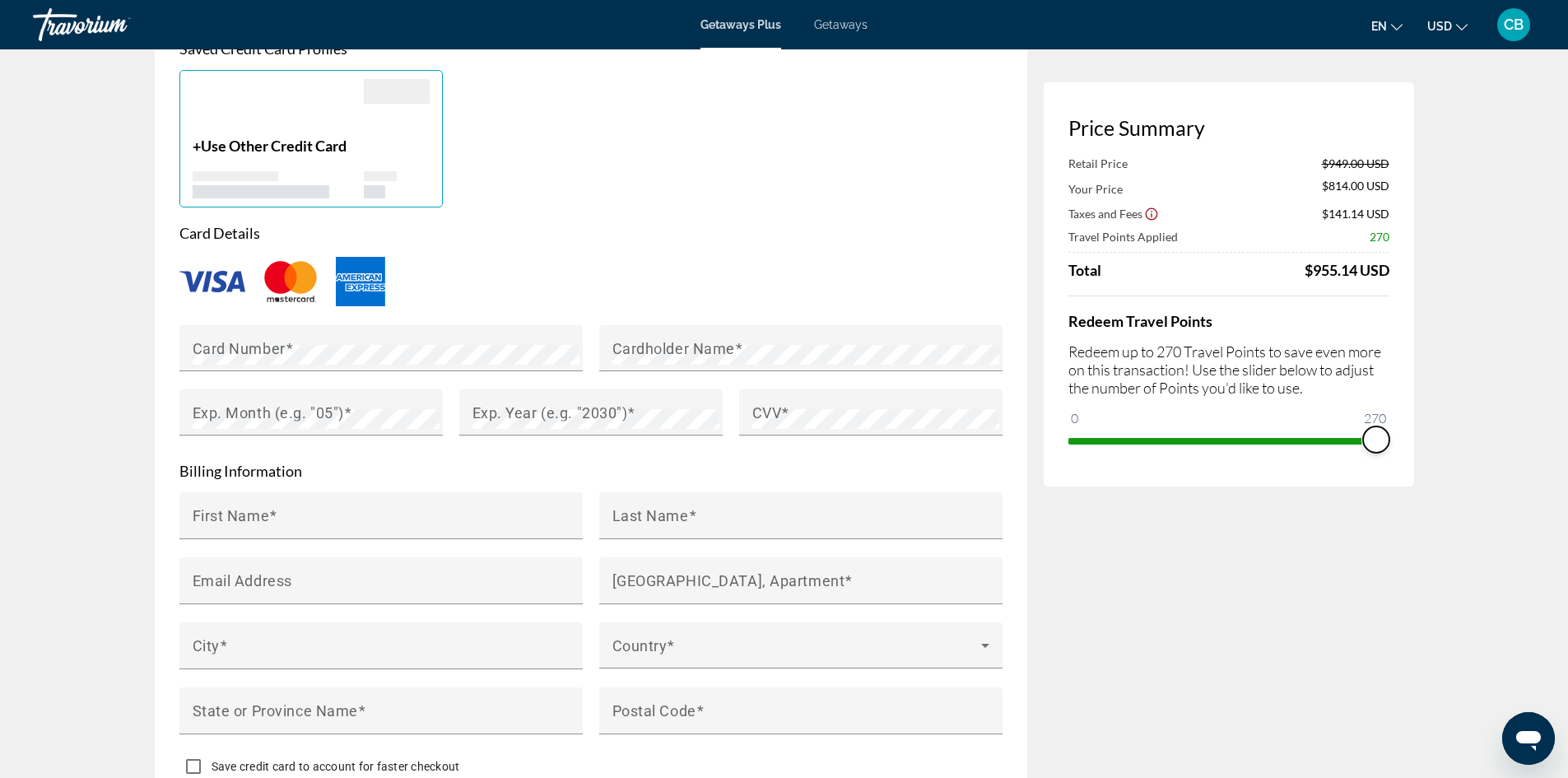
scroll to position [823, 0]
